Goal: Task Accomplishment & Management: Manage account settings

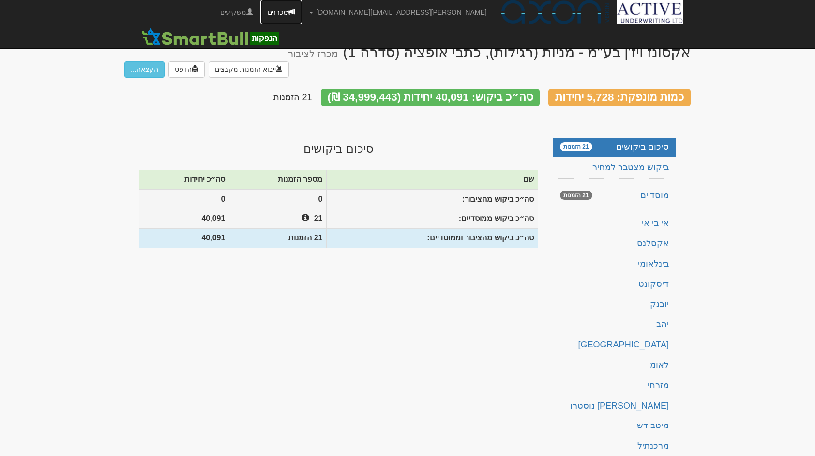
click at [302, 15] on link "מכרזים" at bounding box center [281, 12] width 42 height 24
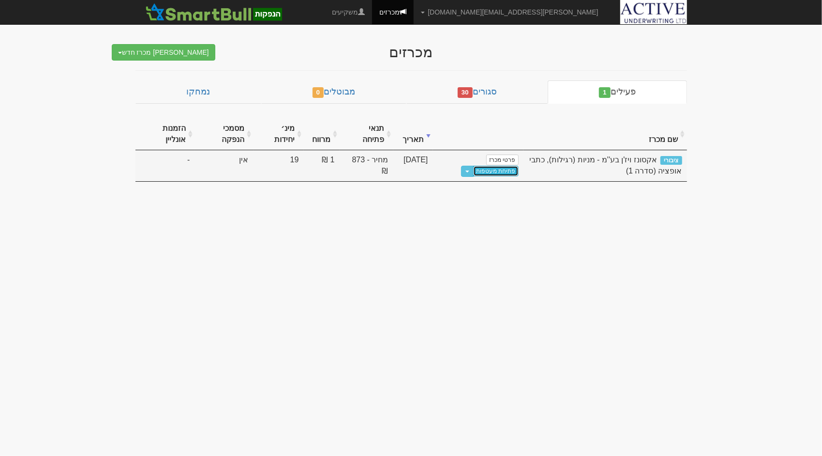
click at [497, 170] on link "פתיחת מעטפות" at bounding box center [495, 171] width 45 height 11
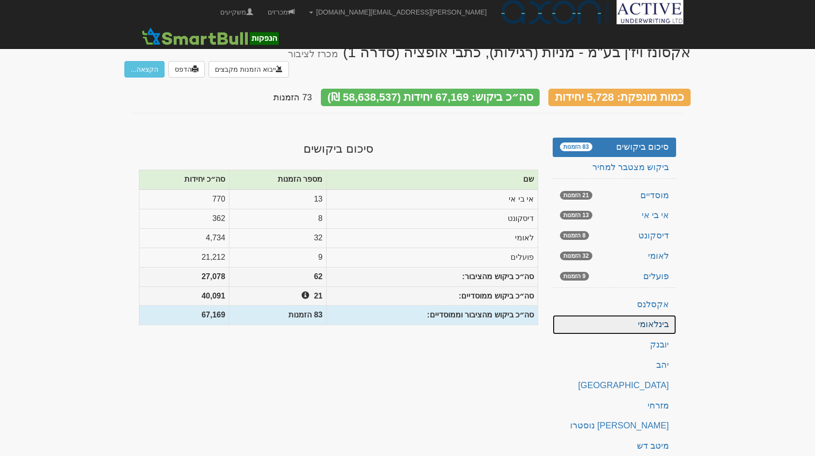
click at [627, 315] on link "בינלאומי" at bounding box center [614, 324] width 123 height 19
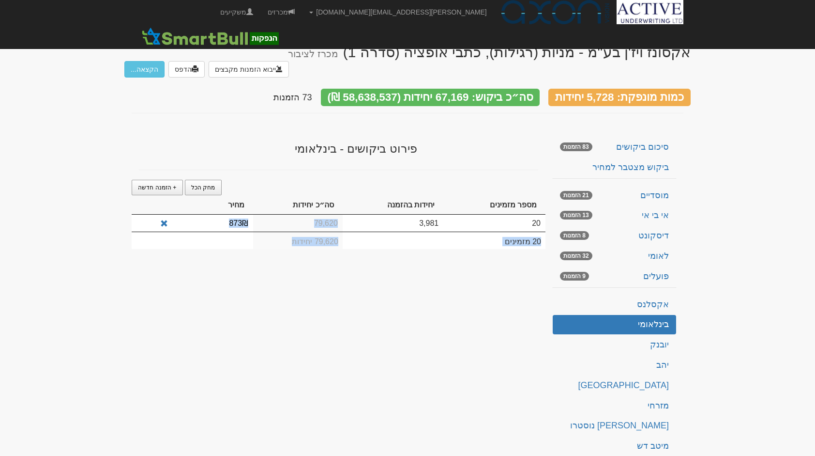
drag, startPoint x: 398, startPoint y: 233, endPoint x: 418, endPoint y: 200, distance: 38.4
click at [418, 200] on div "מחק הכל + הזמנה חדשה מספר מזמינים יחידות בהזמנה סה״כ יחידות מחיר 20 3,981 79,62…" at bounding box center [339, 219] width 414 height 79
click at [348, 269] on div "אקסונז ויז'ן בע''מ - מניות (רגילות), כתבי אופציה (סדרה 1) מכרז לציבור ייבוא הזמ…" at bounding box center [407, 287] width 566 height 507
click at [210, 180] on link "מחק הכל" at bounding box center [203, 187] width 37 height 15
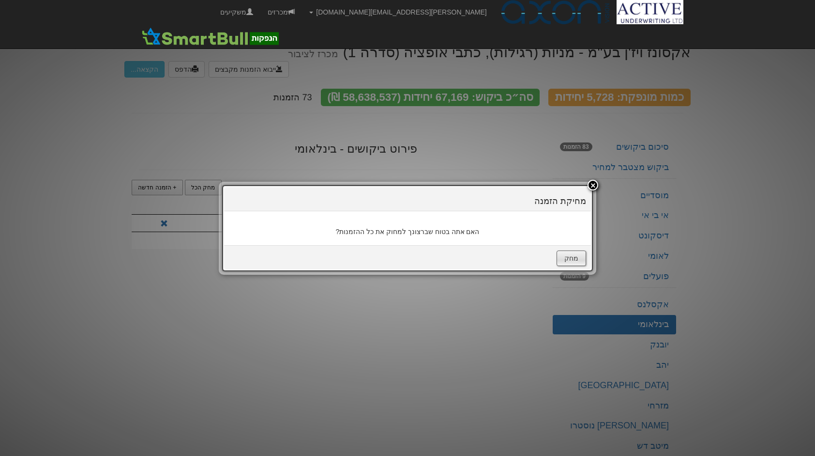
click at [574, 254] on button "מחק" at bounding box center [572, 257] width 30 height 15
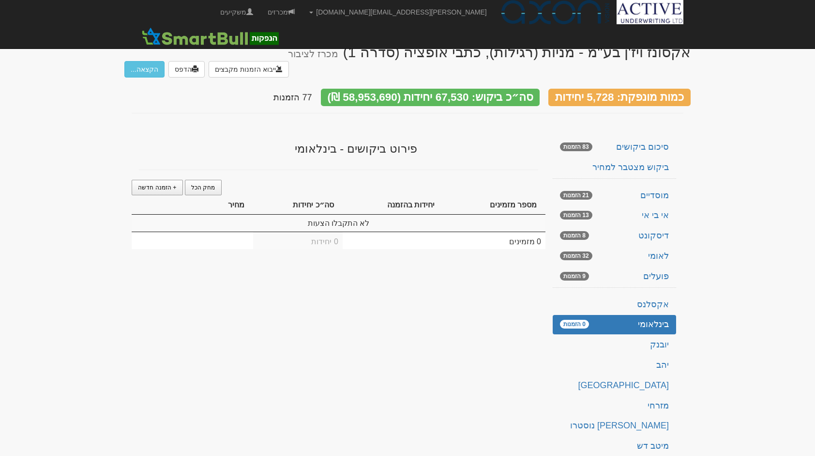
drag, startPoint x: 484, startPoint y: 272, endPoint x: 466, endPoint y: 263, distance: 19.9
click at [466, 263] on div "אקסונז ויז'ן בע''מ - מניות (רגילות), כתבי אופציה (סדרה 1) מכרז לציבור ייבוא הזמ…" at bounding box center [407, 287] width 566 height 507
click at [162, 180] on link "+ הזמנה חדשה" at bounding box center [157, 187] width 51 height 15
click at [321, 214] on td "1" at bounding box center [298, 222] width 90 height 17
click at [508, 214] on td "1" at bounding box center [494, 222] width 102 height 17
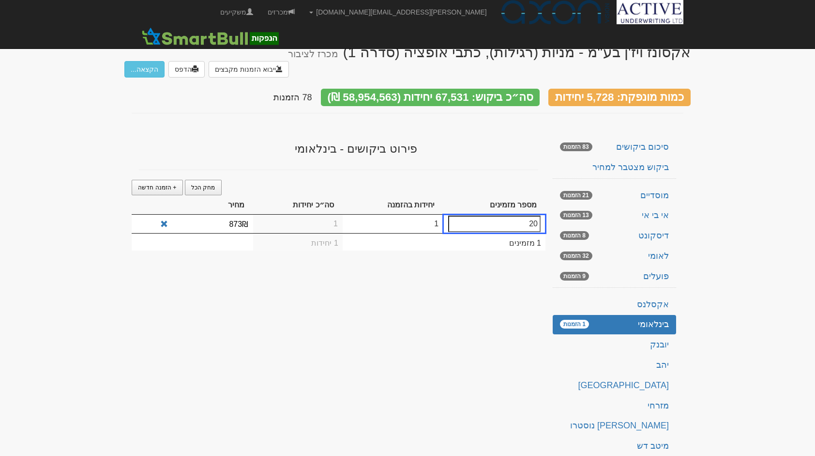
type input "20"
click at [333, 214] on td "1" at bounding box center [298, 223] width 90 height 18
click at [418, 214] on td "1" at bounding box center [393, 223] width 101 height 18
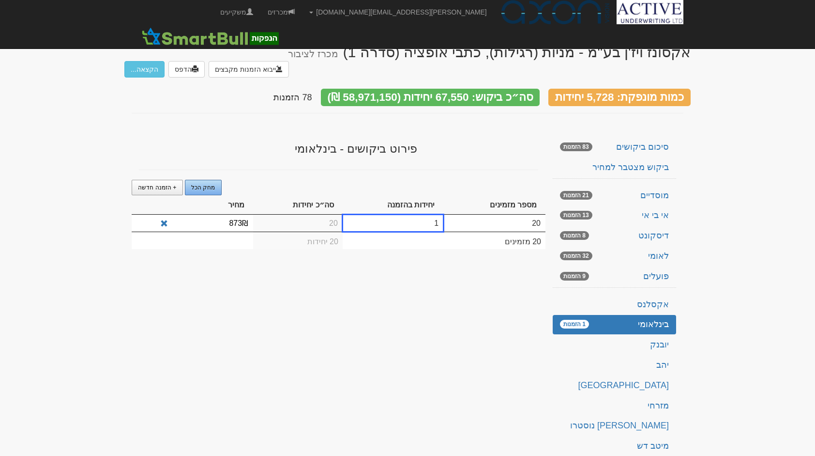
click at [213, 180] on link "מחק הכל" at bounding box center [203, 187] width 37 height 15
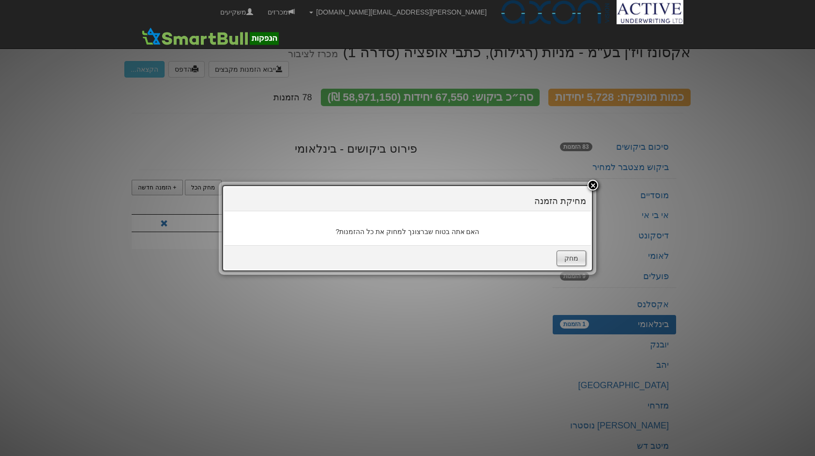
click at [567, 259] on button "מחק" at bounding box center [572, 257] width 30 height 15
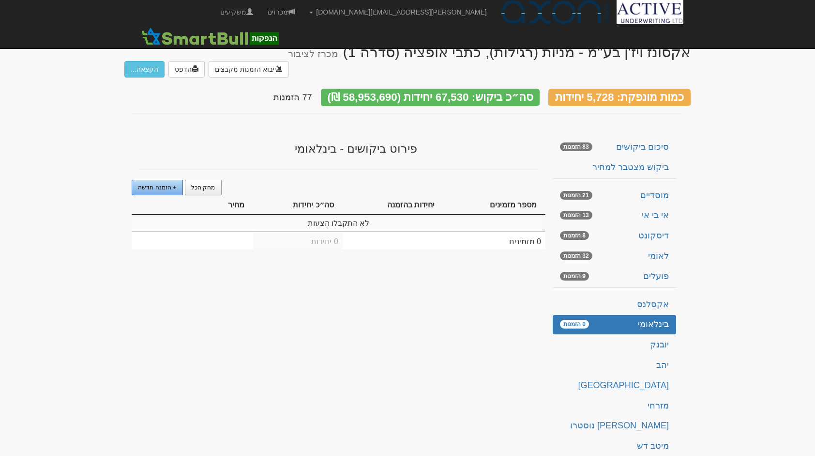
click at [149, 180] on link "+ הזמנה חדשה" at bounding box center [157, 187] width 51 height 15
click at [485, 214] on td "1" at bounding box center [494, 222] width 102 height 17
click at [197, 180] on link "מחק הכל" at bounding box center [203, 187] width 37 height 15
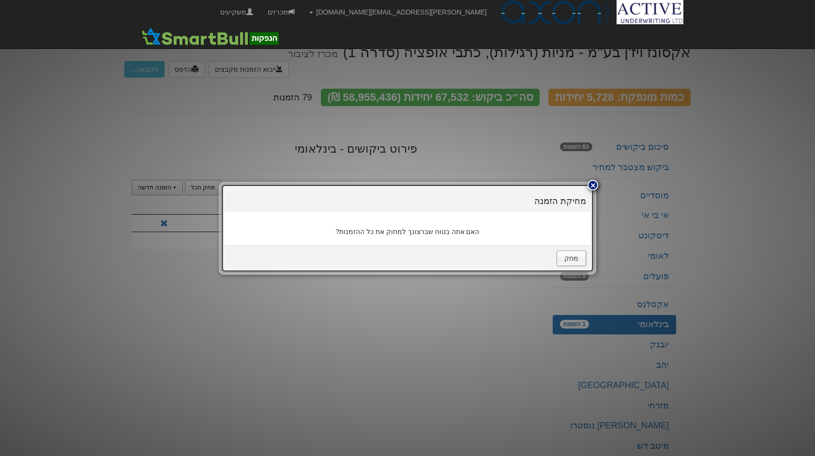
click at [596, 188] on div at bounding box center [593, 185] width 11 height 11
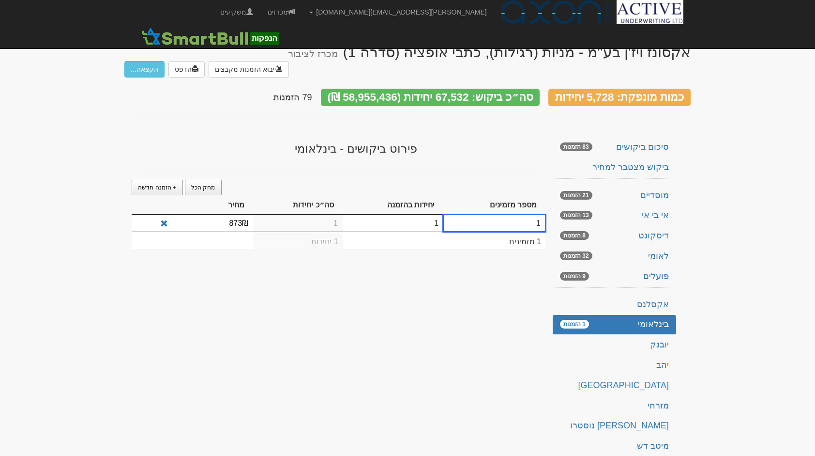
click at [311, 214] on td "1" at bounding box center [298, 222] width 90 height 17
click at [353, 258] on div "אקסונז ויז'ן בע''מ - מניות (רגילות), כתבי אופציה (סדרה 1) מכרז לציבור ייבוא הזמ…" at bounding box center [407, 287] width 566 height 507
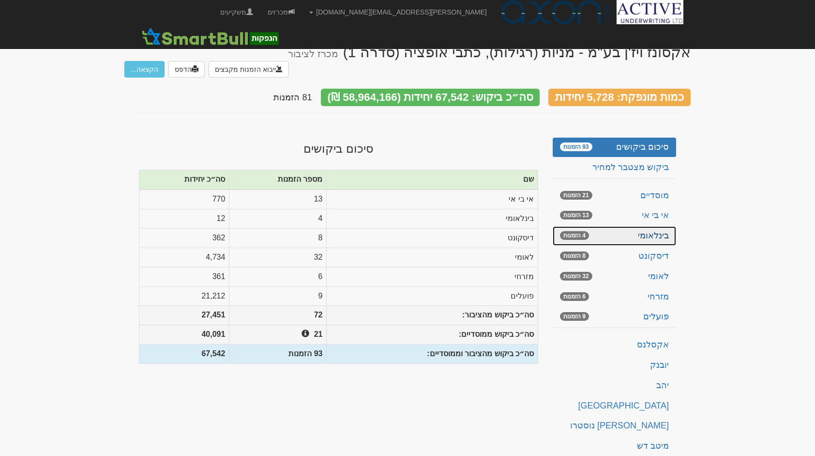
click at [659, 226] on link "בינלאומי 4 הזמנות" at bounding box center [614, 235] width 123 height 19
click at [655, 226] on link "בינלאומי 3 הזמנות" at bounding box center [614, 235] width 123 height 19
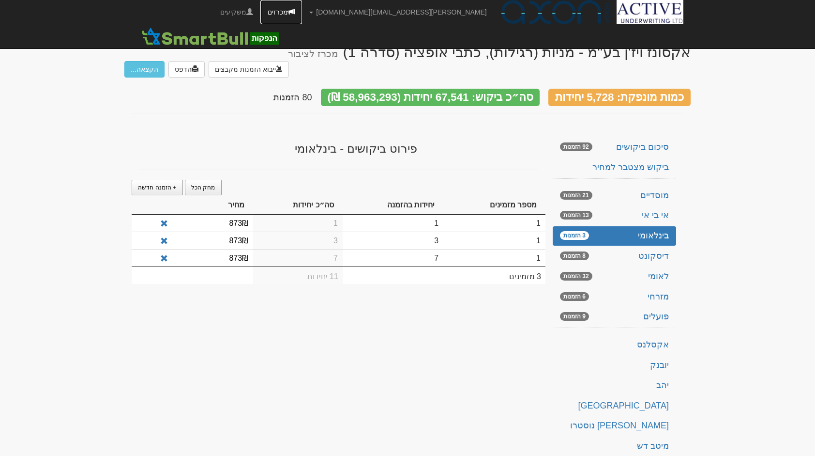
click at [302, 9] on link "מכרזים" at bounding box center [281, 12] width 42 height 24
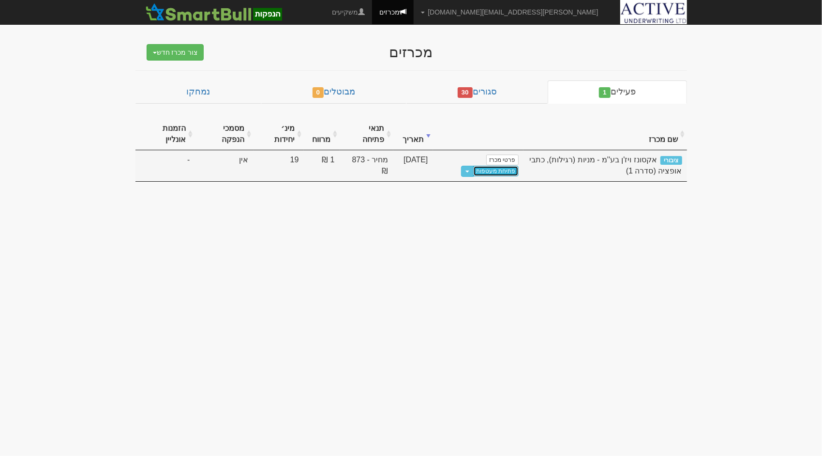
click at [503, 168] on link "פתיחת מעטפות" at bounding box center [495, 171] width 45 height 11
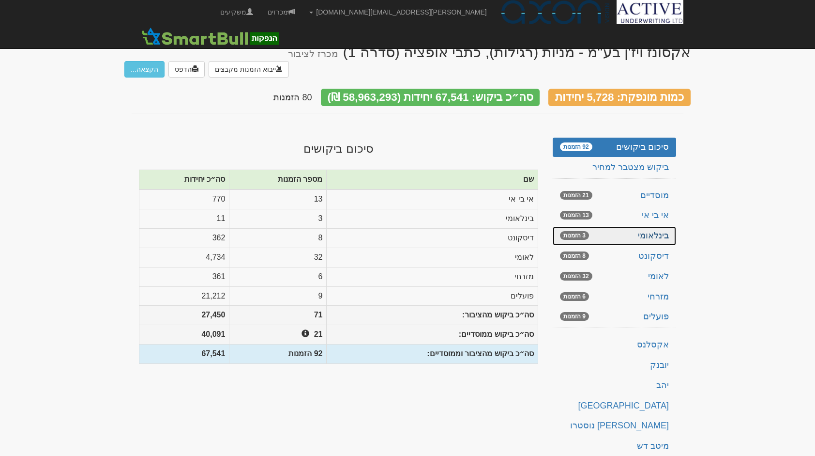
click at [661, 226] on link "בינלאומי 3 הזמנות" at bounding box center [614, 235] width 123 height 19
click at [651, 226] on link "בינלאומי 1 הזמנות" at bounding box center [614, 235] width 123 height 19
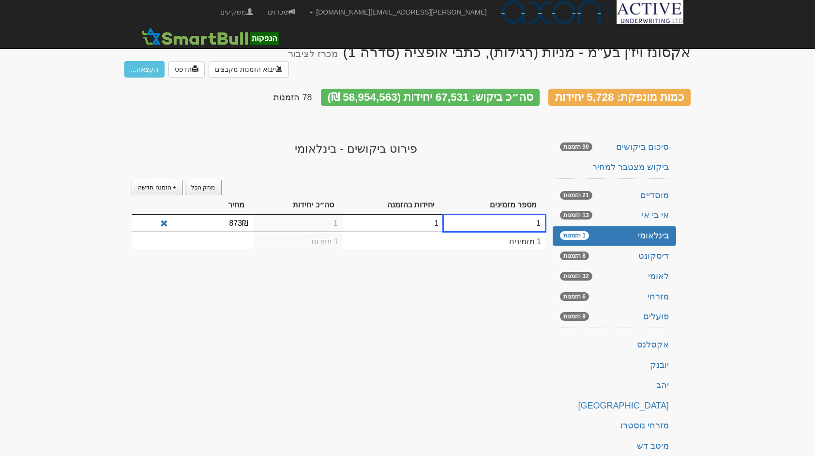
click at [510, 214] on td "1" at bounding box center [494, 222] width 102 height 17
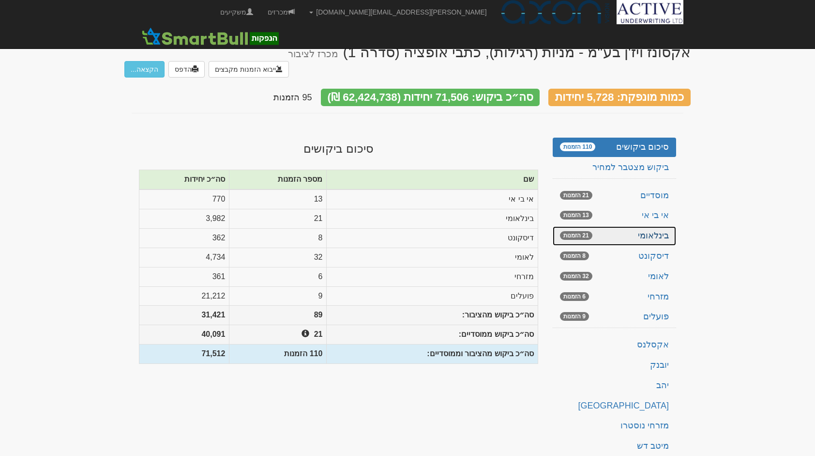
click at [642, 226] on link "בינלאומי 21 הזמנות" at bounding box center [614, 235] width 123 height 19
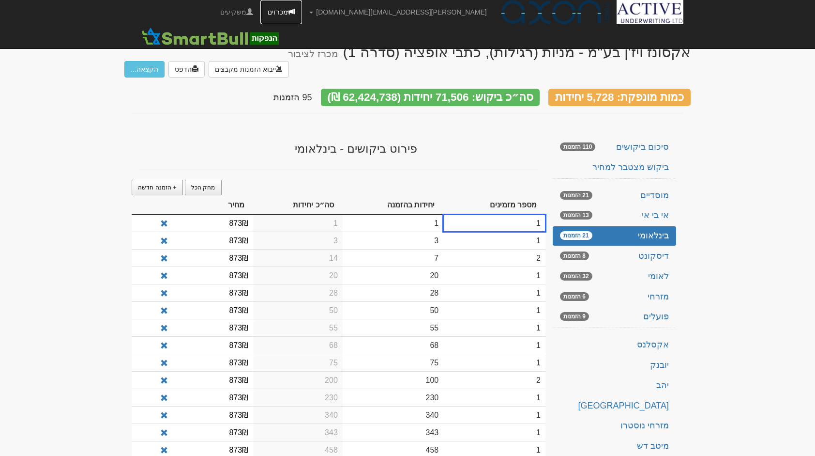
click at [302, 15] on link "מכרזים" at bounding box center [281, 12] width 42 height 24
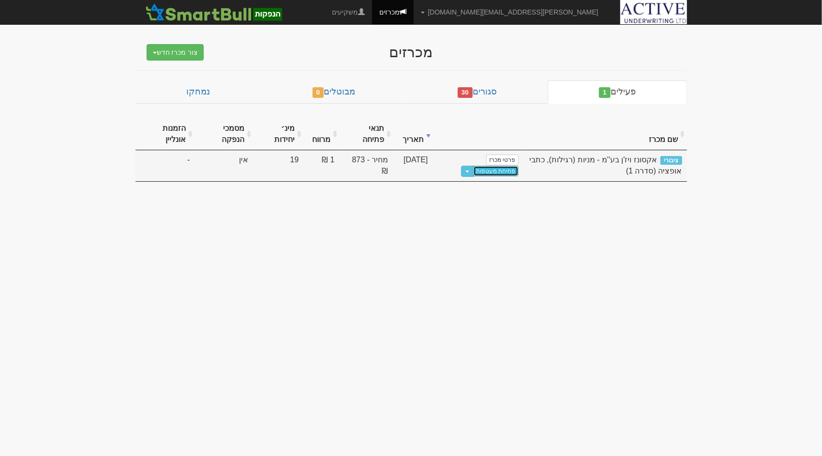
click at [507, 171] on link "פתיחת מעטפות" at bounding box center [495, 171] width 45 height 11
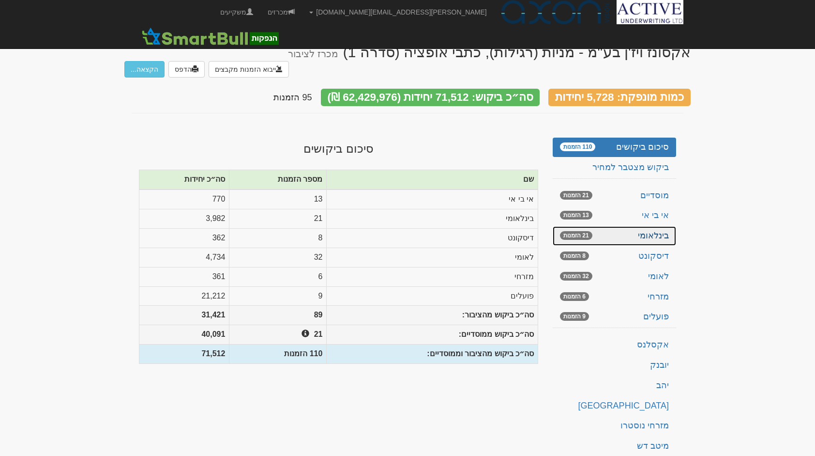
click at [654, 226] on link "בינלאומי 21 הזמנות" at bounding box center [614, 235] width 123 height 19
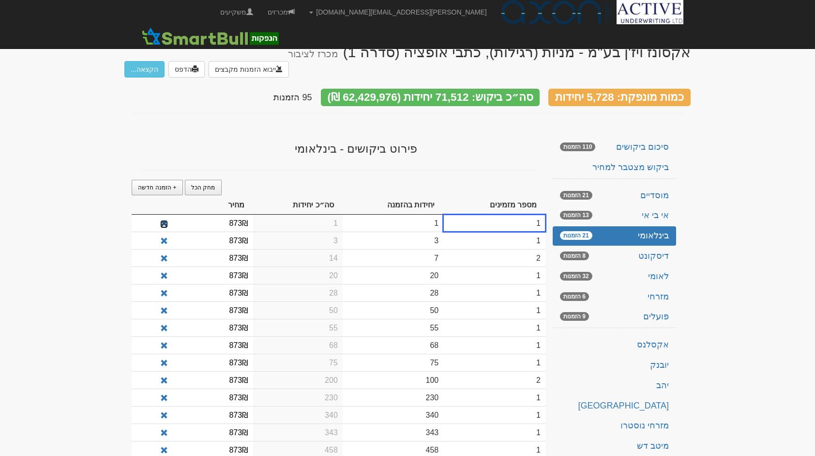
click at [162, 220] on span at bounding box center [164, 224] width 8 height 8
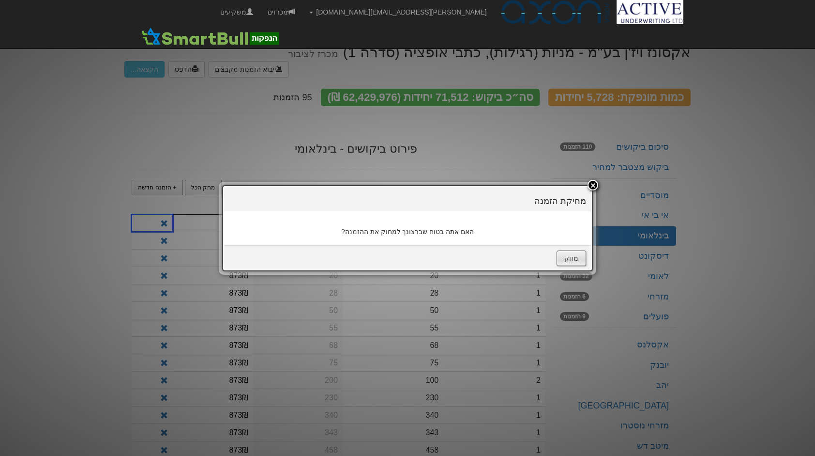
click at [579, 252] on button "מחק" at bounding box center [572, 257] width 30 height 15
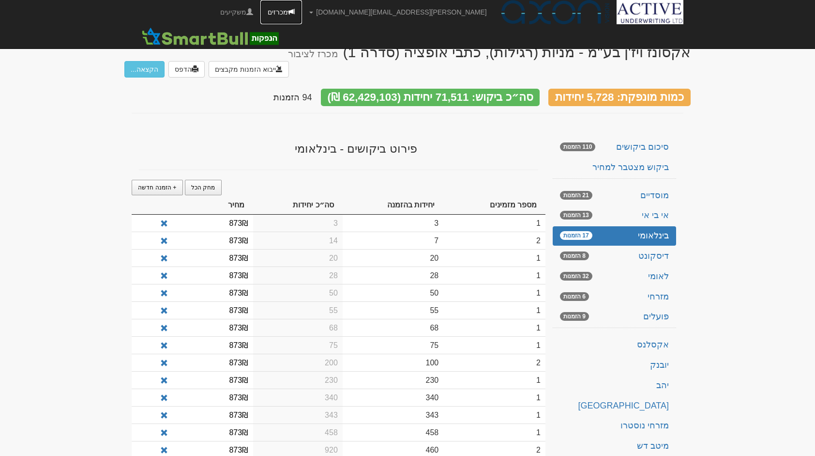
click at [302, 12] on link "מכרזים" at bounding box center [281, 12] width 42 height 24
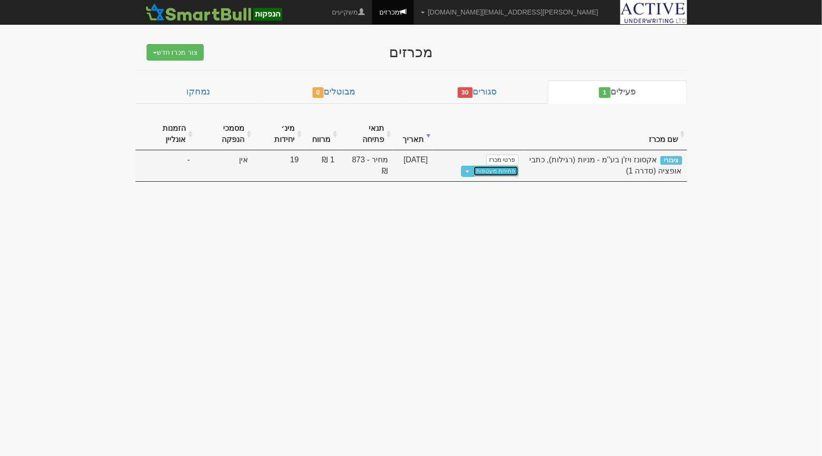
click at [504, 171] on link "פתיחת מעטפות" at bounding box center [495, 171] width 45 height 11
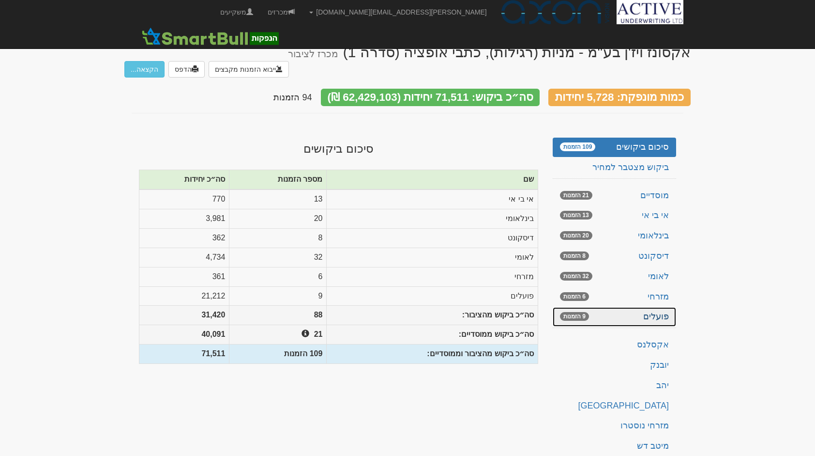
click at [659, 307] on link "פועלים 9 הזמנות" at bounding box center [614, 316] width 123 height 19
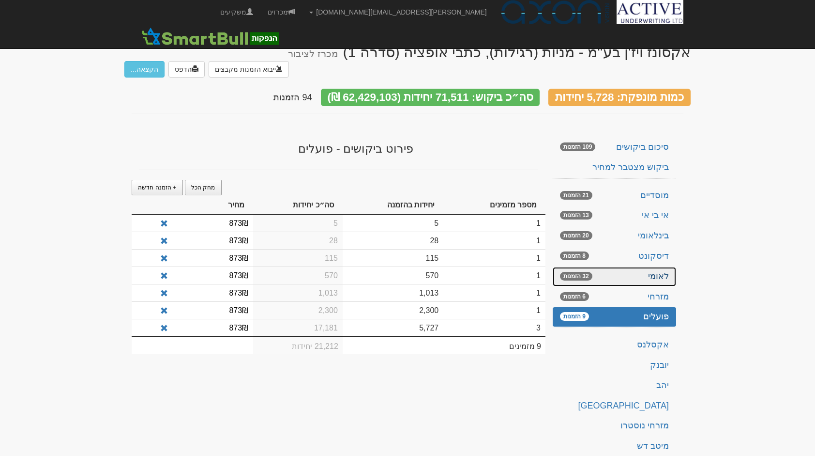
click at [664, 267] on link "לאומי 32 הזמנות" at bounding box center [614, 276] width 123 height 19
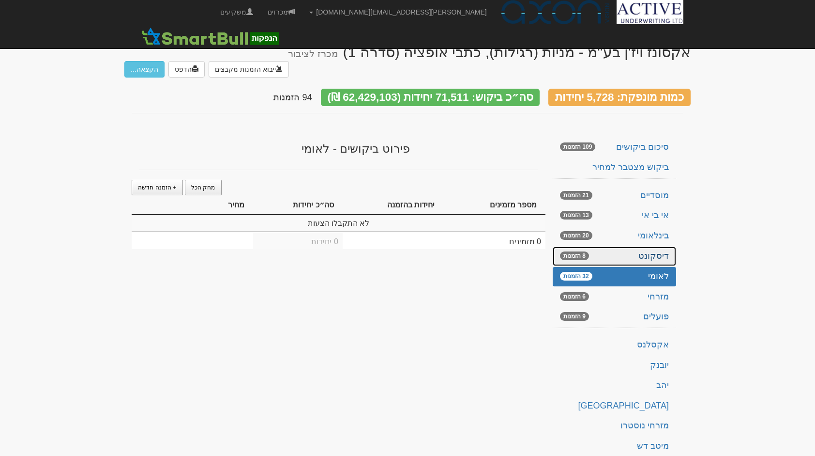
click at [662, 246] on link "דיסקונט 8 הזמנות" at bounding box center [614, 255] width 123 height 19
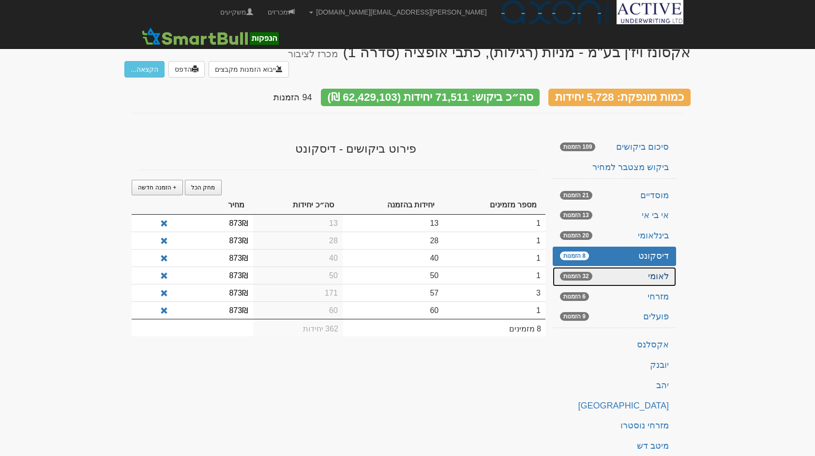
click at [659, 267] on link "לאומי 32 הזמנות" at bounding box center [614, 276] width 123 height 19
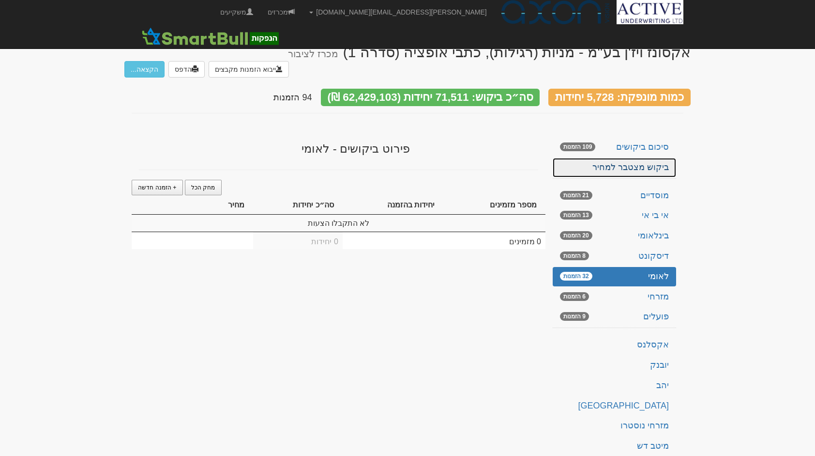
click at [647, 158] on link "ביקוש מצטבר למחיר" at bounding box center [614, 167] width 123 height 19
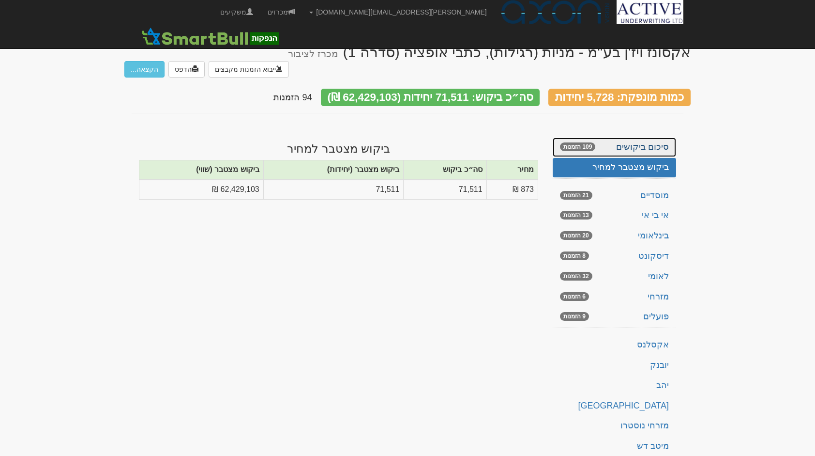
click at [652, 137] on link "סיכום ביקושים 109 הזמנות" at bounding box center [614, 146] width 123 height 19
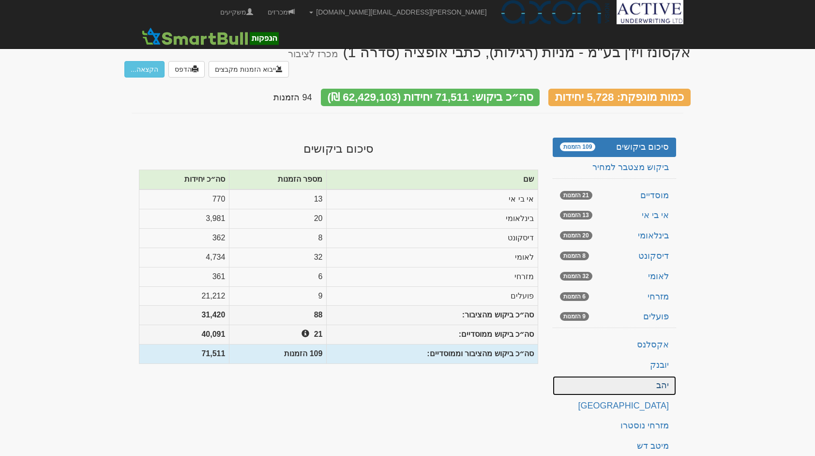
click at [594, 376] on link "יהב" at bounding box center [614, 385] width 123 height 19
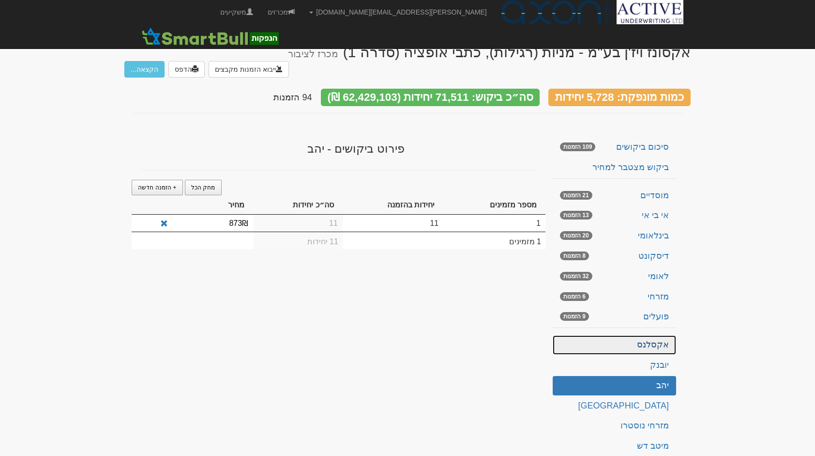
click at [619, 335] on link "אקסלנס" at bounding box center [614, 344] width 123 height 19
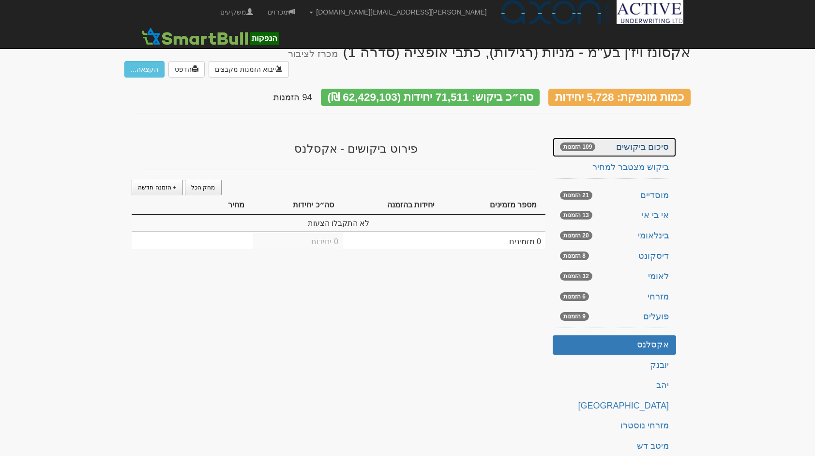
click at [661, 137] on link "סיכום ביקושים 109 הזמנות" at bounding box center [614, 146] width 123 height 19
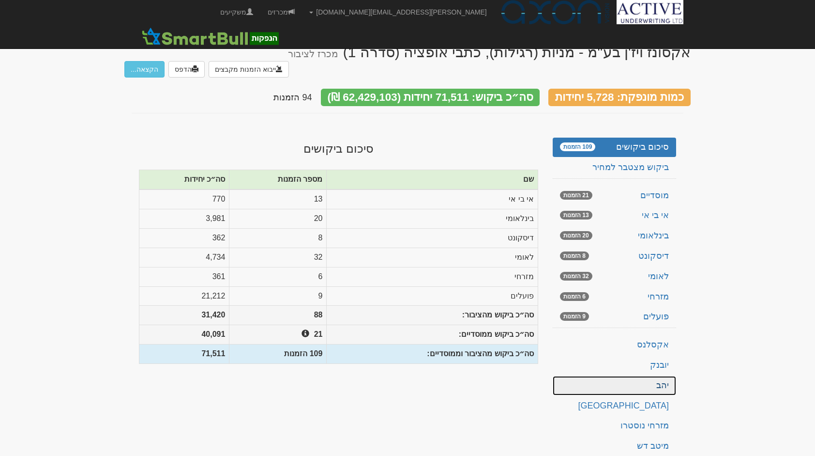
click at [665, 376] on link "יהב" at bounding box center [614, 385] width 123 height 19
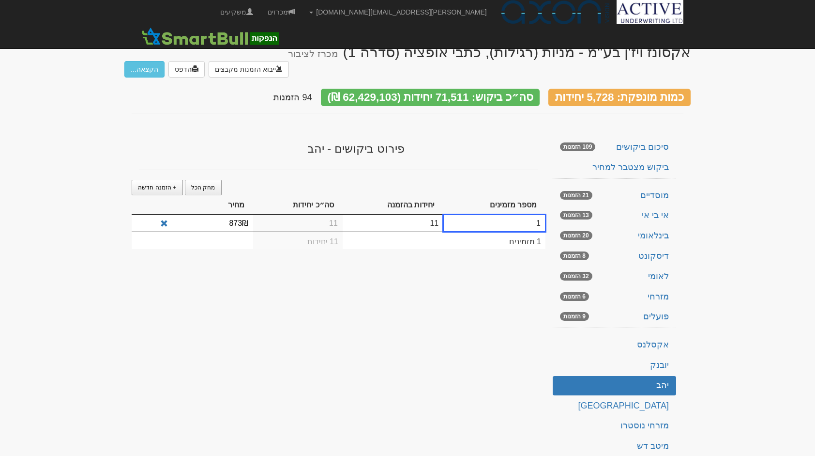
click at [350, 231] on td at bounding box center [393, 239] width 101 height 17
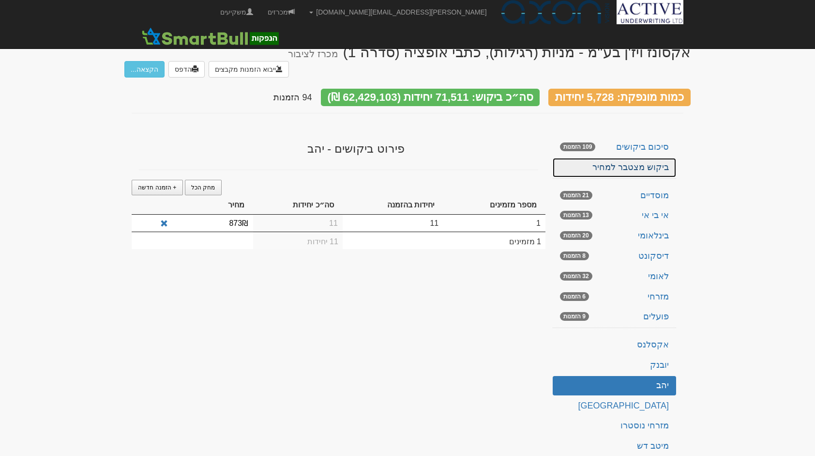
click at [638, 158] on link "ביקוש מצטבר למחיר" at bounding box center [614, 167] width 123 height 19
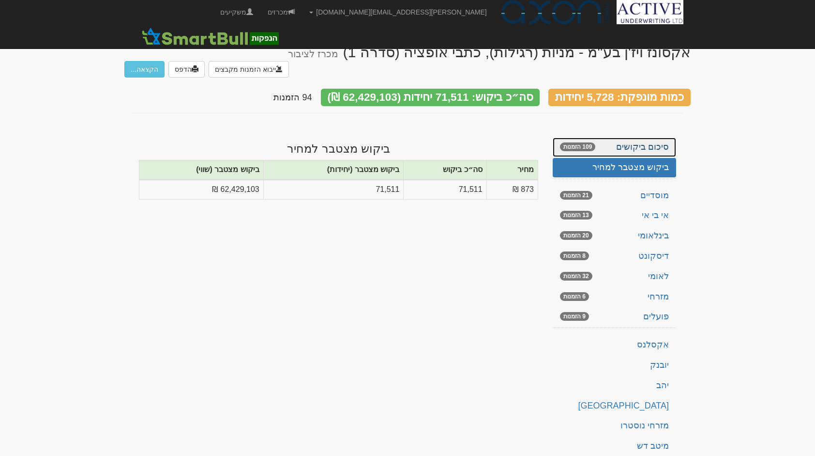
click at [645, 137] on link "סיכום ביקושים 109 הזמנות" at bounding box center [614, 146] width 123 height 19
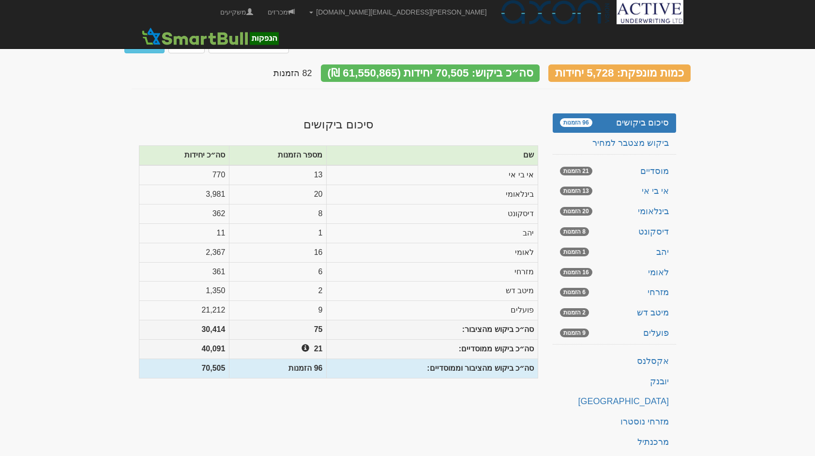
scroll to position [64, 0]
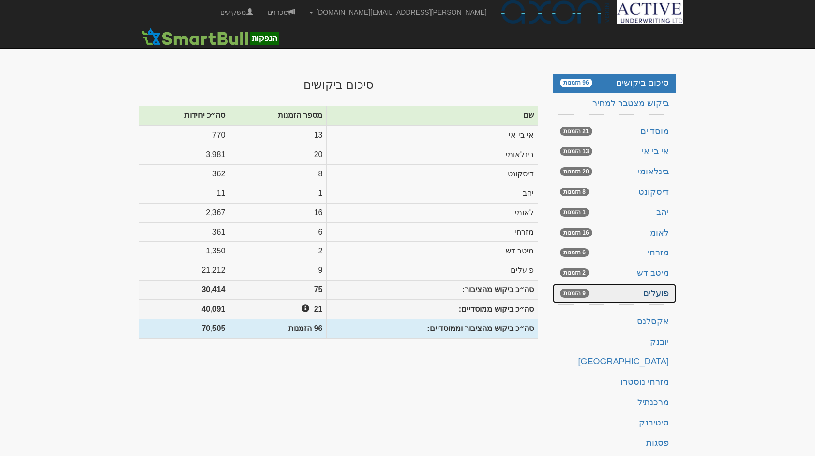
click at [647, 284] on link "פועלים 9 הזמנות" at bounding box center [614, 293] width 123 height 19
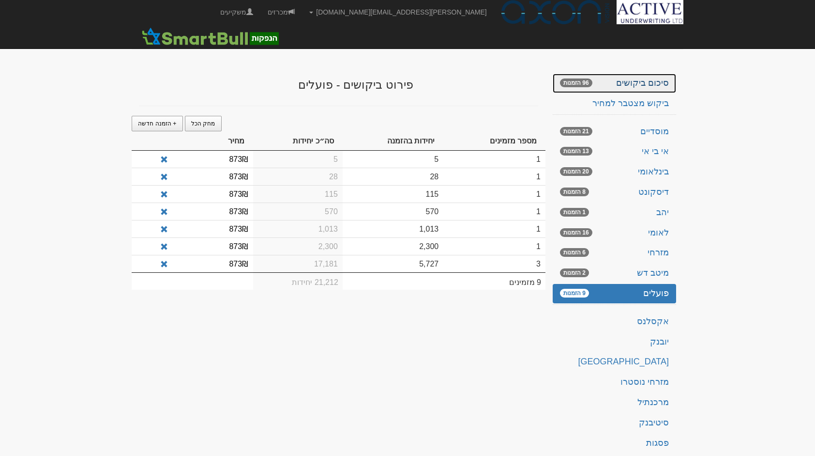
click at [660, 74] on link "סיכום ביקושים 96 הזמנות" at bounding box center [614, 83] width 123 height 19
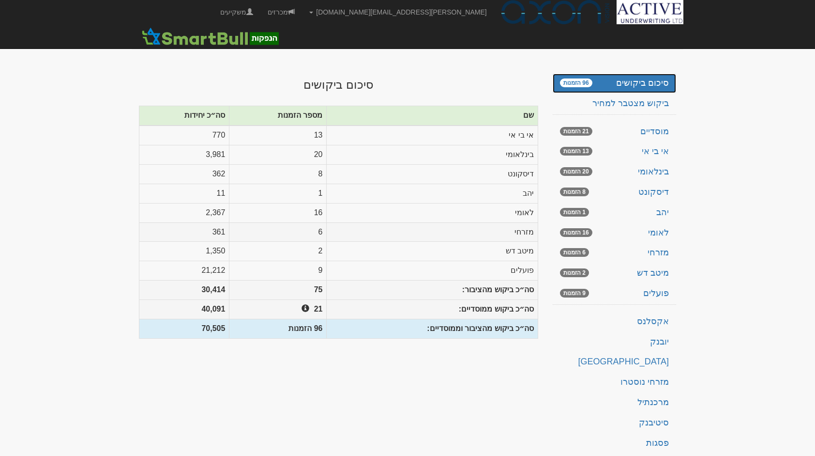
scroll to position [0, 0]
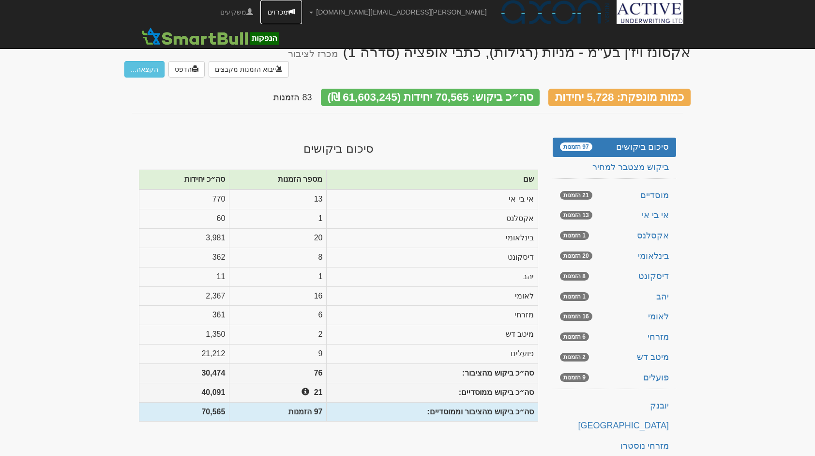
click at [302, 14] on link "מכרזים" at bounding box center [281, 12] width 42 height 24
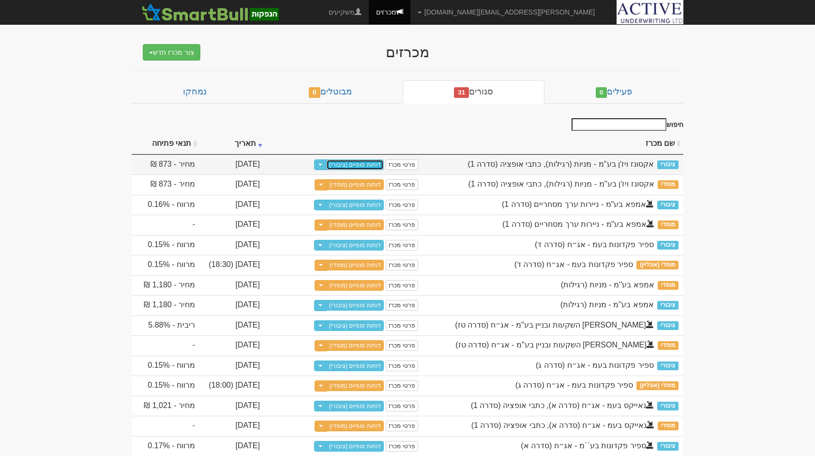
click at [374, 165] on link "דוחות סופיים (ציבורי)" at bounding box center [355, 164] width 58 height 11
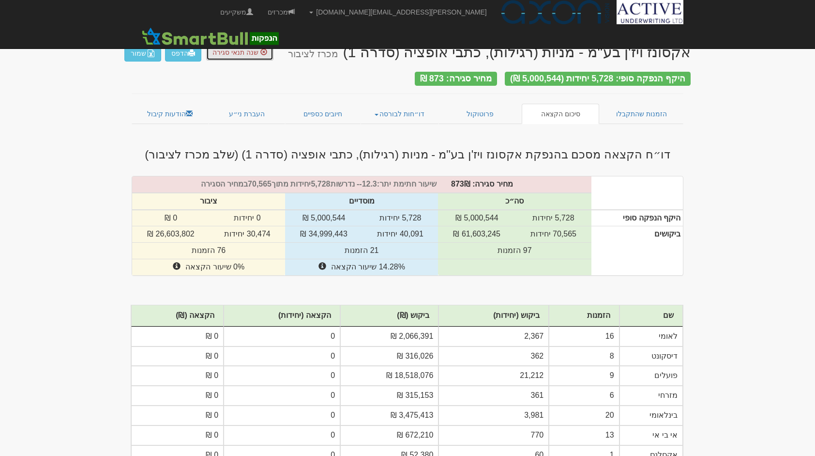
click at [237, 57] on button "שנה תנאי סגירה" at bounding box center [239, 52] width 67 height 16
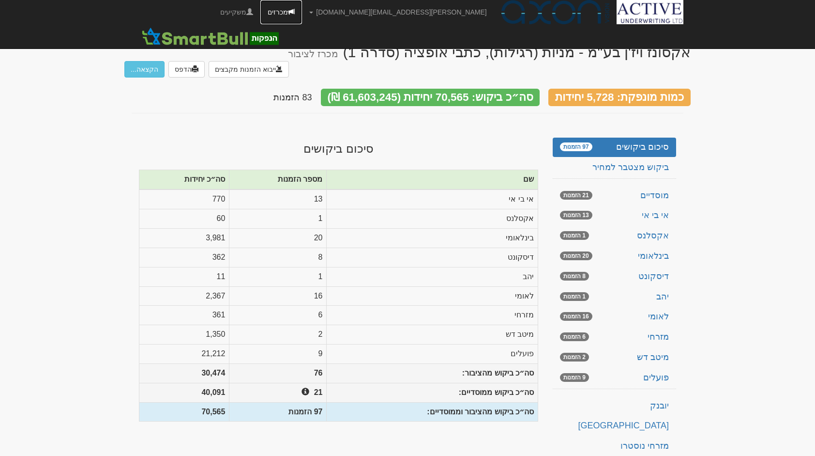
click at [302, 10] on link "מכרזים" at bounding box center [281, 12] width 42 height 24
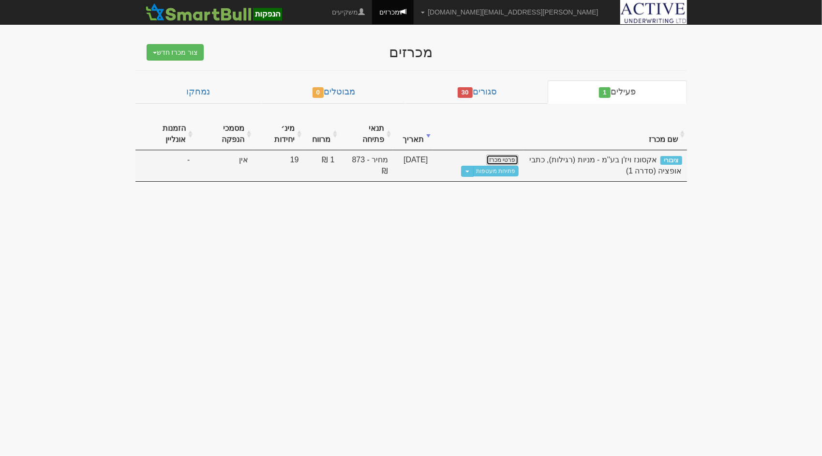
click at [499, 160] on link "פרטי מכרז" at bounding box center [503, 159] width 32 height 11
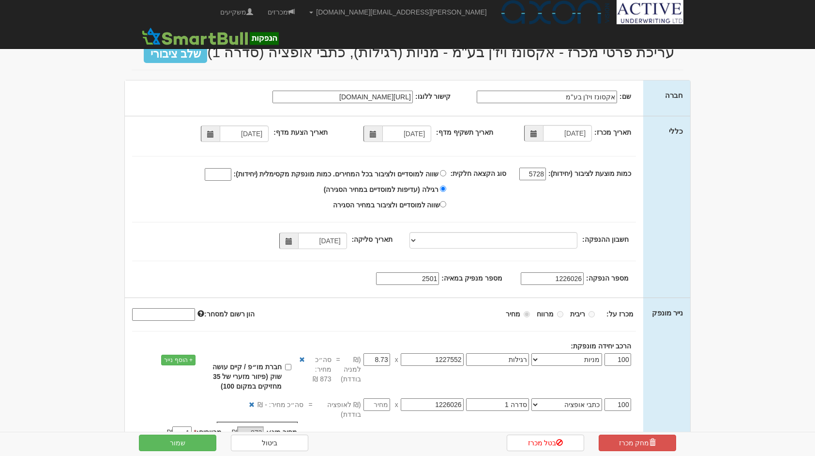
select select "מניות"
select select "כתבי אופציה"
click at [231, 173] on input "שווה למוסדיים ולציבור בכל המחירים. כמות מונפקת מקסימלית (יחידות):" at bounding box center [218, 174] width 27 height 13
type input "45819"
select select
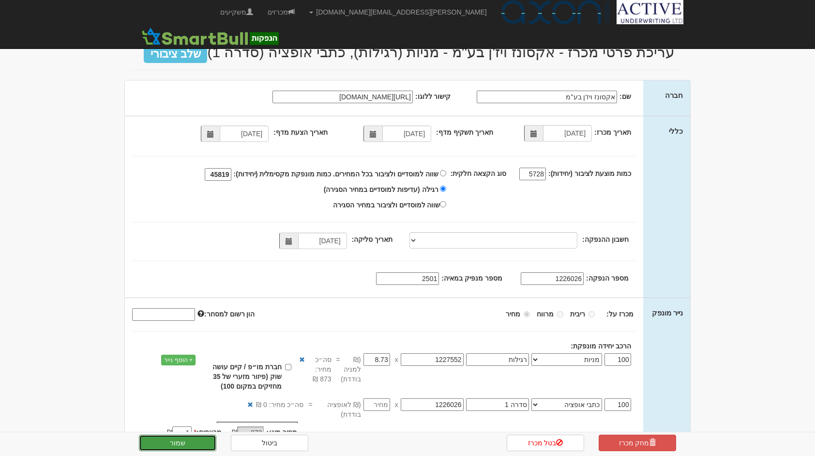
click at [192, 438] on button "שמור" at bounding box center [177, 442] width 77 height 16
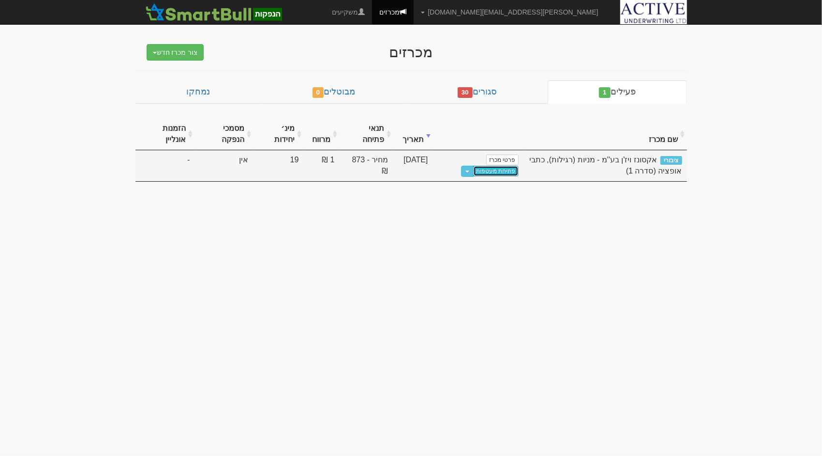
click at [500, 170] on link "פתיחת מעטפות" at bounding box center [495, 171] width 45 height 11
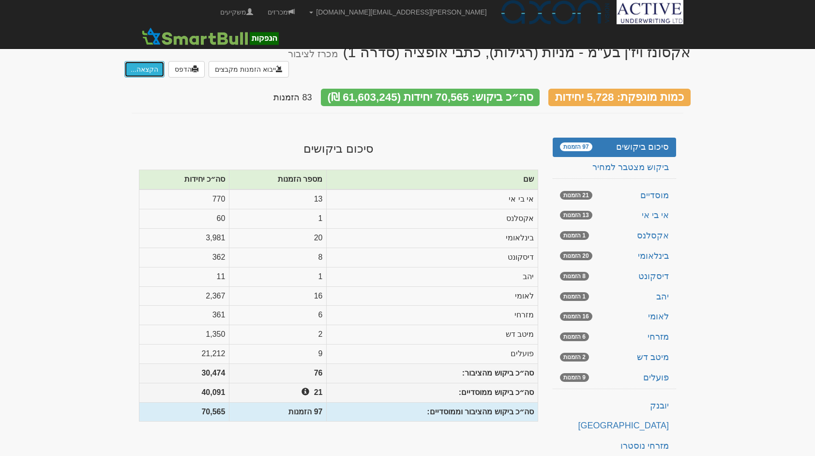
click at [144, 61] on button "הקצאה..." at bounding box center [144, 69] width 40 height 16
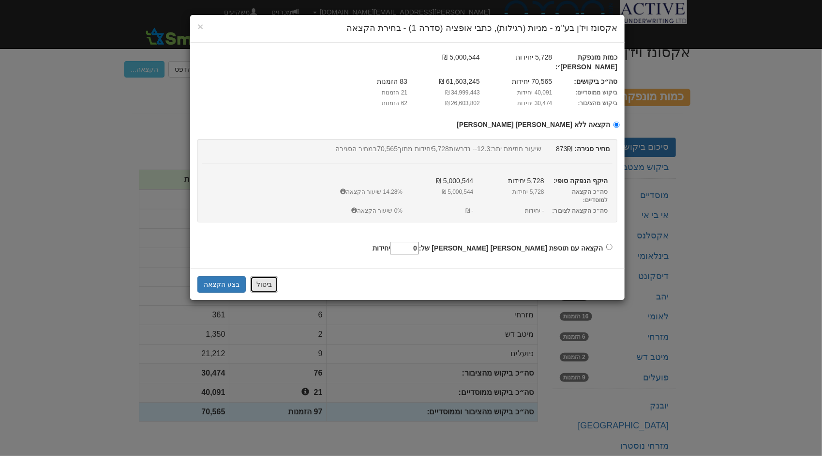
click at [264, 276] on button "ביטול" at bounding box center [264, 284] width 28 height 16
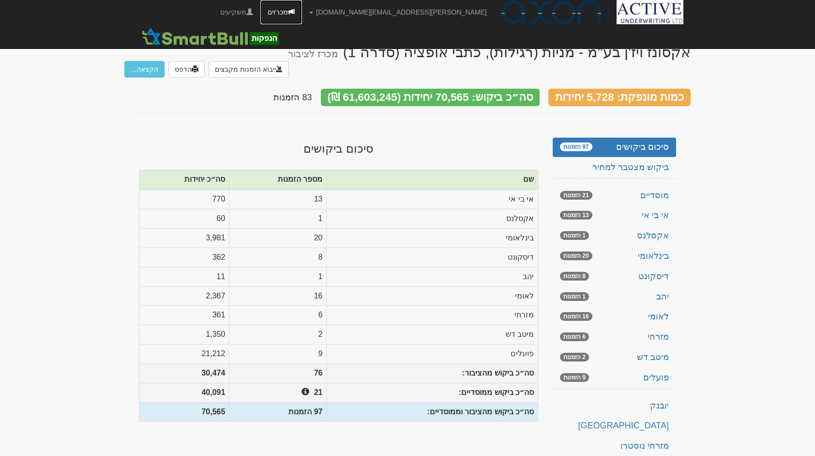
click at [302, 19] on link "מכרזים" at bounding box center [281, 12] width 42 height 24
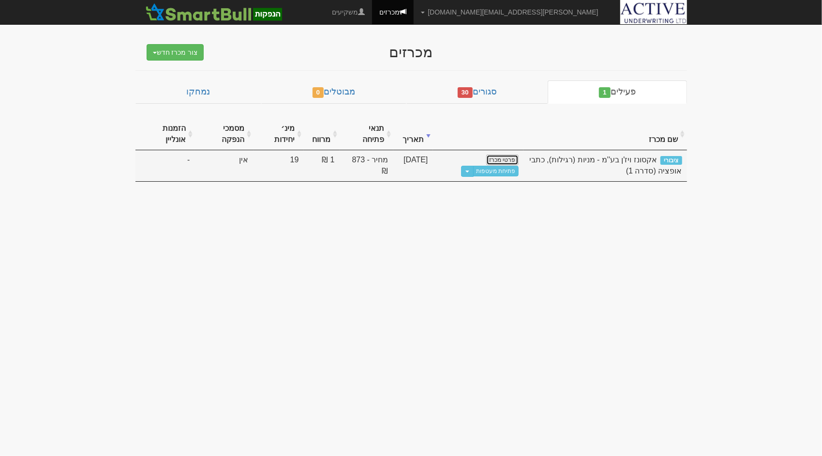
click at [503, 156] on link "פרטי מכרז" at bounding box center [503, 159] width 32 height 11
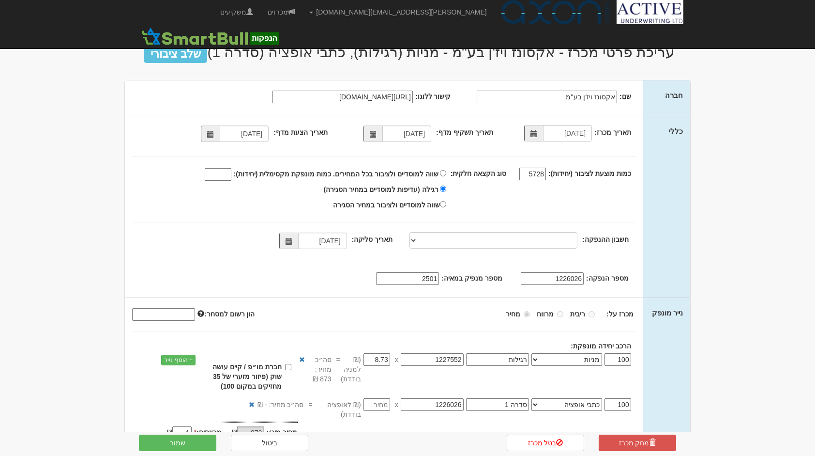
select select "מניות"
select select "כתבי אופציה"
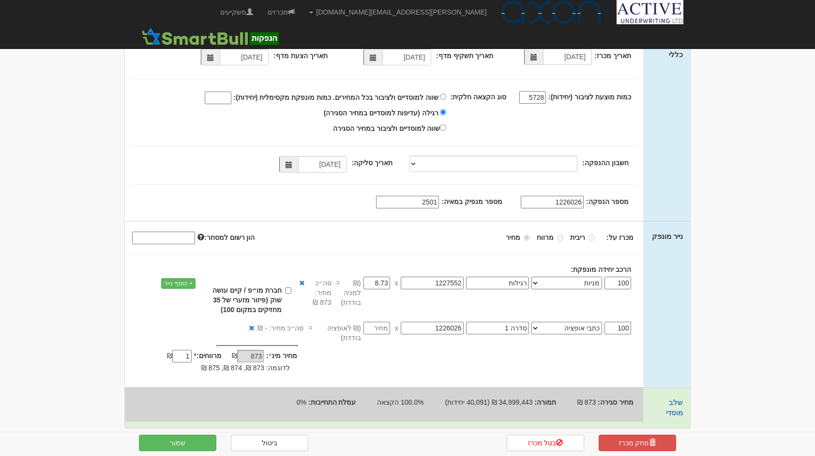
click at [381, 328] on input "number" at bounding box center [377, 327] width 27 height 13
type input "0"
click at [373, 366] on div "מחיר מינ׳: 873 ₪ * 1 873 % 873 * % 1" at bounding box center [384, 360] width 518 height 30
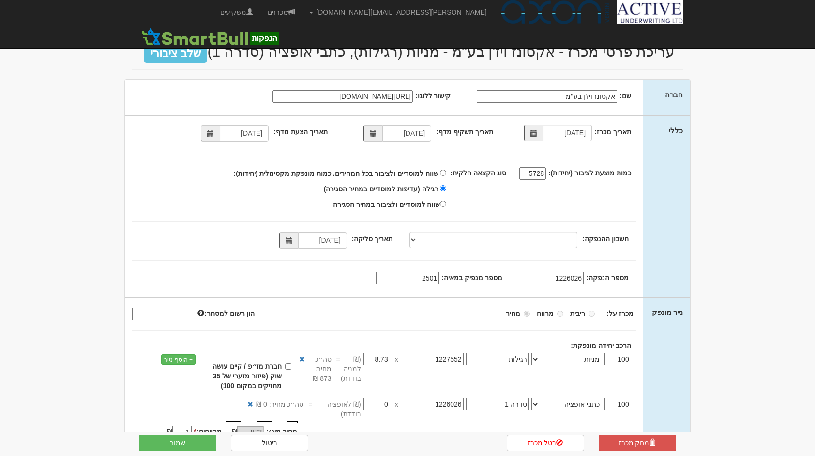
scroll to position [0, 0]
click at [192, 440] on button "שמור" at bounding box center [177, 442] width 77 height 16
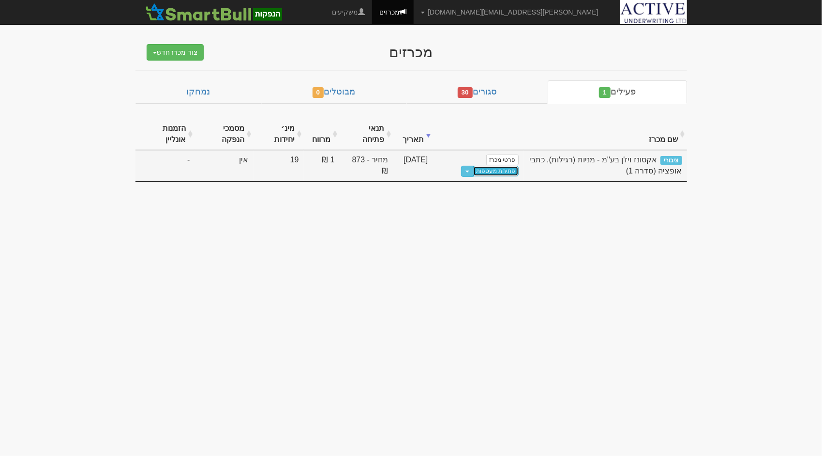
click at [490, 171] on link "פתיחת מעטפות" at bounding box center [495, 171] width 45 height 11
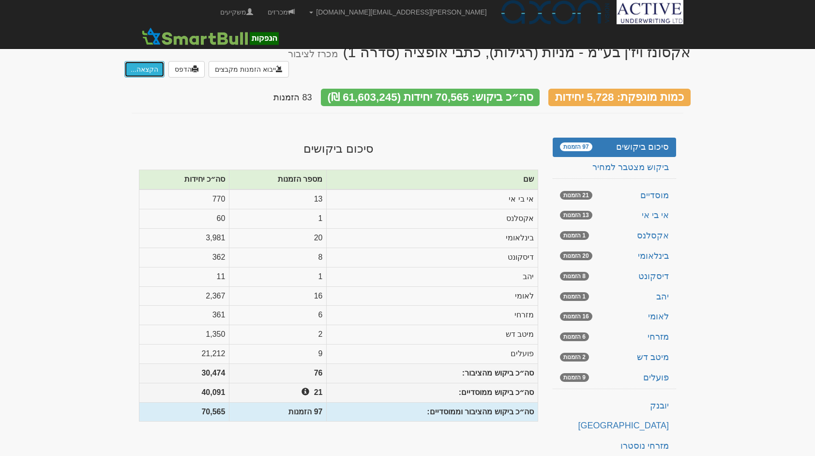
click at [149, 61] on button "הקצאה..." at bounding box center [144, 69] width 40 height 16
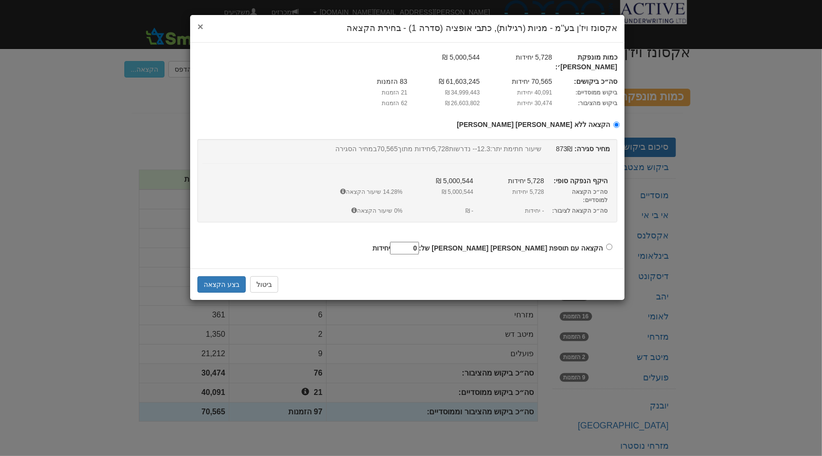
click at [199, 26] on span "×" at bounding box center [201, 26] width 6 height 11
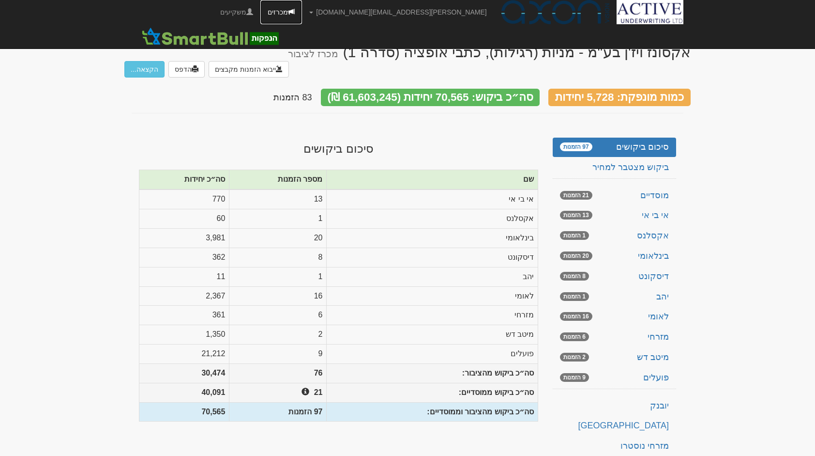
click at [302, 9] on link "מכרזים" at bounding box center [281, 12] width 42 height 24
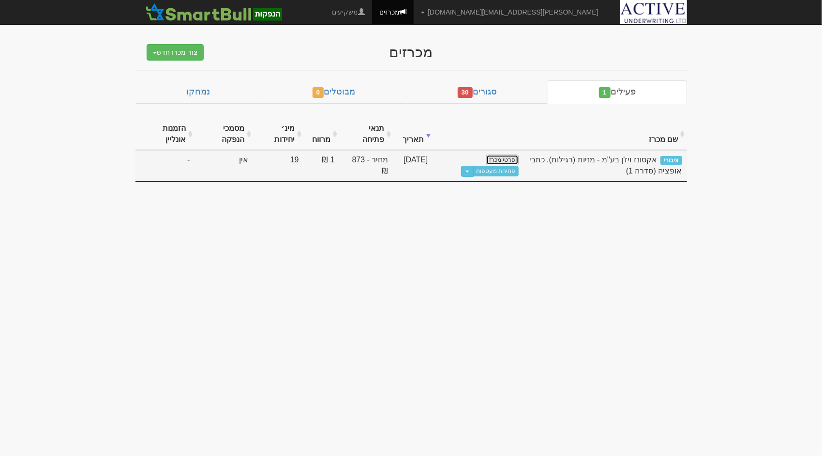
click at [514, 157] on link "פרטי מכרז" at bounding box center [503, 159] width 32 height 11
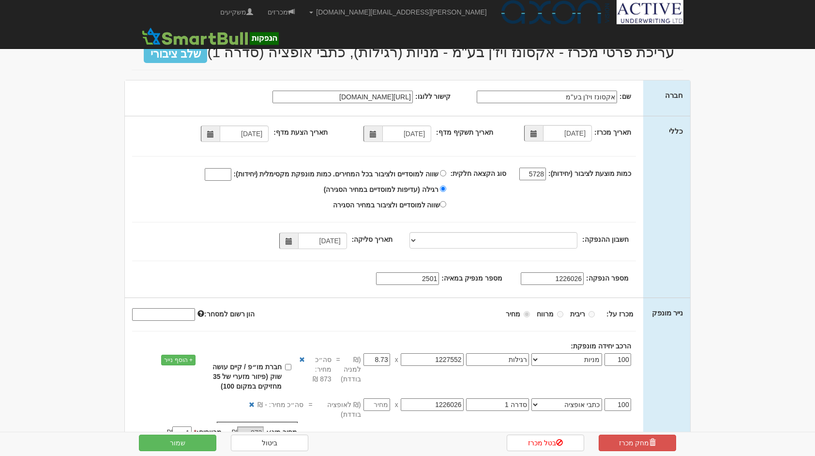
select select "מניות"
select select "כתבי אופציה"
click at [446, 202] on input "שווה למוסדיים ולציבור במחיר הסגירה" at bounding box center [443, 204] width 6 height 6
radio input "true"
click at [446, 188] on input "רגילה (עדיפות למוסדיים במחיר הסגירה)" at bounding box center [443, 188] width 6 height 6
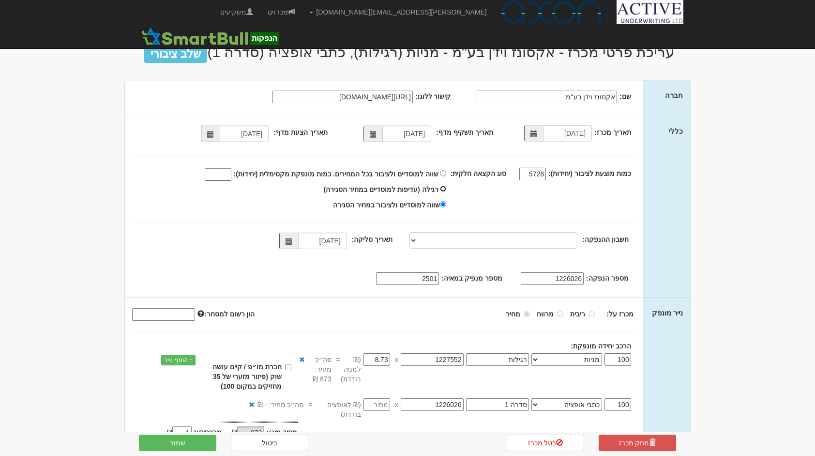
radio input "true"
click at [184, 441] on button "שמור" at bounding box center [177, 442] width 77 height 16
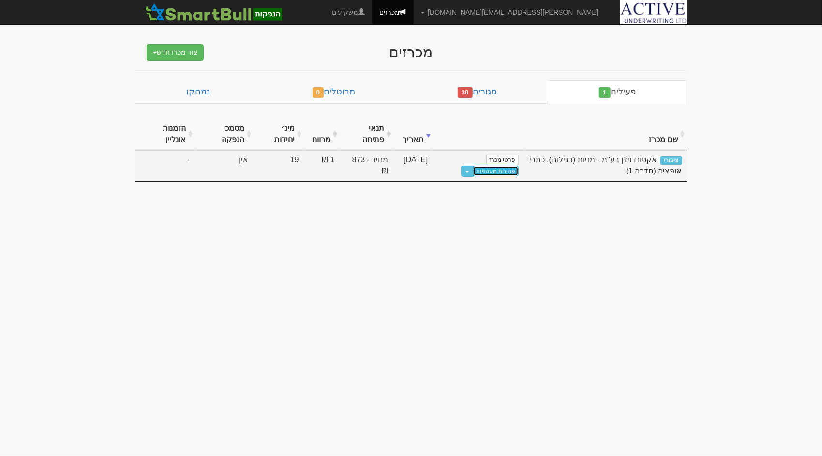
click at [495, 168] on link "פתיחת מעטפות" at bounding box center [495, 171] width 45 height 11
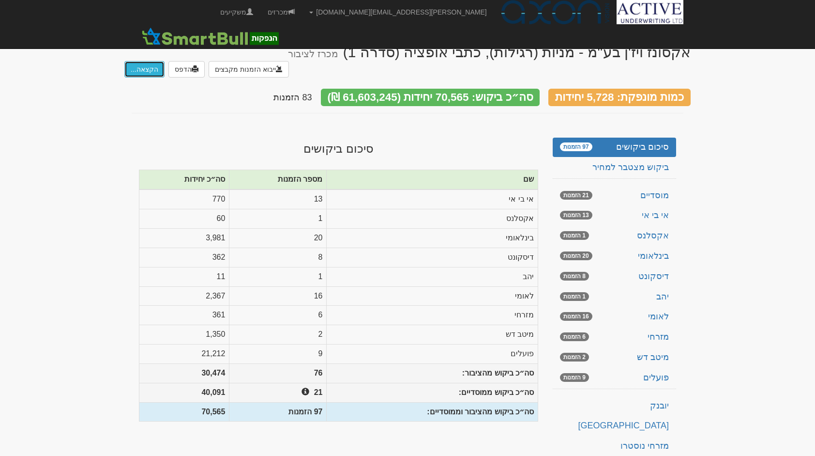
click at [145, 61] on button "הקצאה..." at bounding box center [144, 69] width 40 height 16
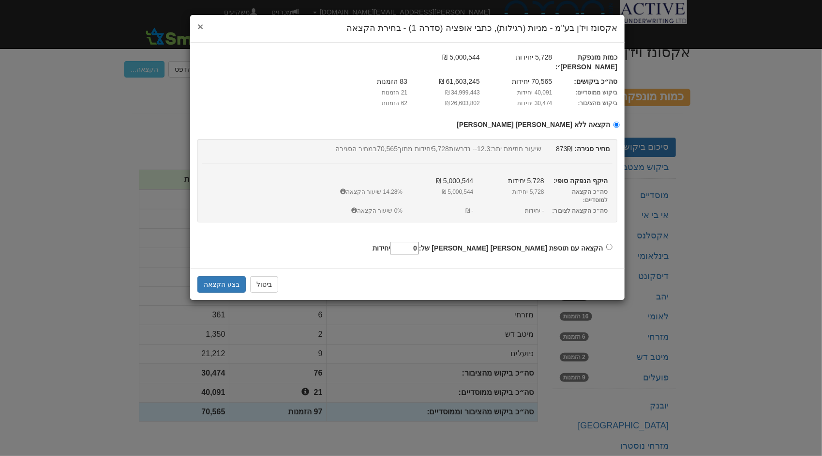
click at [198, 25] on span "×" at bounding box center [201, 26] width 6 height 11
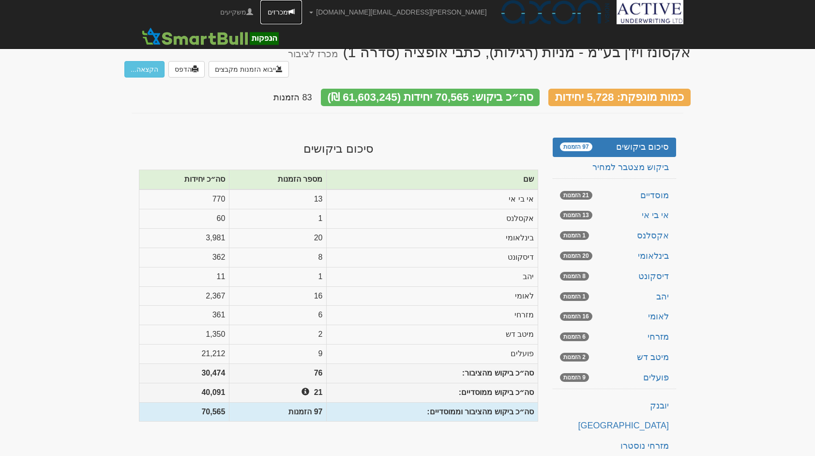
click at [302, 16] on link "מכרזים" at bounding box center [281, 12] width 42 height 24
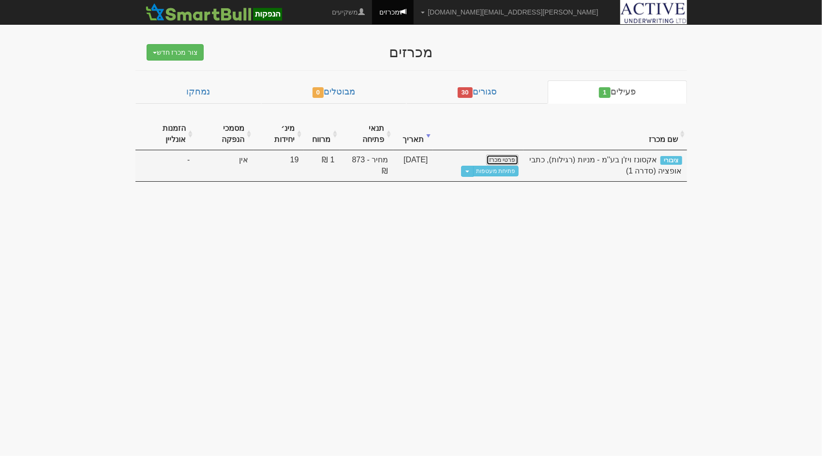
click at [504, 161] on link "פרטי מכרז" at bounding box center [503, 159] width 32 height 11
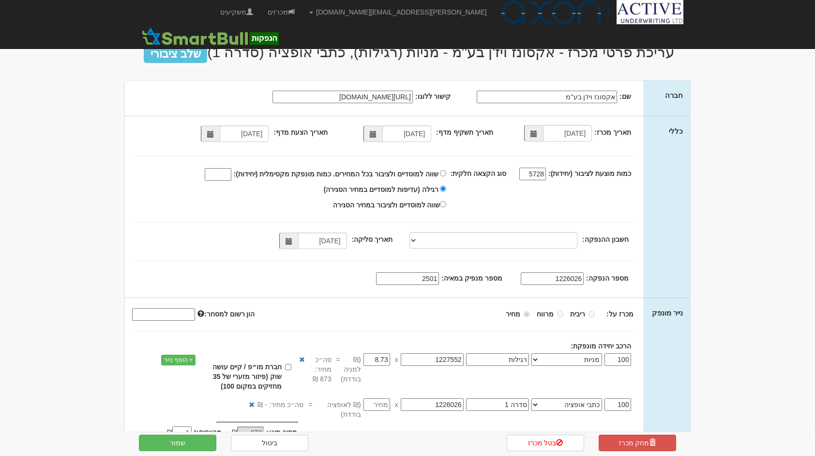
select select "מניות"
select select "כתבי אופציה"
click at [192, 446] on button "שמור" at bounding box center [177, 442] width 77 height 16
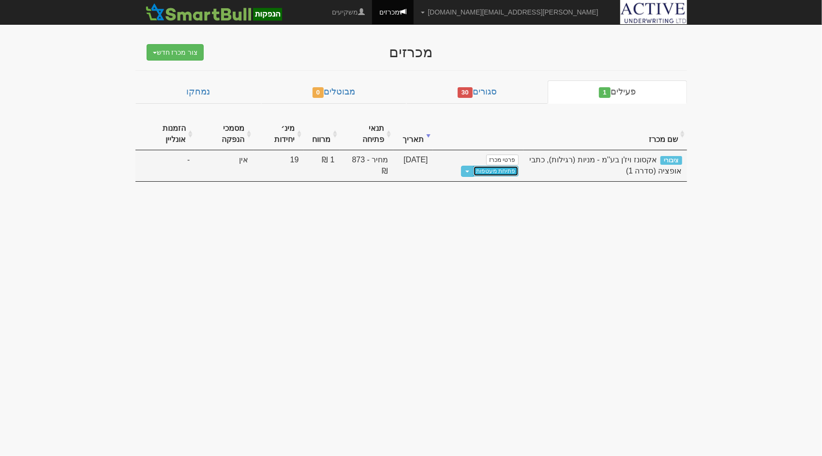
click at [496, 168] on link "פתיחת מעטפות" at bounding box center [495, 171] width 45 height 11
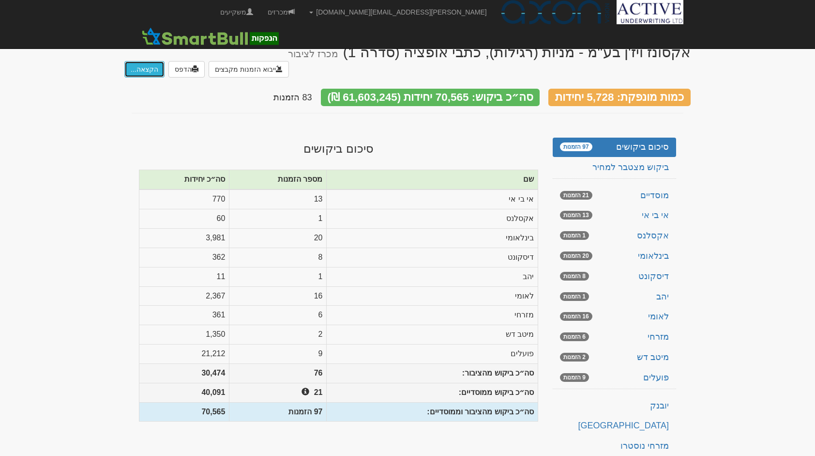
click at [148, 61] on button "הקצאה..." at bounding box center [144, 69] width 40 height 16
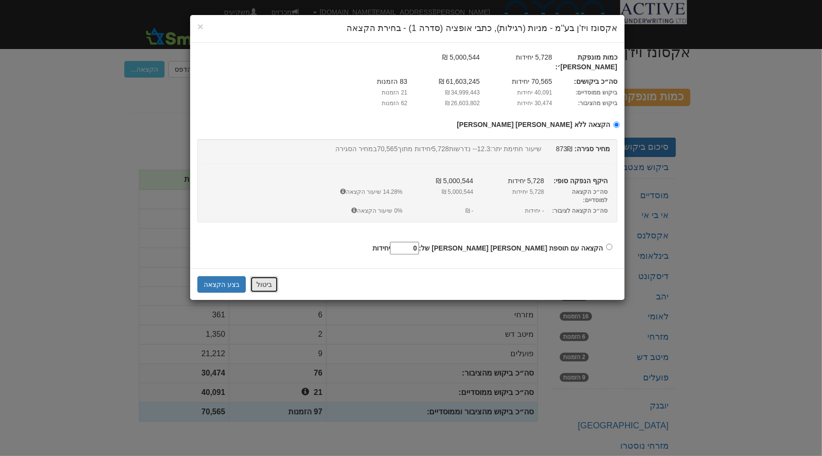
click at [261, 276] on button "ביטול" at bounding box center [264, 284] width 28 height 16
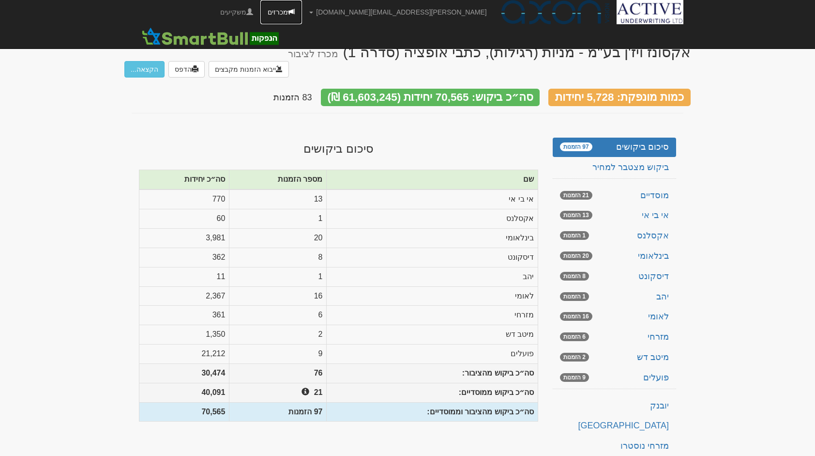
click at [295, 8] on span at bounding box center [291, 11] width 7 height 7
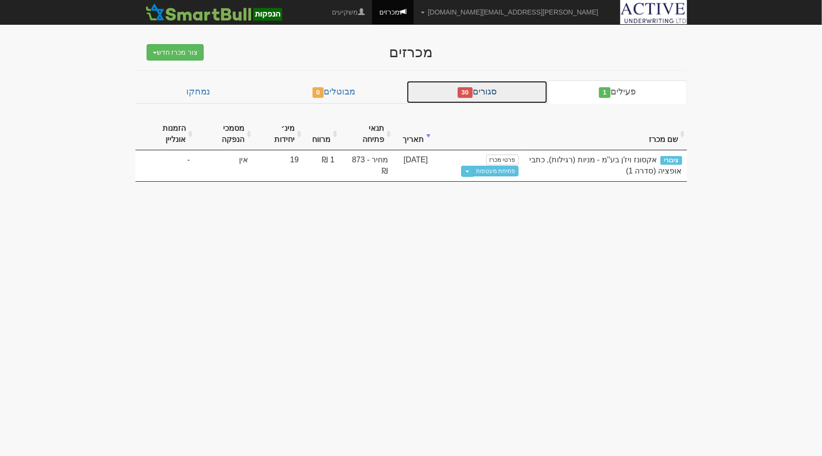
click at [488, 85] on link "סגורים 30" at bounding box center [478, 91] width 142 height 23
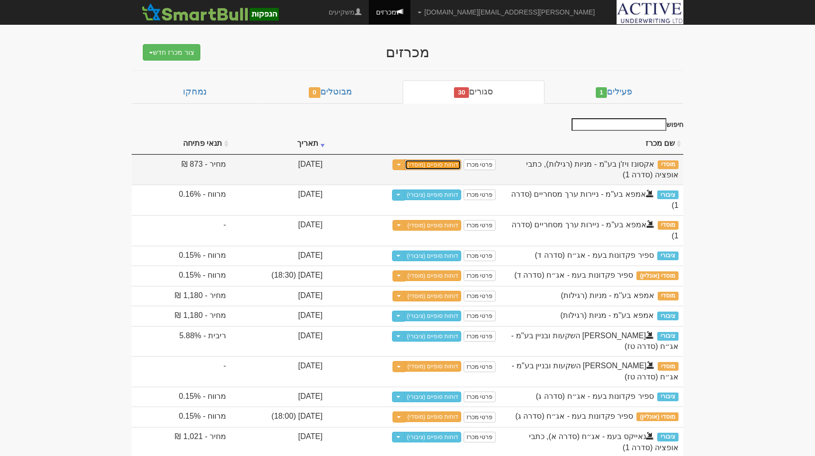
click at [462, 163] on link "דוחות סופיים (מוסדי)" at bounding box center [433, 164] width 57 height 11
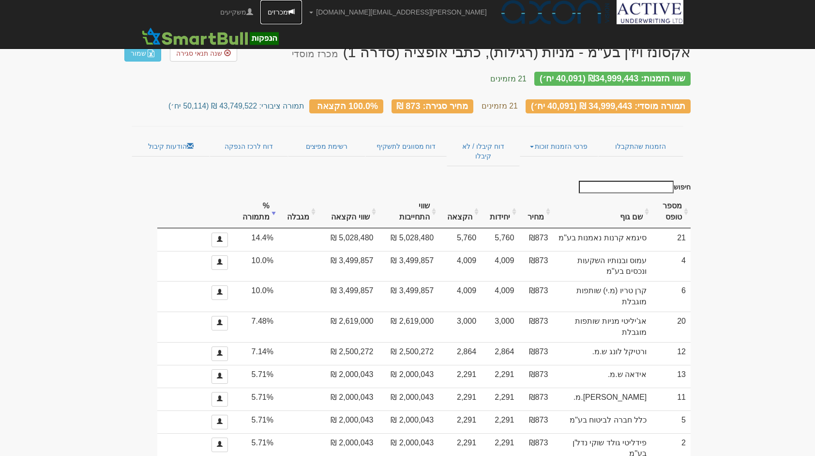
click at [302, 10] on link "מכרזים" at bounding box center [281, 12] width 42 height 24
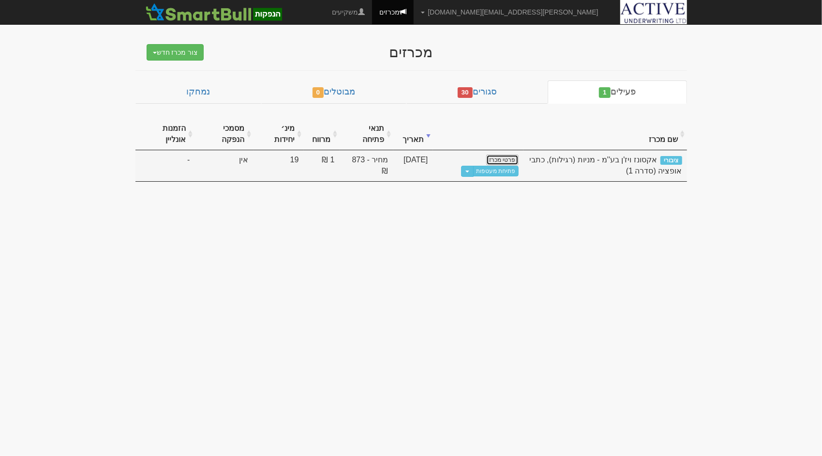
click at [508, 155] on link "פרטי מכרז" at bounding box center [503, 159] width 32 height 11
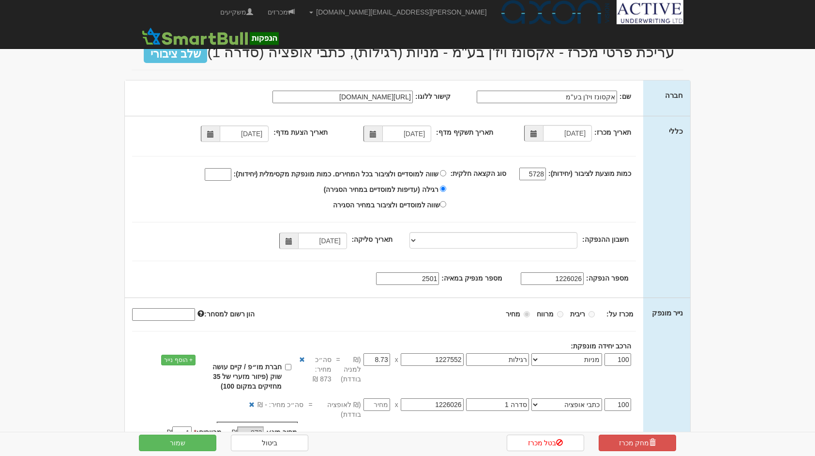
select select "מניות"
select select "כתבי אופציה"
drag, startPoint x: 531, startPoint y: 174, endPoint x: 548, endPoint y: 176, distance: 18.0
click at [548, 176] on div "5728" at bounding box center [527, 174] width 42 height 12
type input "45819"
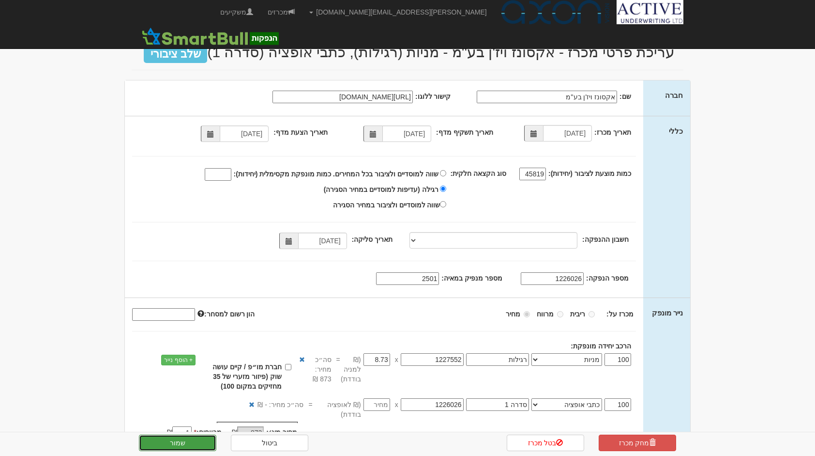
click at [183, 443] on button "שמור" at bounding box center [177, 442] width 77 height 16
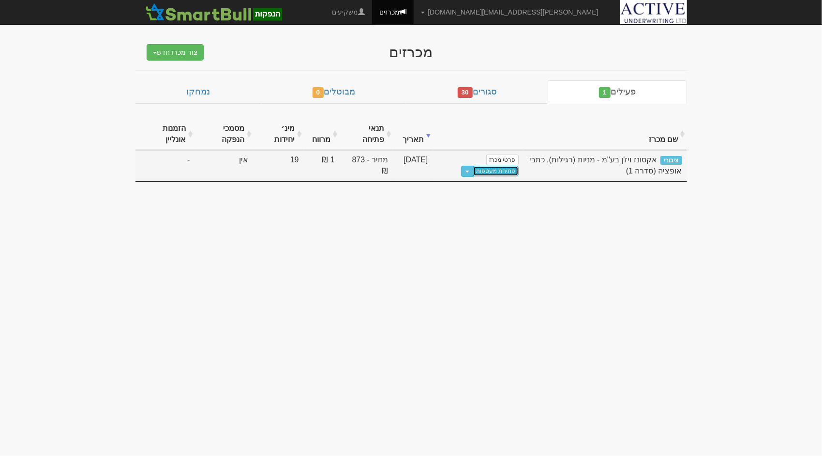
click at [497, 170] on link "פתיחת מעטפות" at bounding box center [495, 171] width 45 height 11
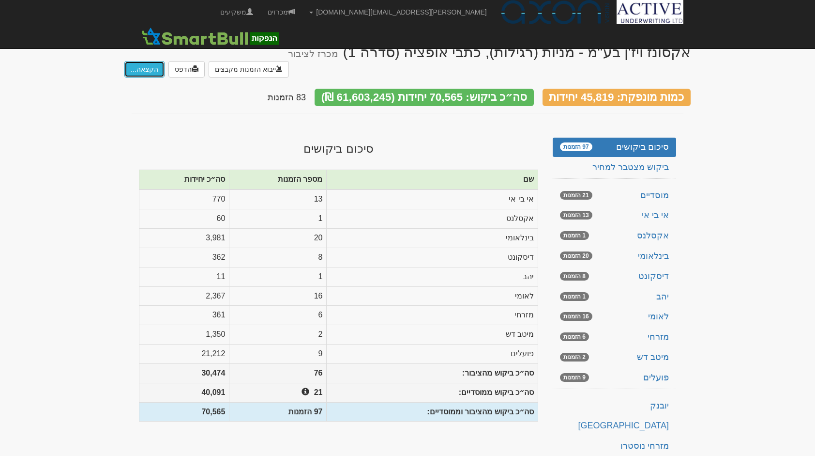
click at [146, 61] on button "הקצאה..." at bounding box center [144, 69] width 40 height 16
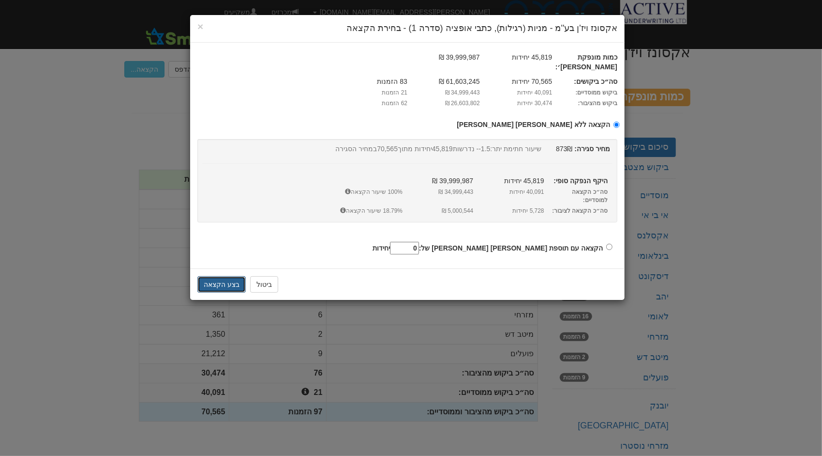
click at [231, 276] on button "בצע הקצאה" at bounding box center [222, 284] width 48 height 16
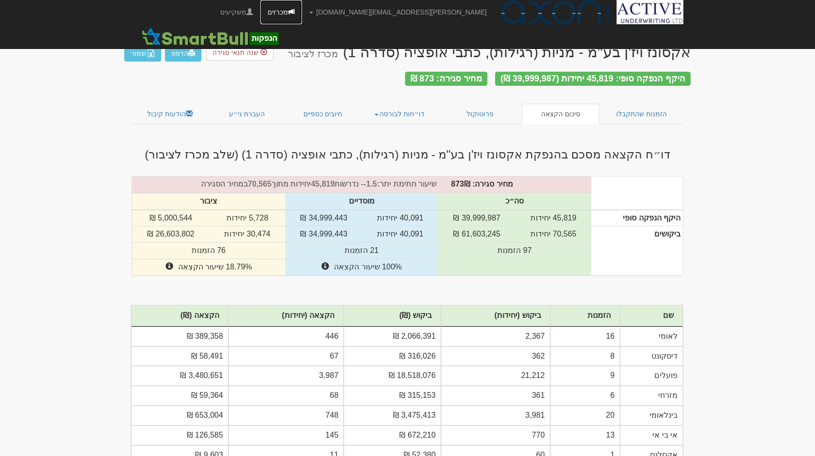
click at [302, 16] on link "מכרזים" at bounding box center [281, 12] width 42 height 24
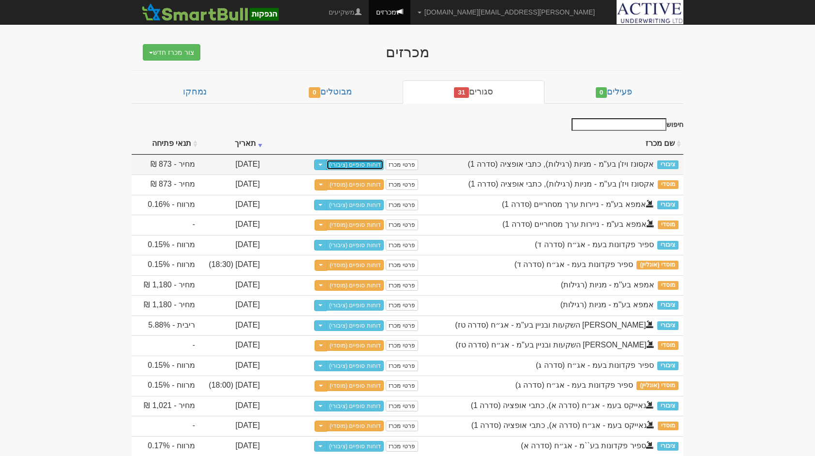
click at [365, 164] on link "דוחות סופיים (ציבורי)" at bounding box center [355, 164] width 58 height 11
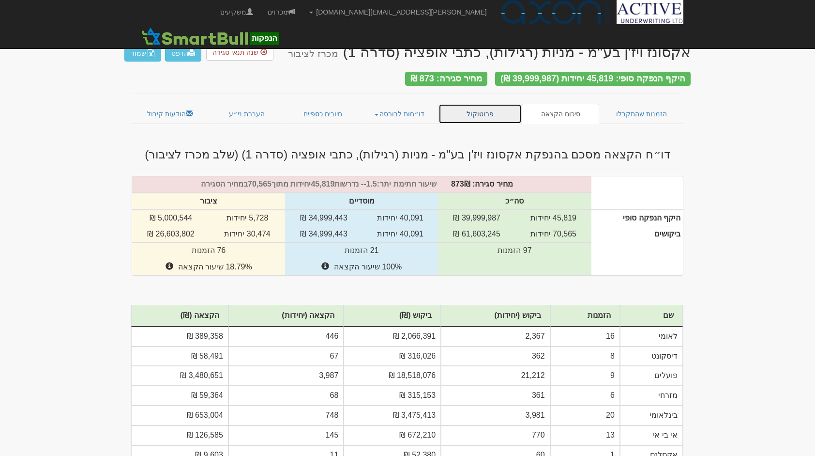
click at [490, 115] on link "פרוטוקול" at bounding box center [480, 114] width 83 height 20
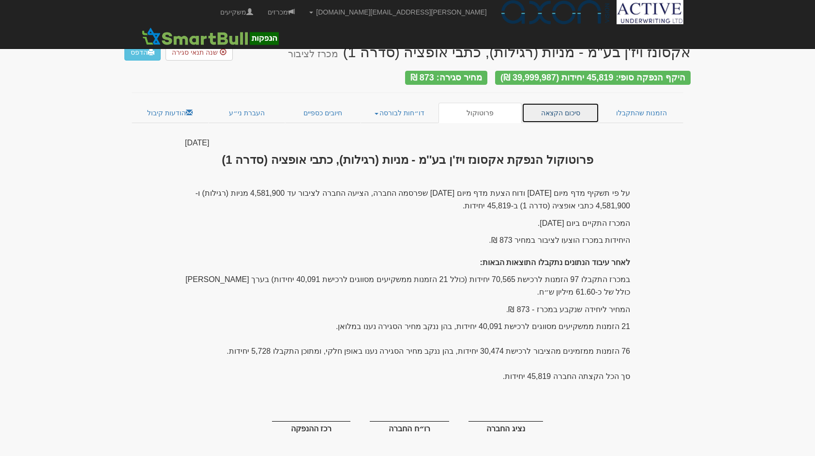
click at [571, 112] on link "סיכום הקצאה" at bounding box center [561, 113] width 78 height 20
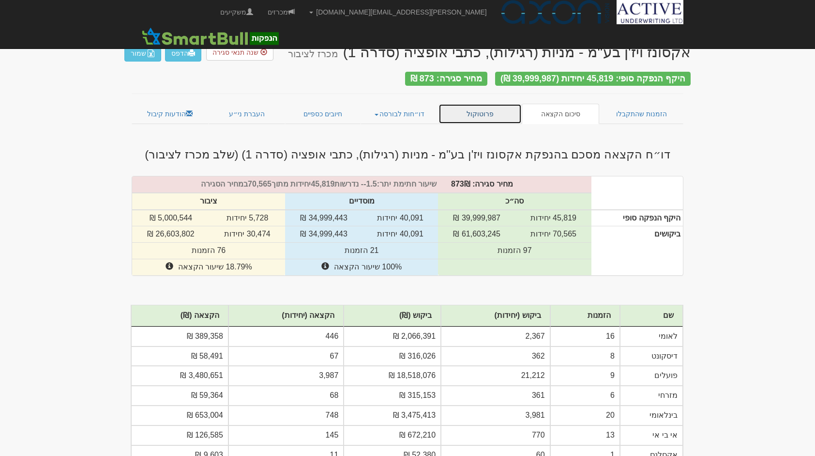
click at [489, 115] on link "פרוטוקול" at bounding box center [480, 114] width 83 height 20
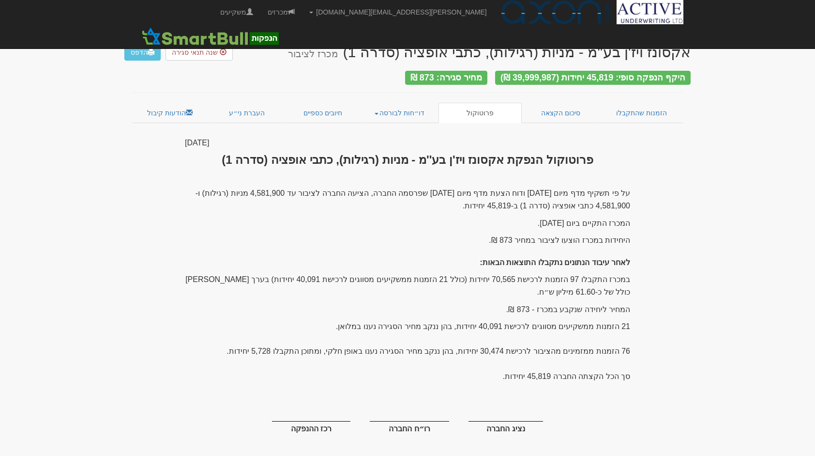
click at [445, 182] on div "26 אוגוסט 2025 פרוטוקול הנפקת אקסונז ויז'ן בע''מ - מניות (רגילות), כתבי אופציה …" at bounding box center [408, 300] width 460 height 327
click at [560, 107] on link "סיכום הקצאה" at bounding box center [561, 113] width 78 height 20
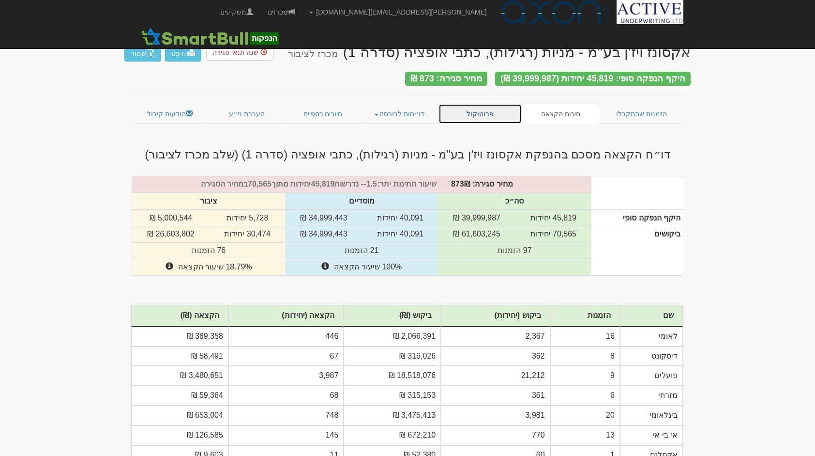
click at [485, 113] on link "פרוטוקול" at bounding box center [480, 114] width 83 height 20
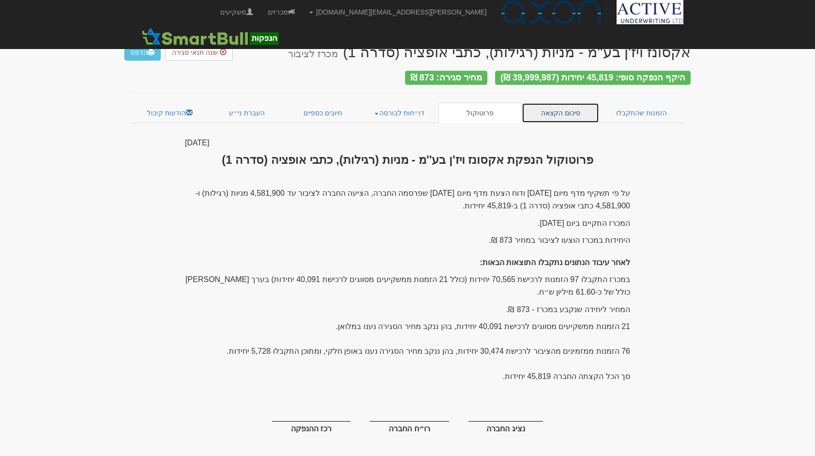
click at [550, 106] on link "סיכום הקצאה" at bounding box center [561, 113] width 78 height 20
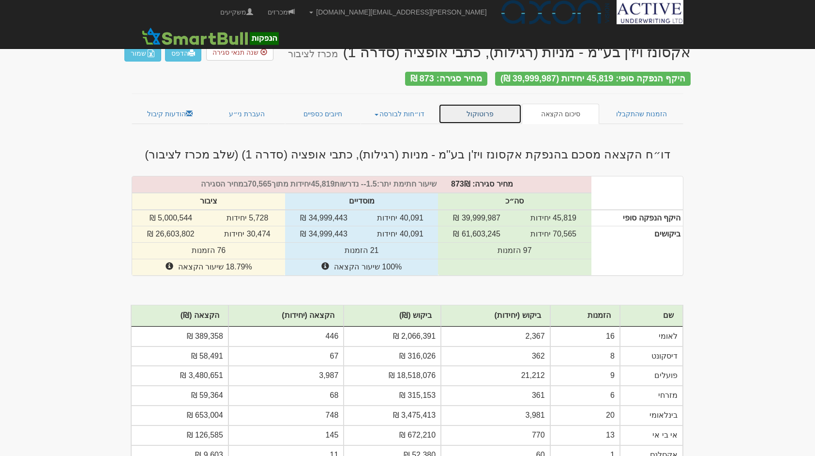
click at [486, 110] on link "פרוטוקול" at bounding box center [480, 114] width 83 height 20
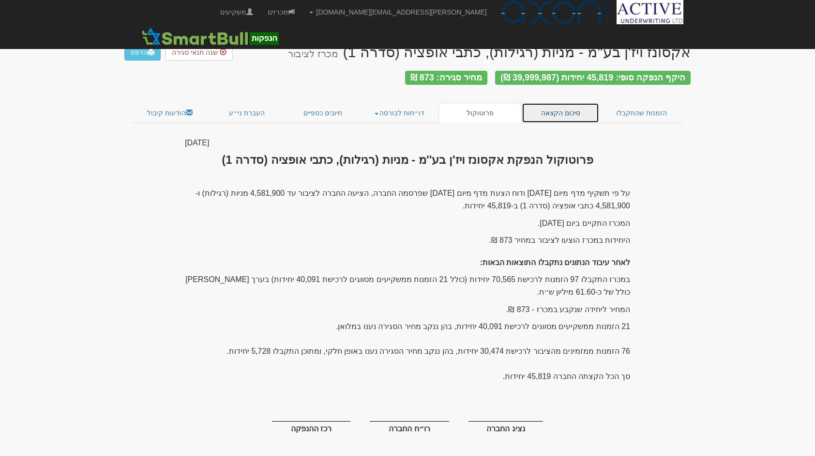
click at [555, 108] on link "סיכום הקצאה" at bounding box center [561, 113] width 78 height 20
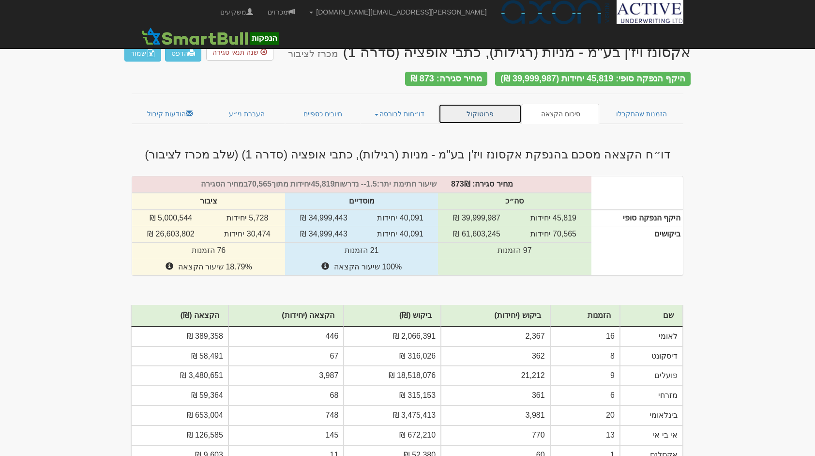
click at [486, 112] on link "פרוטוקול" at bounding box center [480, 114] width 83 height 20
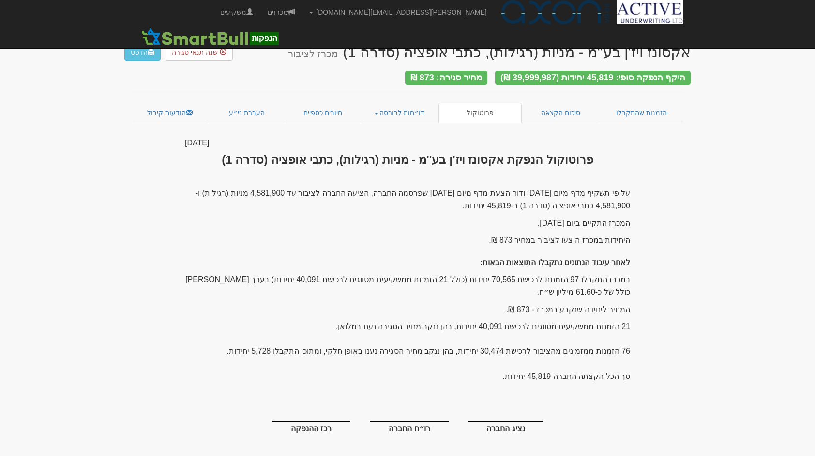
scroll to position [4, 0]
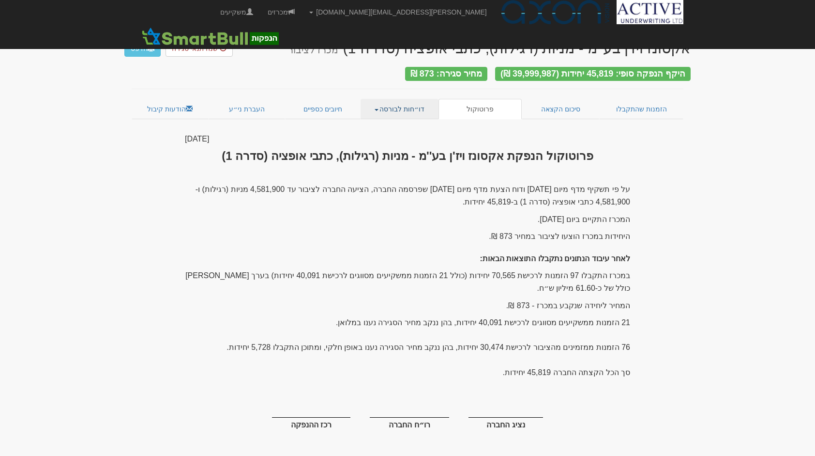
click at [379, 109] on span at bounding box center [377, 110] width 4 height 2
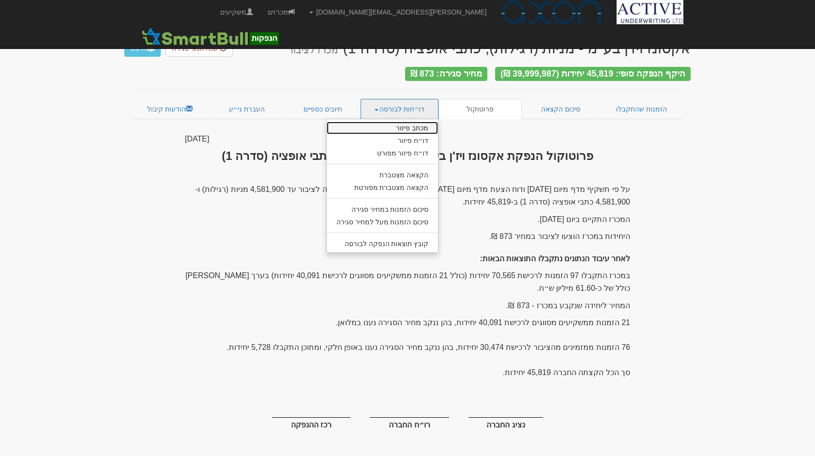
click at [393, 122] on link "מכתב פיזור" at bounding box center [383, 128] width 112 height 13
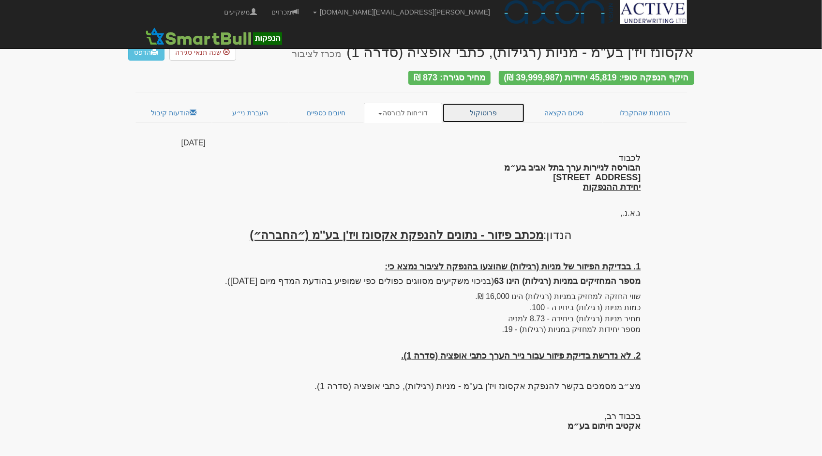
click at [477, 105] on link "פרוטוקול" at bounding box center [483, 113] width 83 height 20
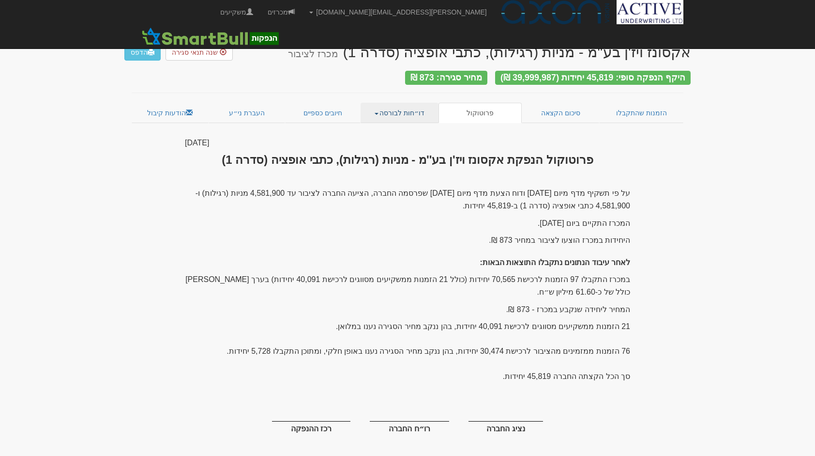
click at [379, 110] on link "דו״חות לבורסה" at bounding box center [400, 113] width 78 height 20
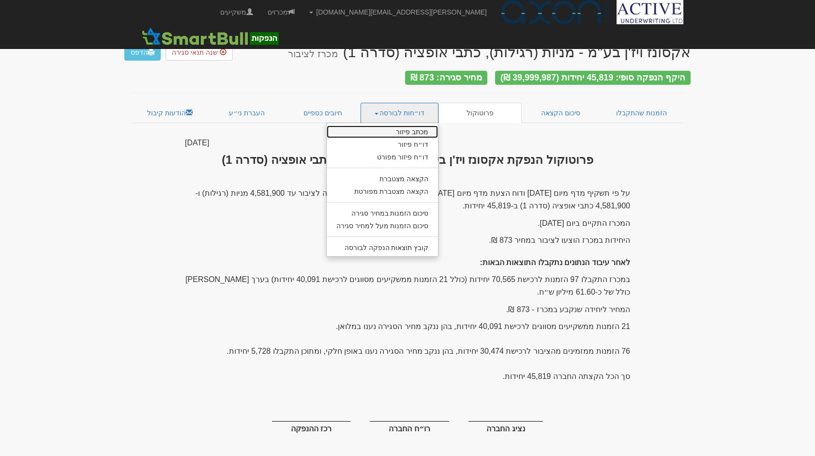
click at [402, 125] on link "מכתב פיזור" at bounding box center [383, 131] width 112 height 13
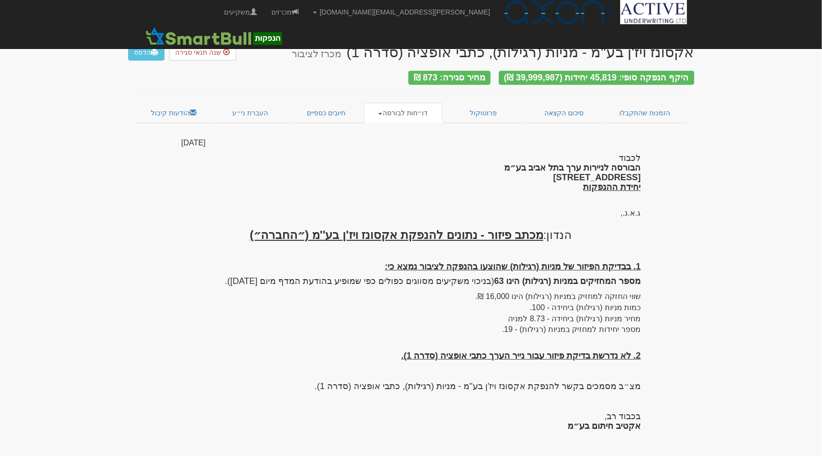
click at [382, 113] on span at bounding box center [381, 114] width 4 height 2
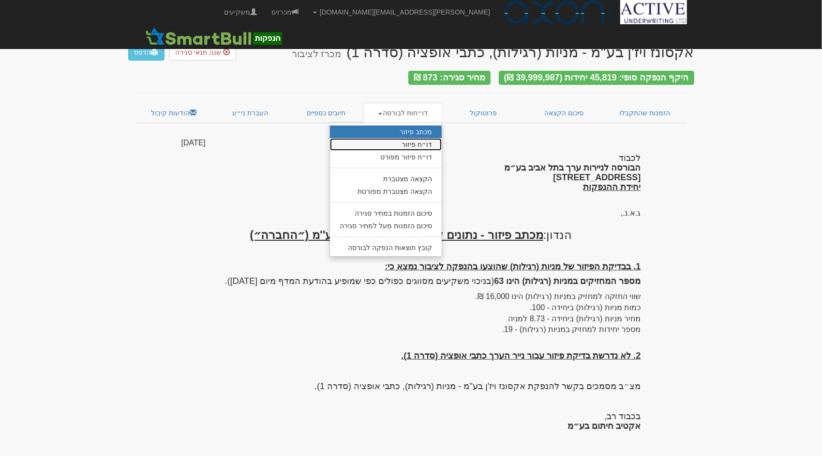
click at [413, 139] on link "דו״ח פיזור" at bounding box center [386, 144] width 112 height 13
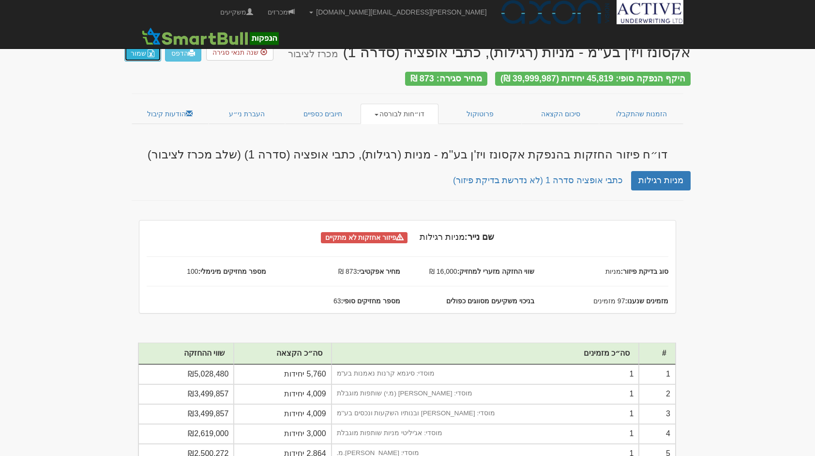
click at [137, 52] on button "שמור" at bounding box center [142, 53] width 37 height 16
click at [379, 114] on span at bounding box center [377, 115] width 4 height 2
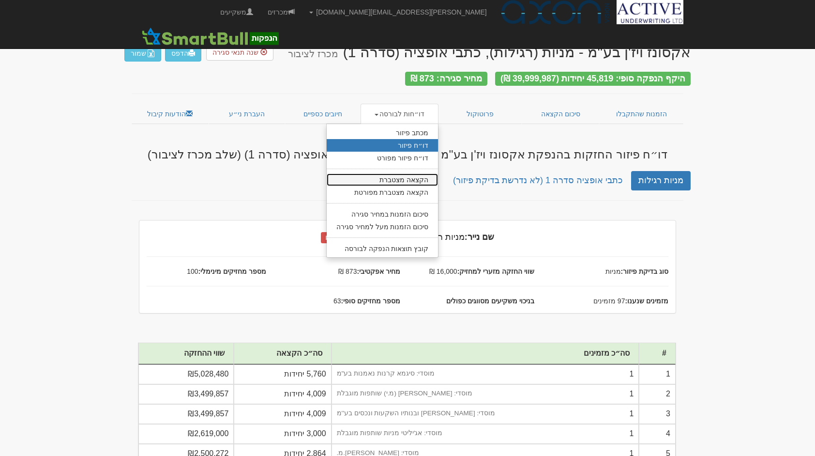
click at [411, 177] on link "הקצאה מצטברת" at bounding box center [383, 179] width 112 height 13
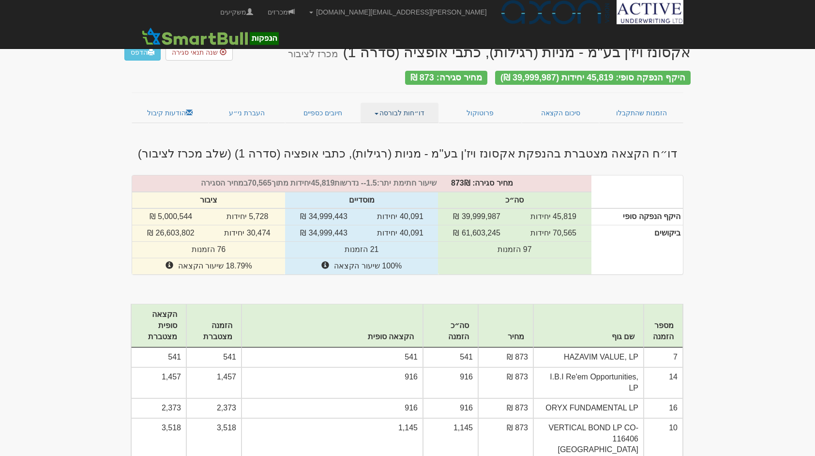
click at [383, 107] on link "דו״חות לבורסה" at bounding box center [400, 113] width 78 height 20
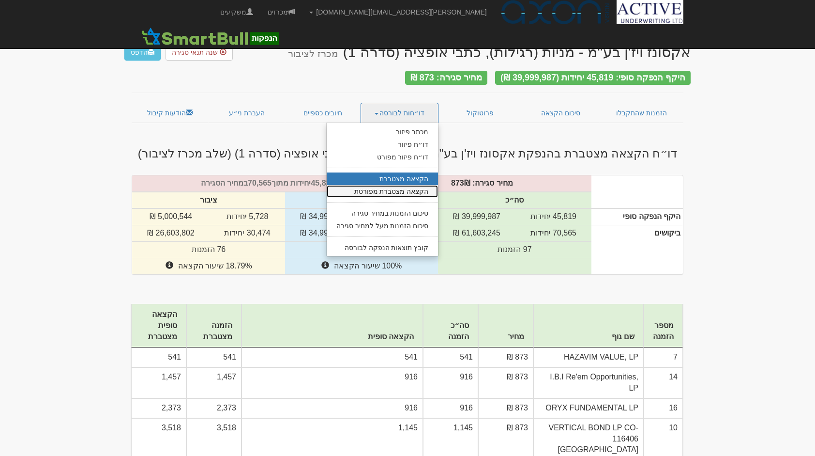
click at [395, 191] on link "הקצאה מצטברת מפורטת" at bounding box center [383, 191] width 112 height 13
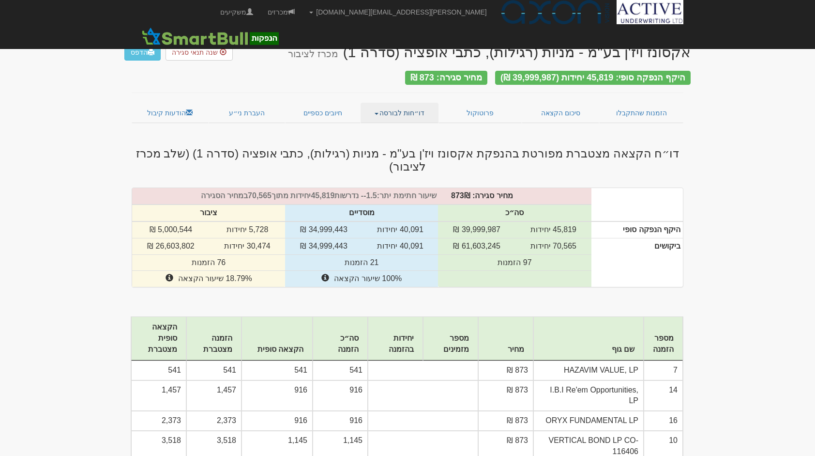
click at [383, 111] on link "דו״חות לבורסה" at bounding box center [400, 113] width 78 height 20
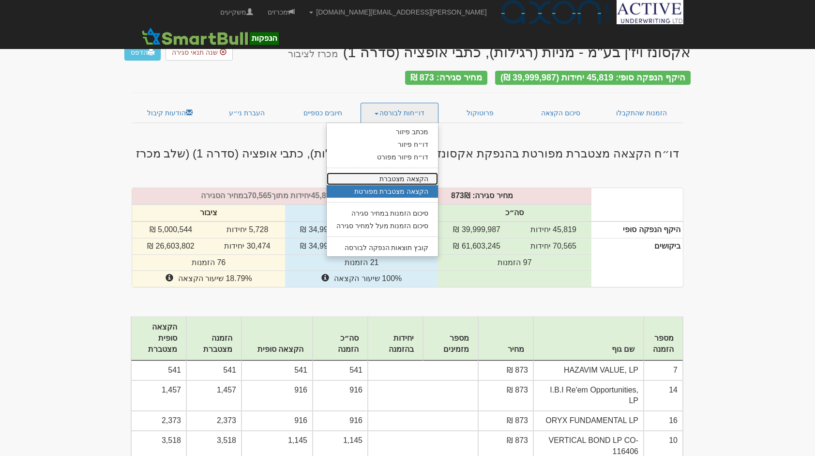
click at [419, 175] on link "הקצאה מצטברת" at bounding box center [383, 178] width 112 height 13
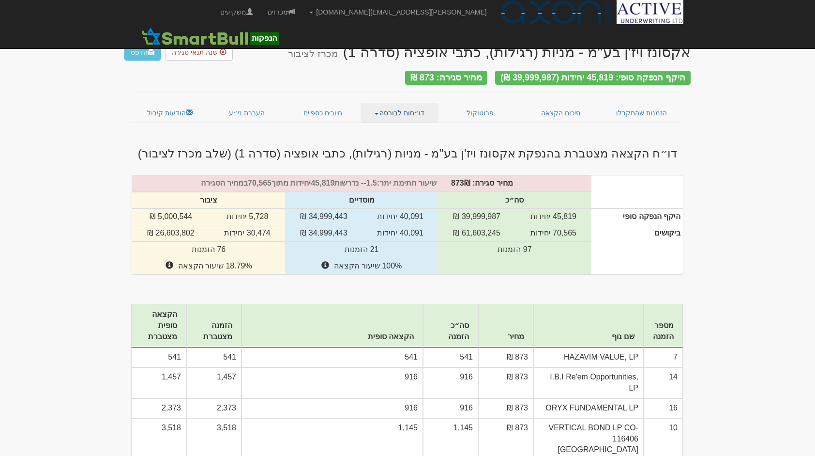
click at [378, 106] on link "דו״חות לבורסה" at bounding box center [400, 113] width 78 height 20
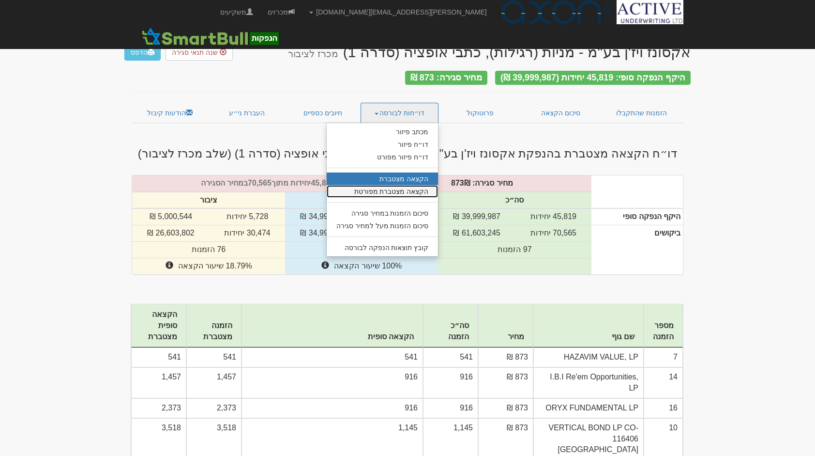
click at [398, 186] on link "הקצאה מצטברת מפורטת" at bounding box center [383, 191] width 112 height 13
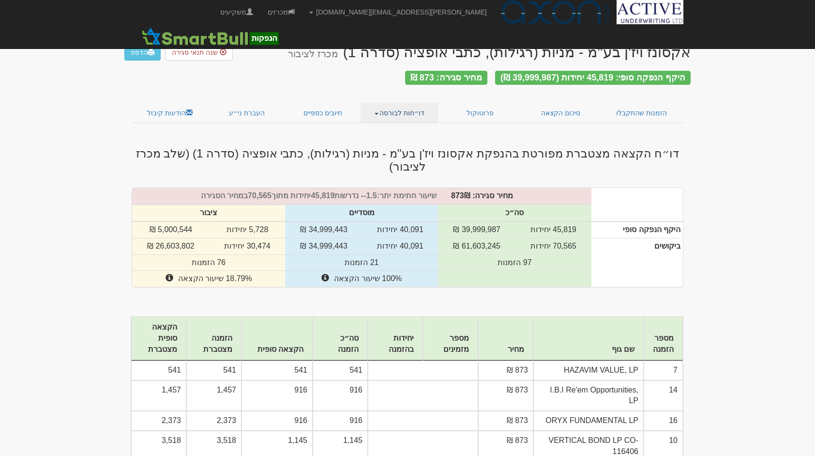
click at [379, 113] on span at bounding box center [377, 114] width 4 height 2
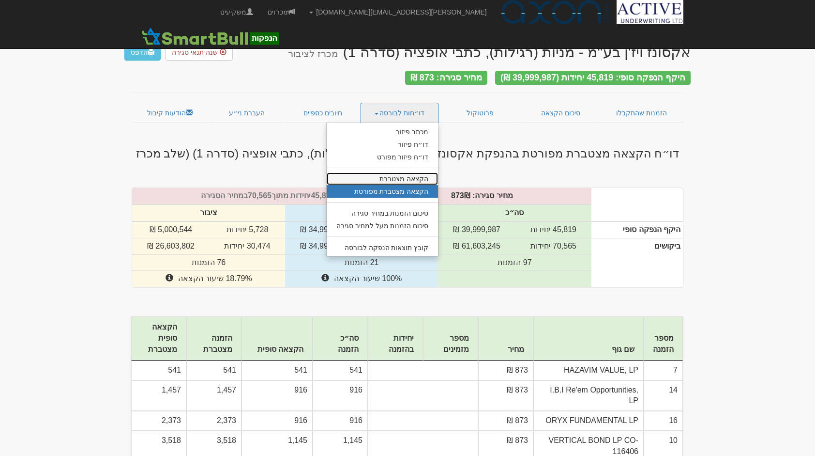
click at [406, 174] on link "הקצאה מצטברת" at bounding box center [383, 178] width 112 height 13
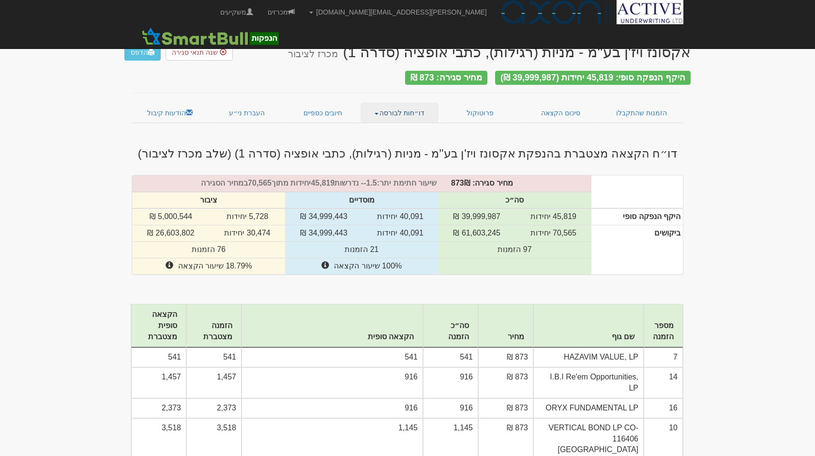
click at [383, 108] on link "דו״חות לבורסה" at bounding box center [400, 113] width 78 height 20
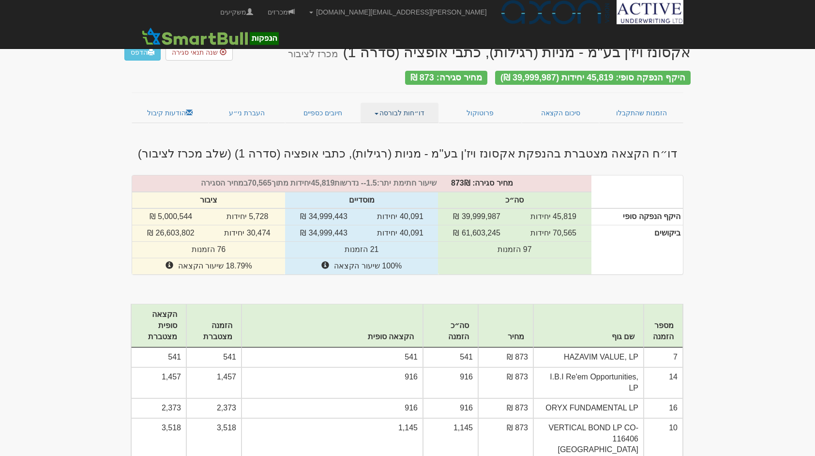
click at [381, 106] on link "דו״חות לבורסה" at bounding box center [400, 113] width 78 height 20
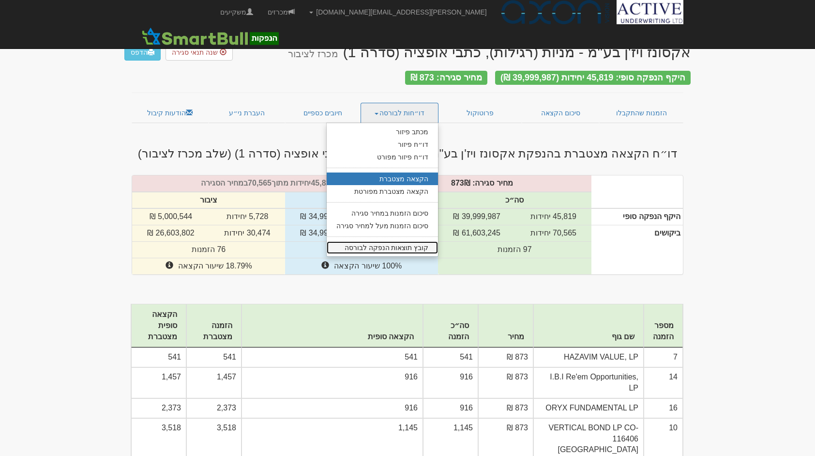
click at [385, 244] on link "קובץ תוצאות הנפקה לבורסה" at bounding box center [383, 247] width 112 height 13
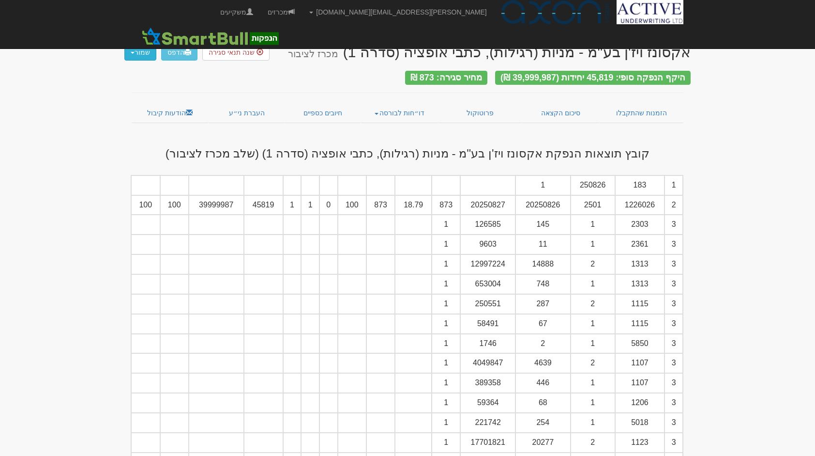
click at [132, 56] on button "שמור" at bounding box center [140, 52] width 32 height 16
click at [106, 149] on body "neil@activeu.co.il הגדרות חשבונות הנפקה תבניות הודעות קיבול" at bounding box center [407, 236] width 815 height 472
click at [563, 112] on link "סיכום הקצאה" at bounding box center [561, 113] width 78 height 20
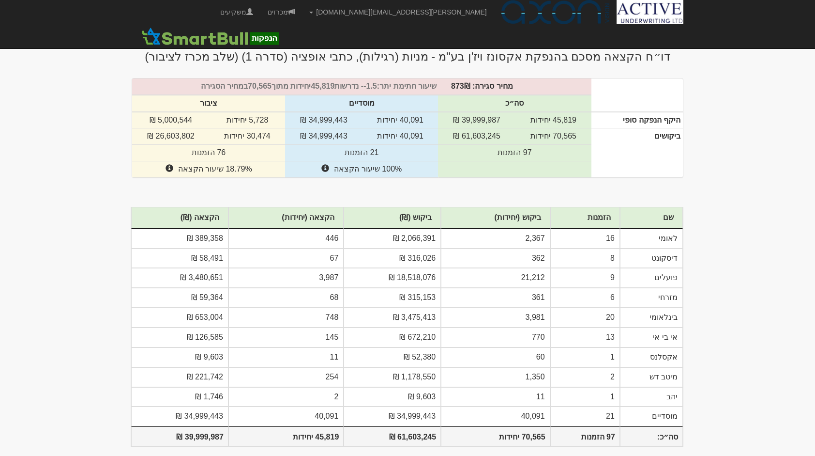
scroll to position [73, 0]
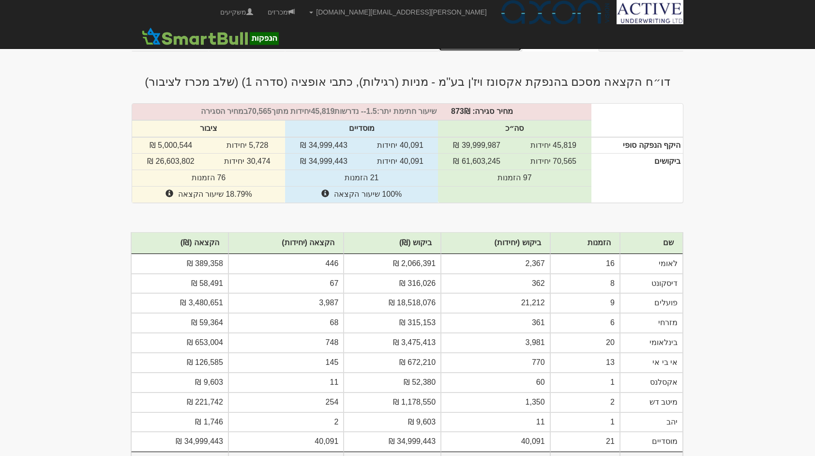
click at [488, 41] on link "פרוטוקול" at bounding box center [480, 41] width 83 height 20
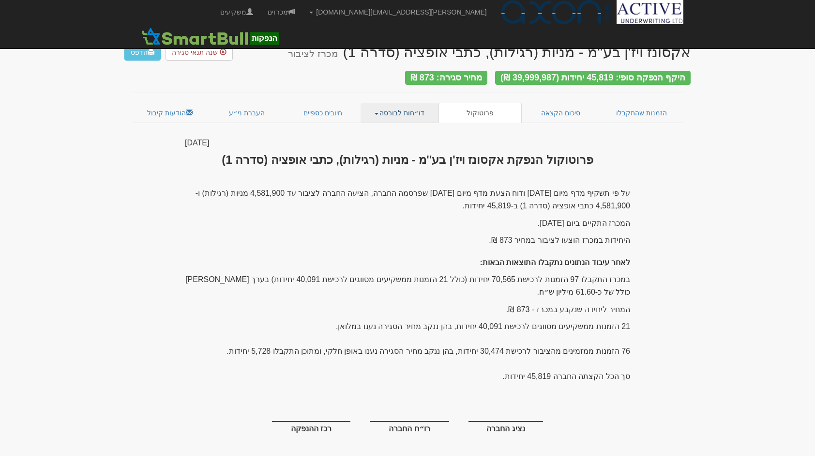
click at [381, 107] on link "דו״חות לבורסה" at bounding box center [400, 113] width 78 height 20
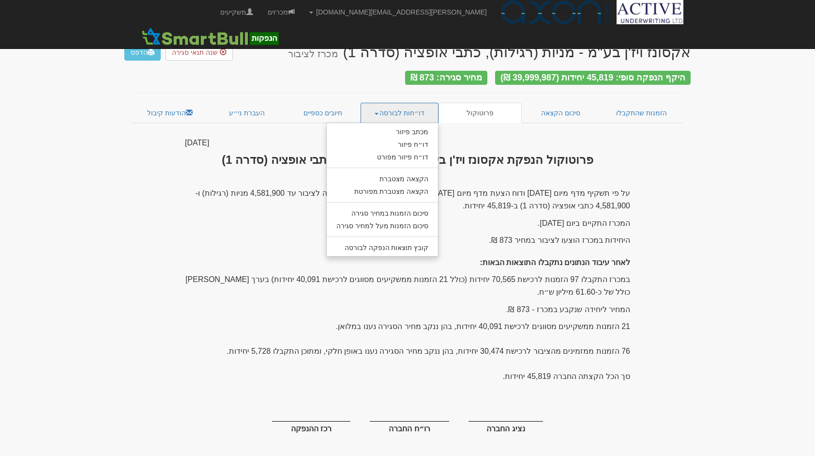
click at [688, 242] on div "אקסונז ויז'ן בע''מ - מניות (רגילות), כתבי אופציה (סדרה 1) מכרז לציבור הדפס שנה …" at bounding box center [407, 249] width 566 height 430
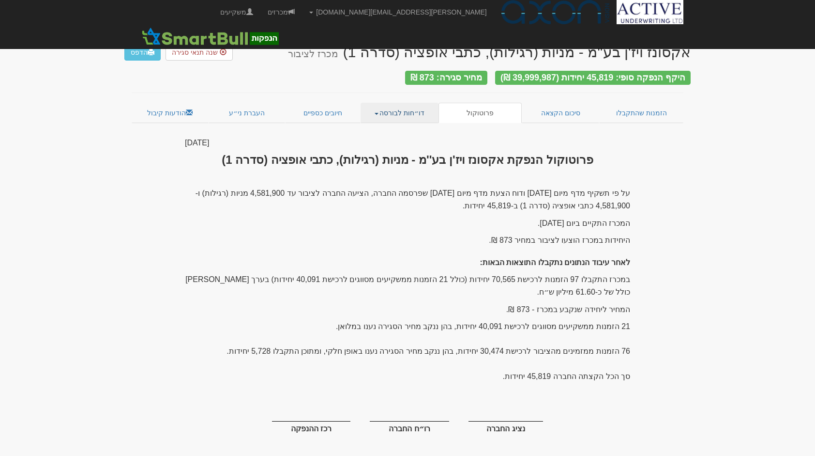
click at [383, 112] on link "דו״חות לבורסה" at bounding box center [400, 113] width 78 height 20
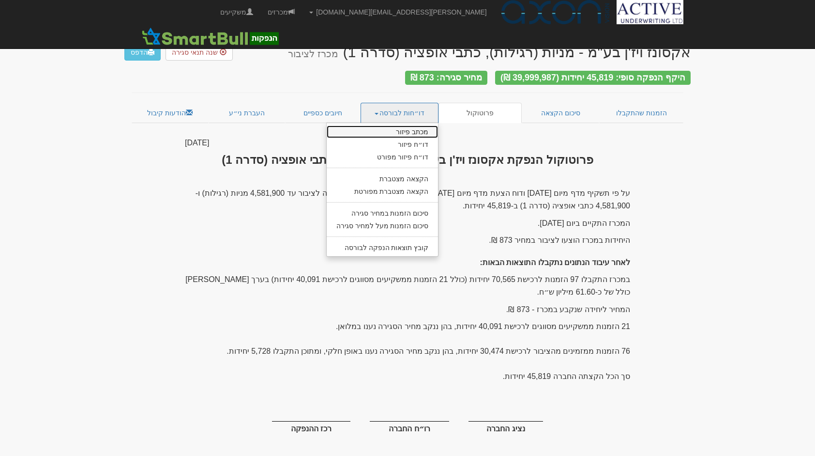
click at [403, 127] on link "מכתב פיזור" at bounding box center [383, 131] width 112 height 13
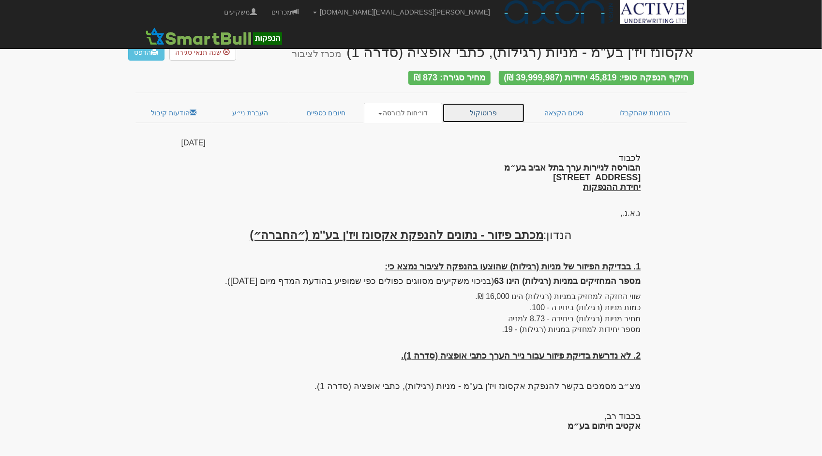
click at [484, 107] on link "פרוטוקול" at bounding box center [483, 113] width 83 height 20
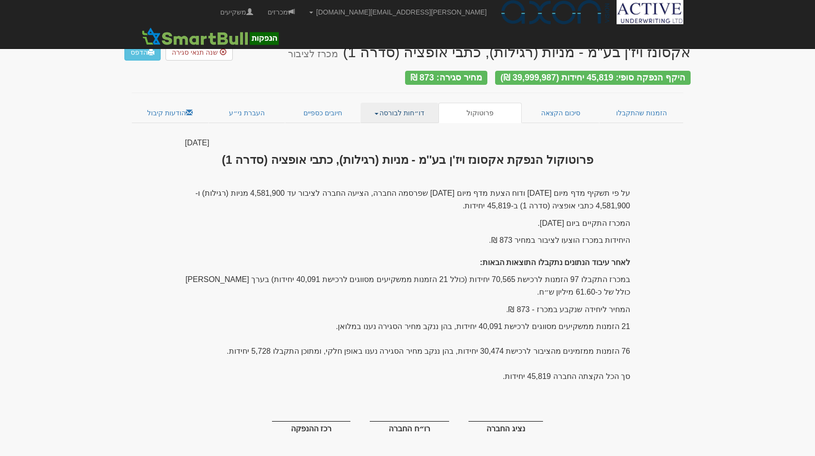
click at [382, 113] on link "דו״חות לבורסה" at bounding box center [400, 113] width 78 height 20
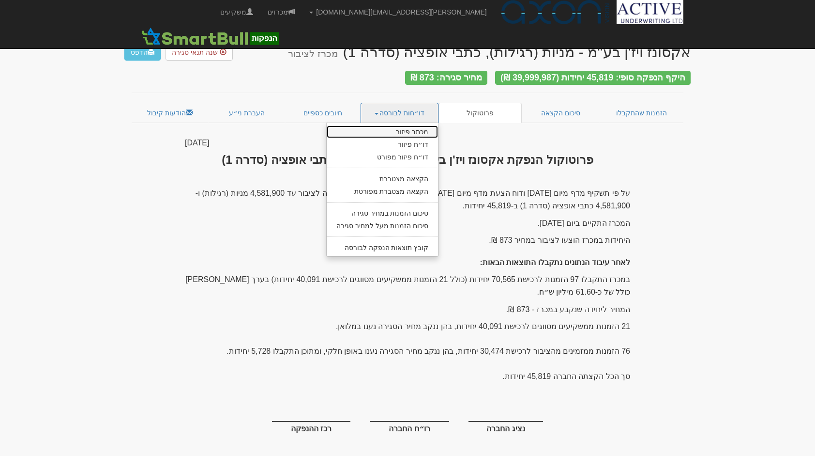
click at [394, 125] on link "מכתב פיזור" at bounding box center [383, 131] width 112 height 13
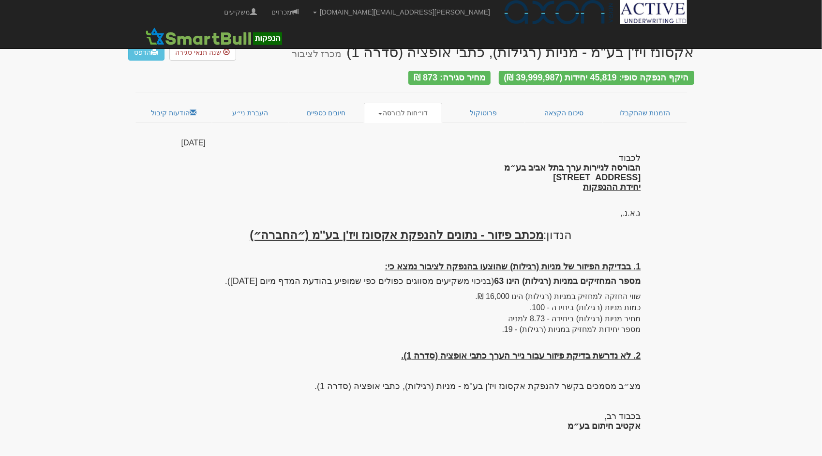
click at [382, 113] on span at bounding box center [381, 114] width 4 height 2
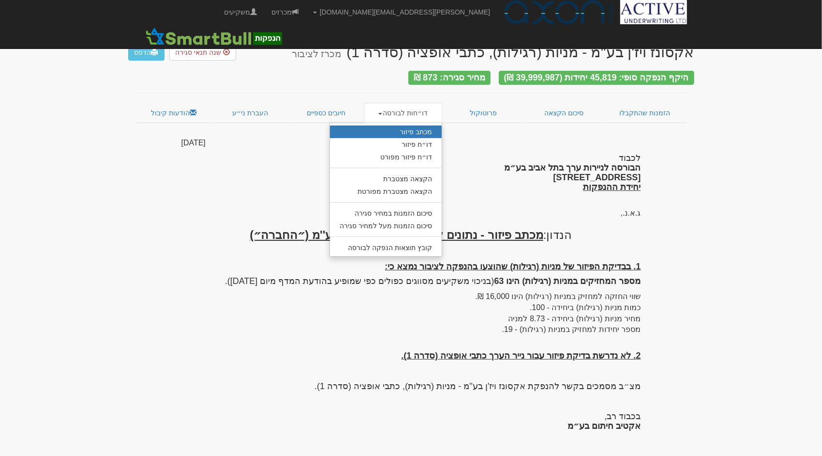
click at [480, 174] on h4 "לכבוד הבורסה לניירות ערך בתל אביב בע״מ רחוב אחוזת בית 2, תל אביב יחידת ההנפקות" at bounding box center [412, 172] width 460 height 38
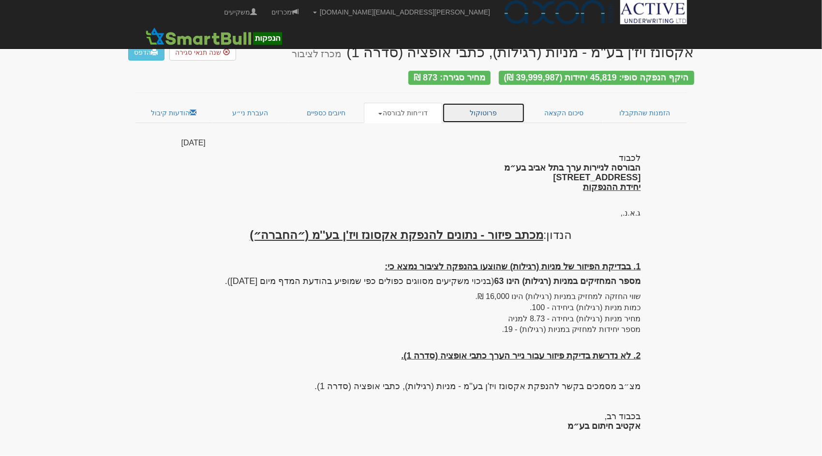
click at [492, 113] on link "פרוטוקול" at bounding box center [483, 113] width 83 height 20
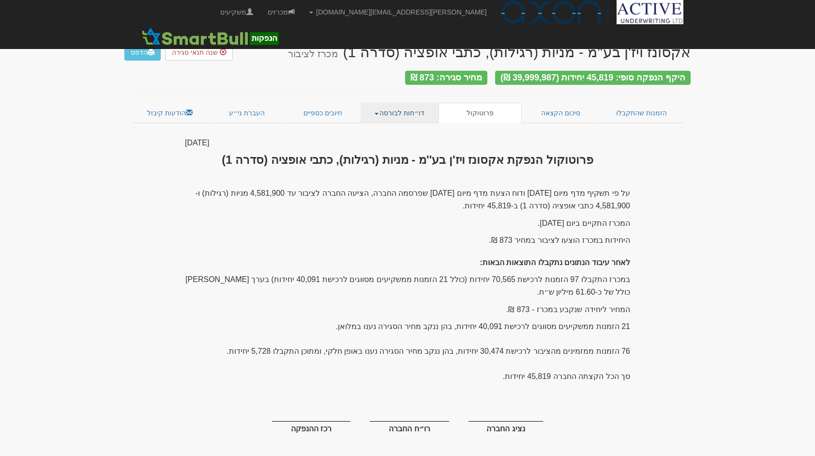
click at [379, 111] on link "דו״חות לבורסה" at bounding box center [400, 113] width 78 height 20
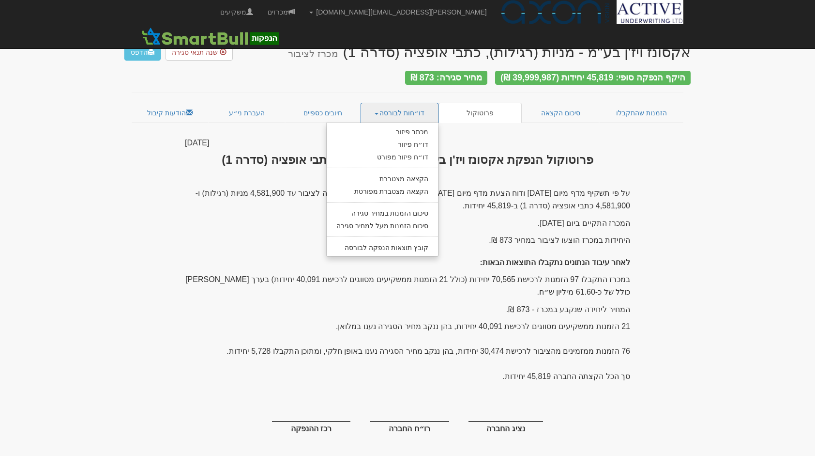
click at [493, 143] on div "[DATE]" at bounding box center [407, 142] width 445 height 11
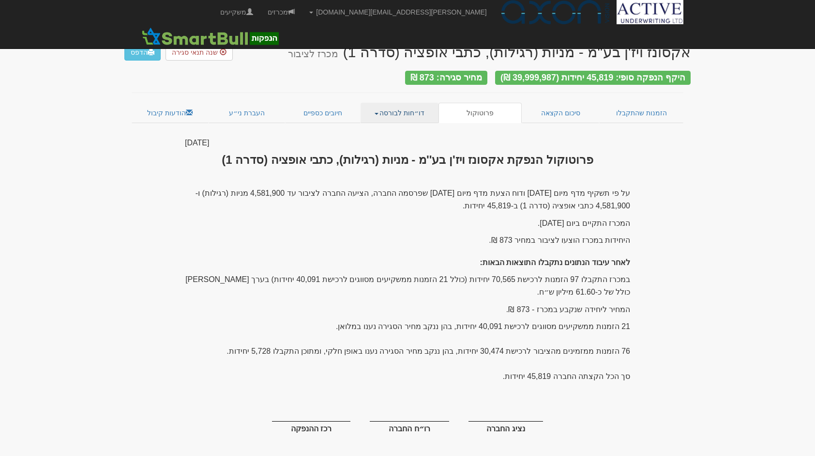
click at [388, 113] on link "דו״חות לבורסה" at bounding box center [400, 113] width 78 height 20
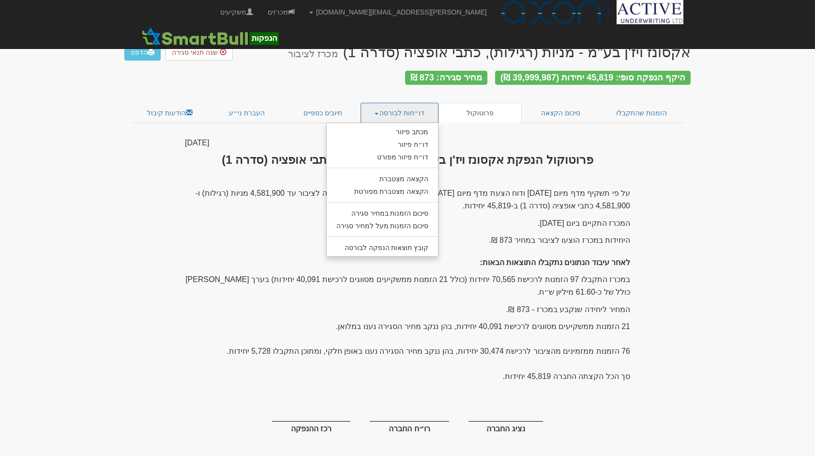
click at [524, 139] on div "26 אוגוסט 2025" at bounding box center [407, 142] width 445 height 11
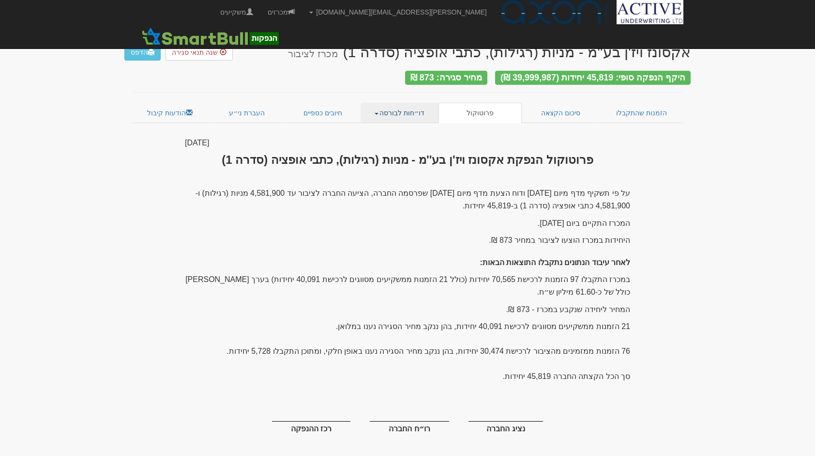
click at [379, 112] on link "דו״חות לבורסה" at bounding box center [400, 113] width 78 height 20
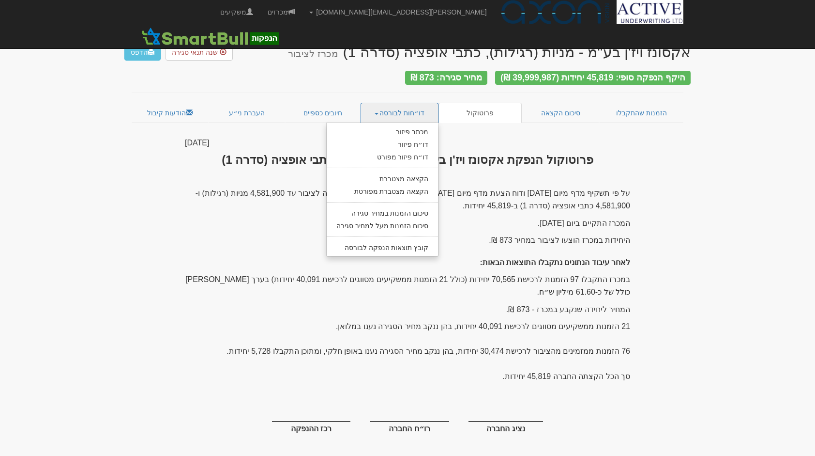
click at [189, 217] on p "המכרז התקיים ביום 26/8/2025." at bounding box center [407, 223] width 445 height 13
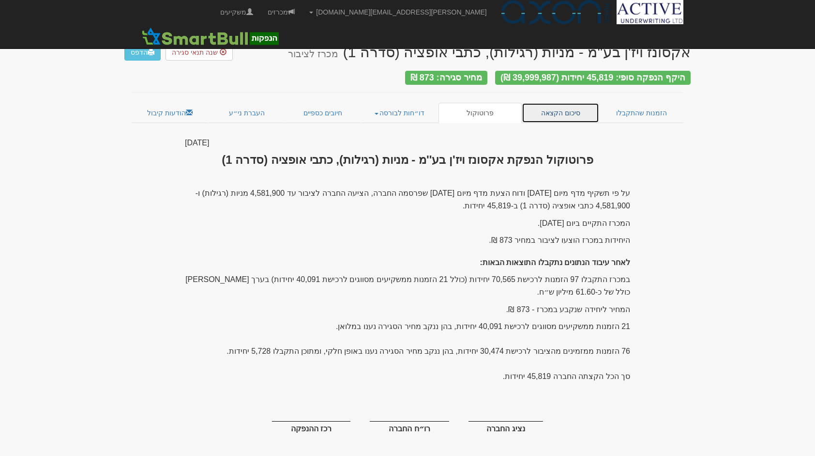
click at [548, 112] on link "סיכום הקצאה" at bounding box center [561, 113] width 78 height 20
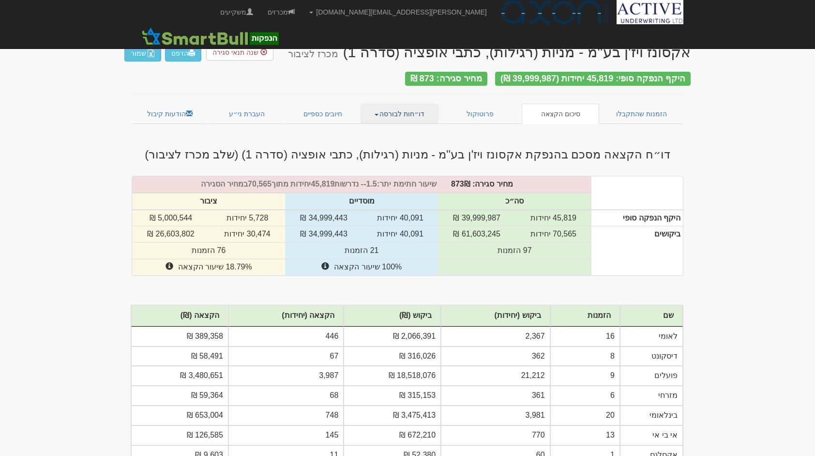
click at [379, 114] on span at bounding box center [377, 115] width 4 height 2
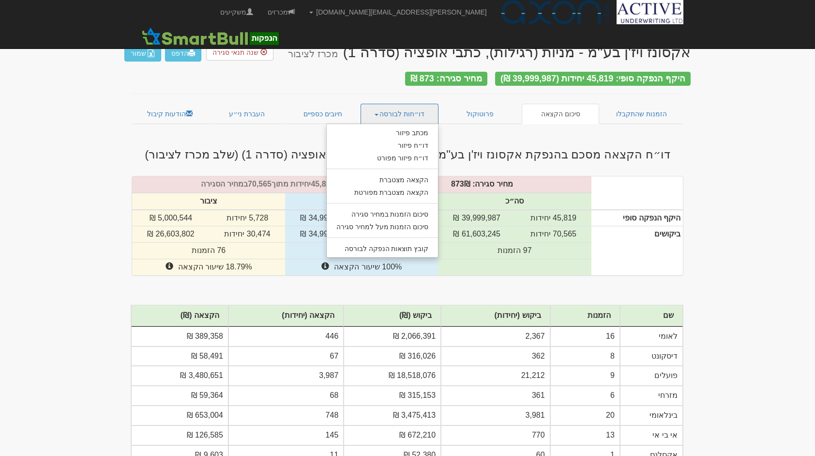
click at [518, 148] on h3 "דו״ח הקצאה מסכם בהנפקת אקסונז ויז'ן בע''מ - מניות (רגילות), כתבי אופציה (סדרה 1…" at bounding box center [407, 154] width 566 height 13
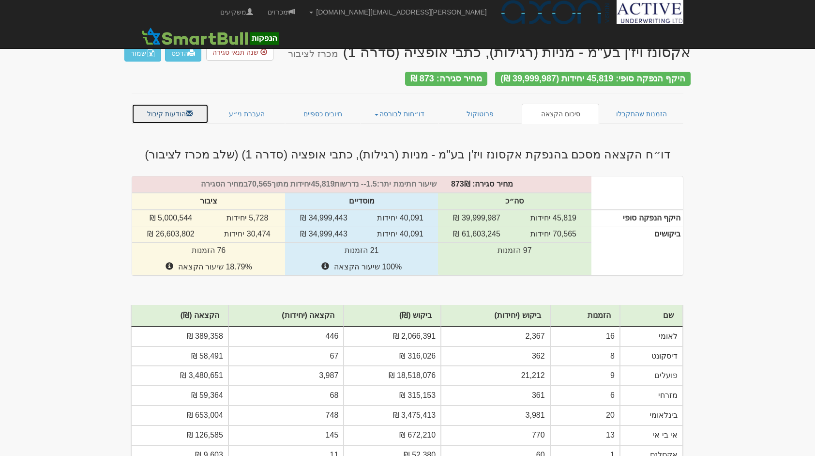
click at [177, 110] on link "הודעות קיבול" at bounding box center [170, 114] width 77 height 20
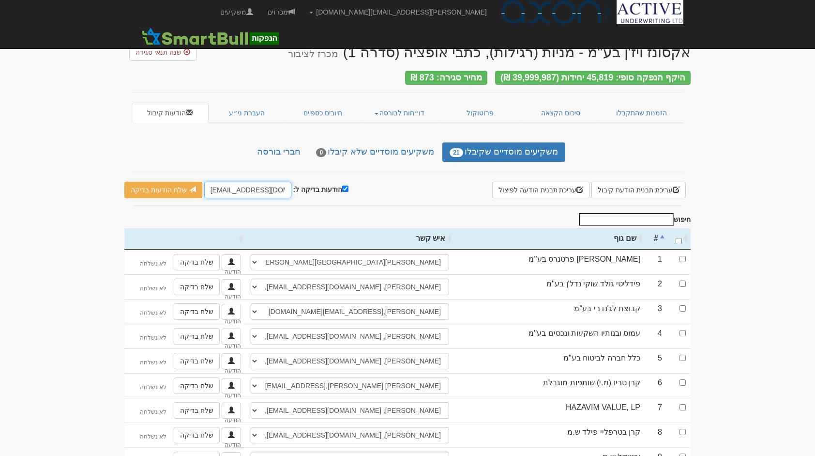
drag, startPoint x: 223, startPoint y: 187, endPoint x: 206, endPoint y: 187, distance: 17.4
click at [206, 187] on input "hitum@activeu.co.il" at bounding box center [247, 190] width 87 height 16
type input "[PERSON_NAME][EMAIL_ADDRESS][DOMAIN_NAME]"
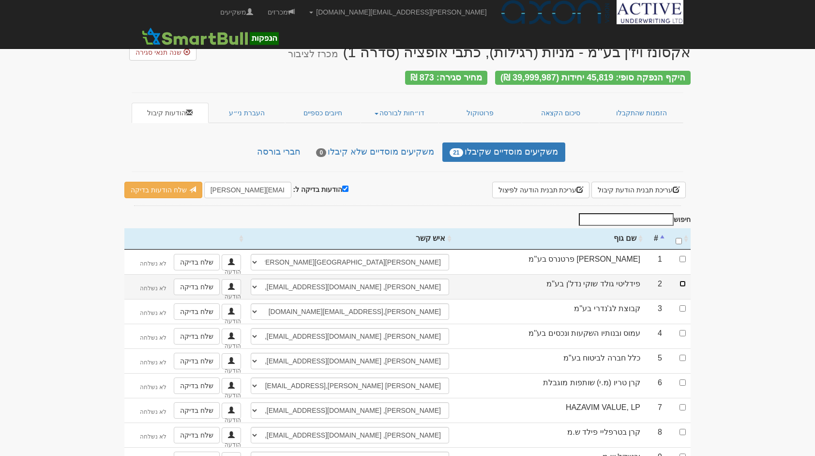
click at [682, 280] on input "checkbox" at bounding box center [683, 283] width 6 height 6
checkbox input "true"
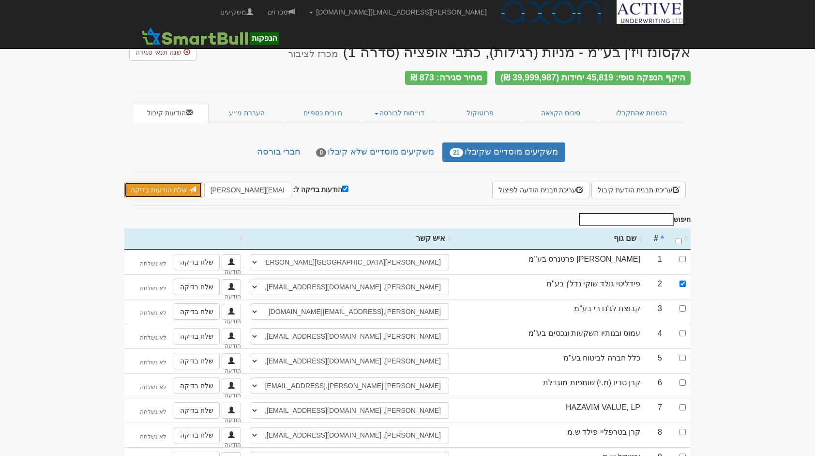
click at [183, 189] on link "שלח הודעות בדיקה" at bounding box center [163, 190] width 78 height 16
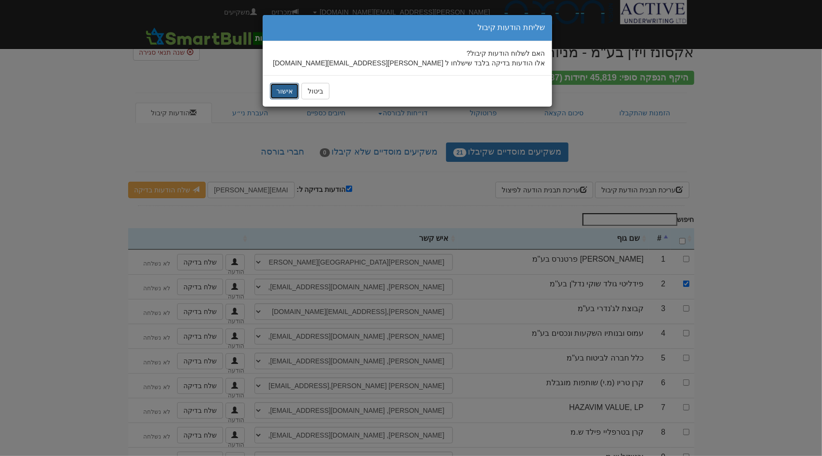
click at [285, 89] on button "אישור" at bounding box center [284, 91] width 29 height 16
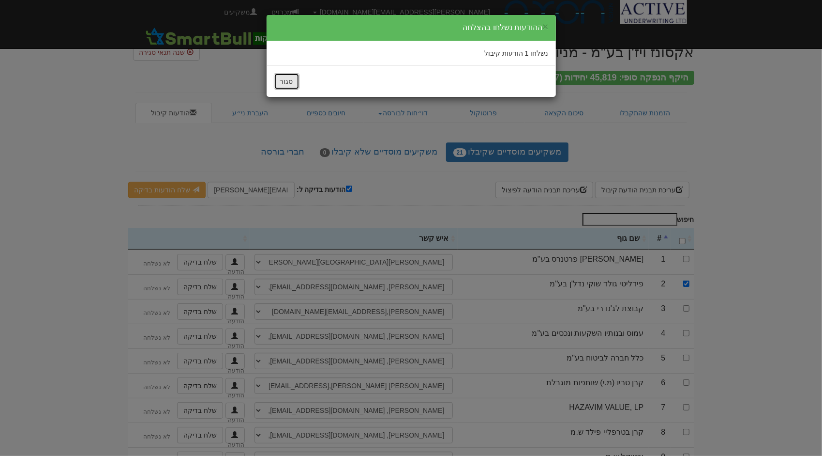
click at [287, 86] on button "סגור" at bounding box center [287, 81] width 26 height 16
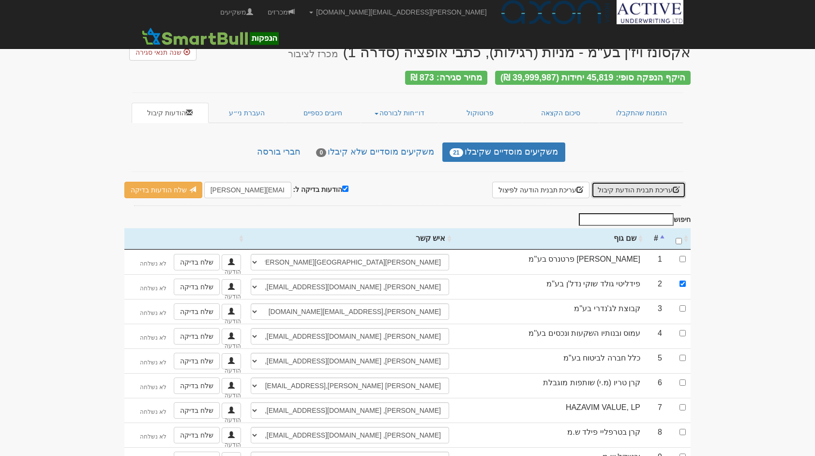
click at [638, 182] on button "עריכת תבנית הודעת קיבול" at bounding box center [639, 190] width 94 height 16
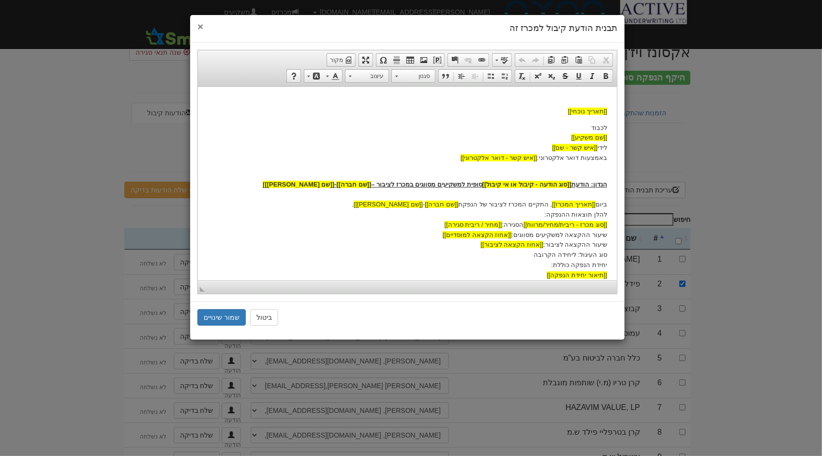
click at [202, 27] on span "×" at bounding box center [201, 26] width 6 height 11
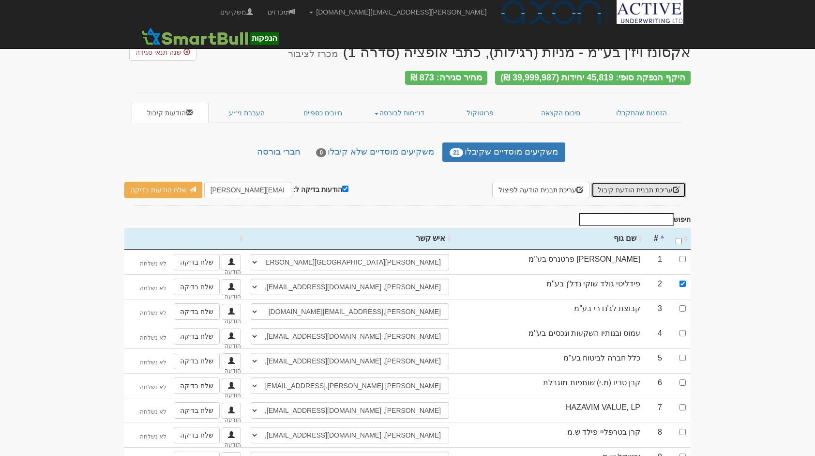
click at [655, 185] on button "עריכת תבנית הודעת קיבול" at bounding box center [639, 190] width 94 height 16
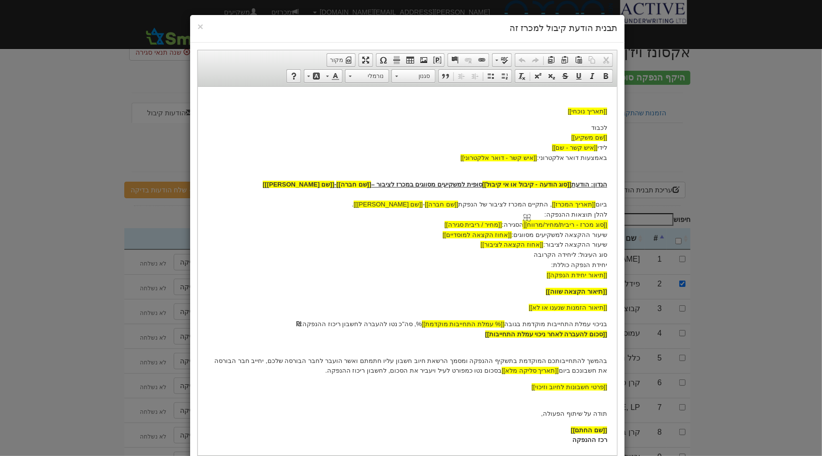
drag, startPoint x: 607, startPoint y: 224, endPoint x: 588, endPoint y: 221, distance: 19.6
click at [588, 221] on body "[[תאריך נוכחי]] לכבוד [[שם משקיע]] לידי [[איש קשר - שם]] באמצעות דואר אלקטרוני:…" at bounding box center [407, 270] width 400 height 349
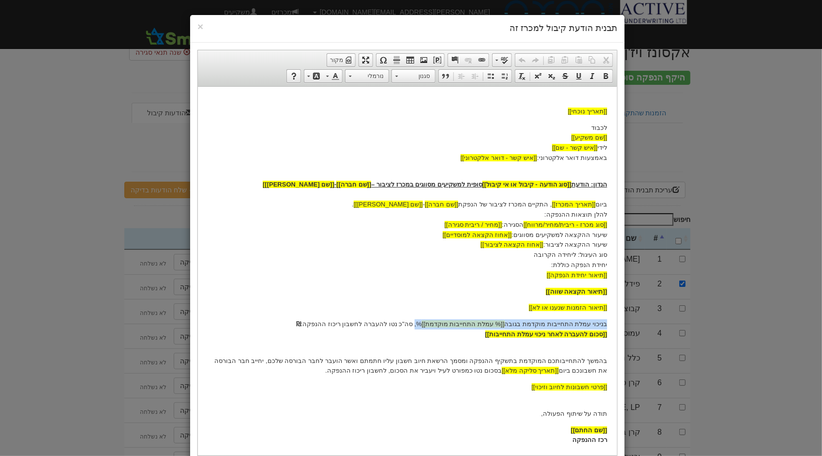
drag, startPoint x: 607, startPoint y: 324, endPoint x: 430, endPoint y: 323, distance: 176.2
click at [430, 323] on p "בניכוי עמלת התחייבות מוקדמת בגובה [[% עמלת התחייבות מוקדמת]] %, סה"כ נטו להעברה…" at bounding box center [407, 329] width 400 height 20
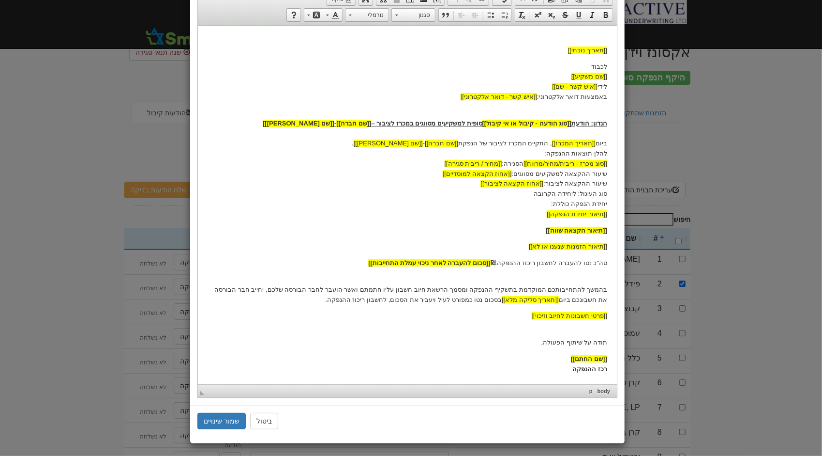
scroll to position [56, 0]
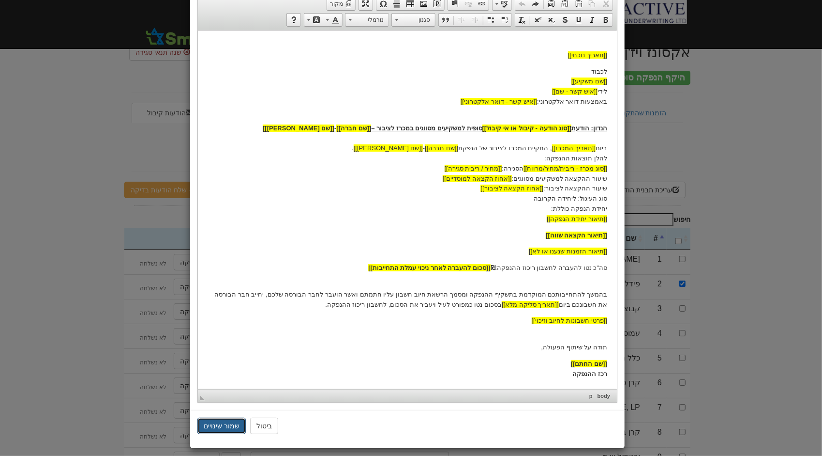
click at [229, 425] on button "שמור שינויים" at bounding box center [222, 425] width 48 height 16
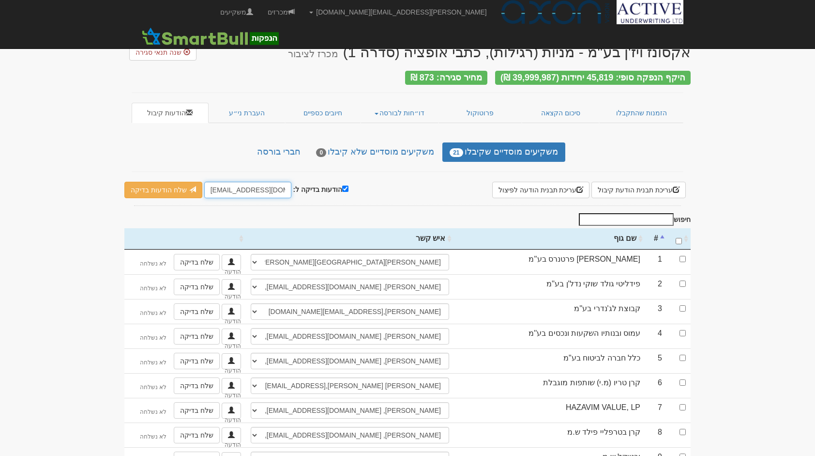
drag, startPoint x: 223, startPoint y: 188, endPoint x: 203, endPoint y: 190, distance: 19.9
click at [204, 190] on input "hitum@activeu.co.il" at bounding box center [247, 190] width 87 height 16
type input "[PERSON_NAME][EMAIL_ADDRESS][DOMAIN_NAME]"
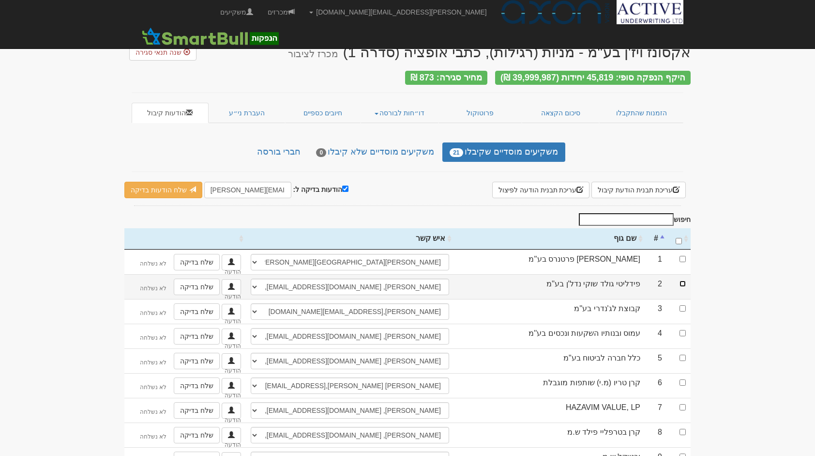
click at [682, 280] on input "checkbox" at bounding box center [683, 283] width 6 height 6
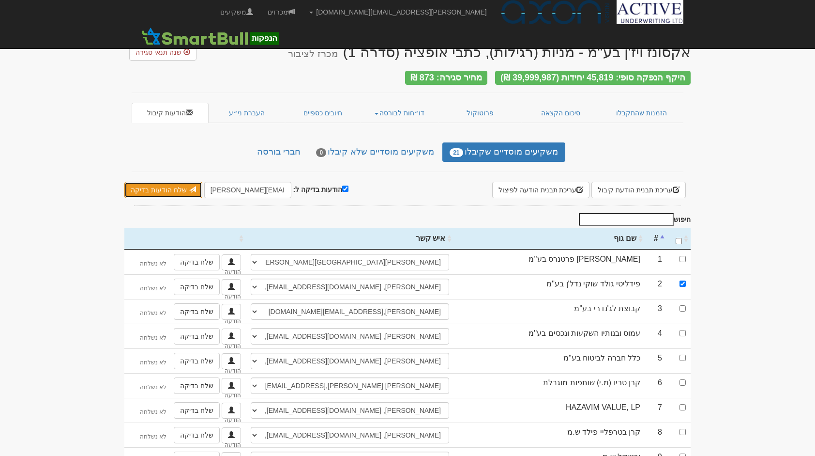
click at [166, 191] on link "שלח הודעות בדיקה" at bounding box center [163, 190] width 78 height 16
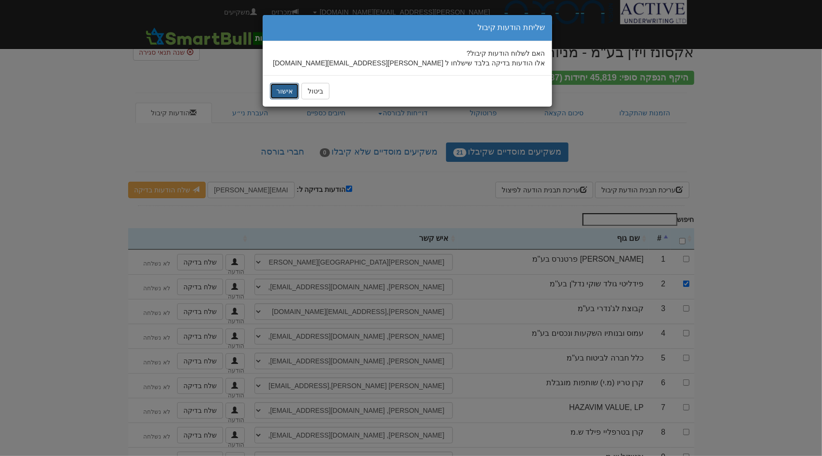
click at [288, 90] on button "אישור" at bounding box center [284, 91] width 29 height 16
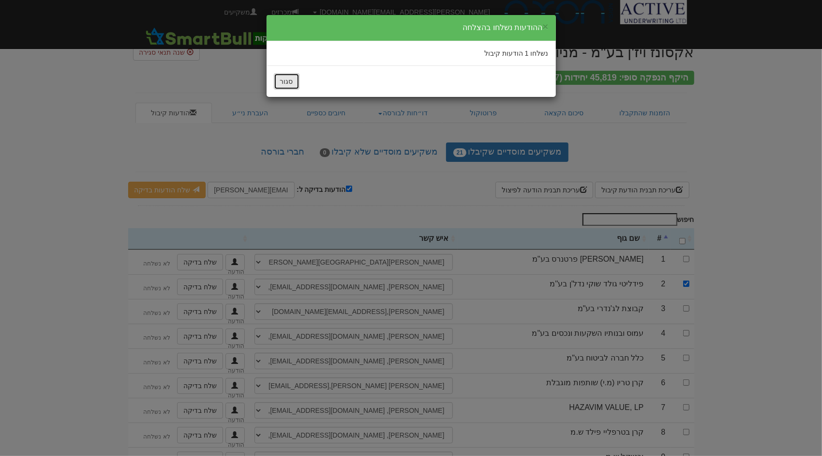
click at [292, 80] on button "סגור" at bounding box center [287, 81] width 26 height 16
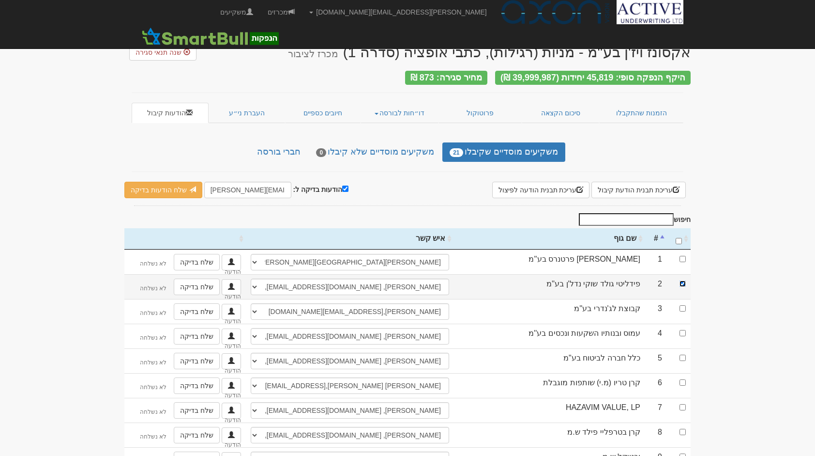
click at [682, 280] on input "checkbox" at bounding box center [683, 283] width 6 height 6
checkbox input "false"
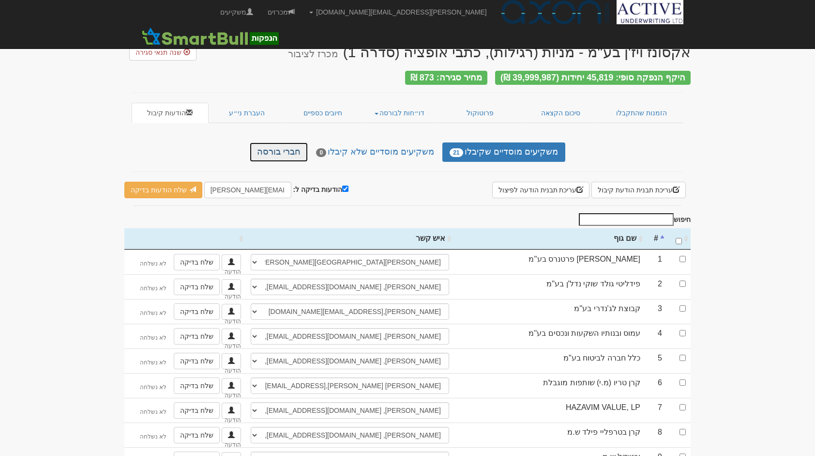
click at [283, 145] on link "חברי בורסה" at bounding box center [279, 151] width 58 height 19
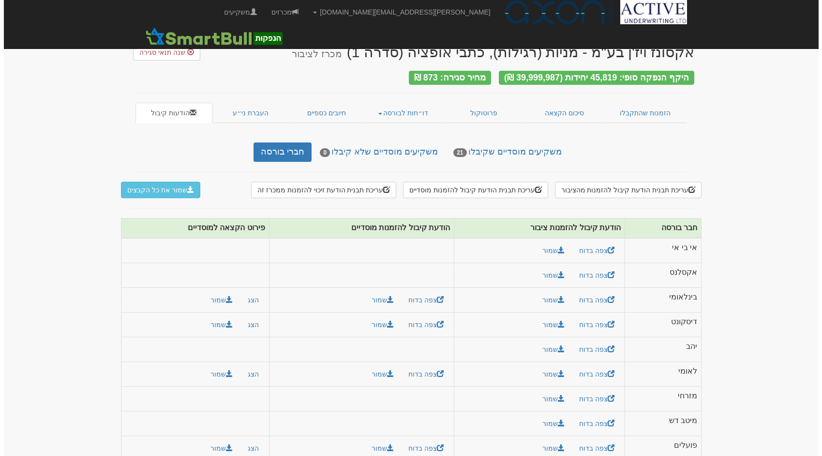
scroll to position [4, 0]
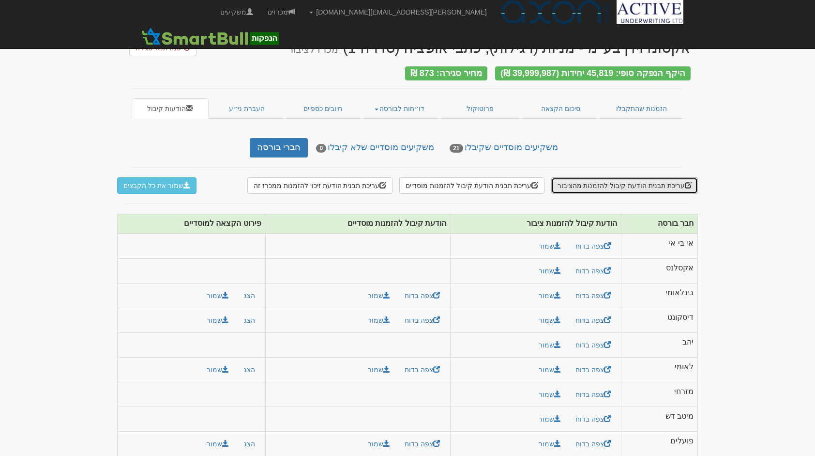
click at [610, 185] on button "עריכת תבנית הודעת קיבול להזמנות מהציבור" at bounding box center [624, 185] width 147 height 16
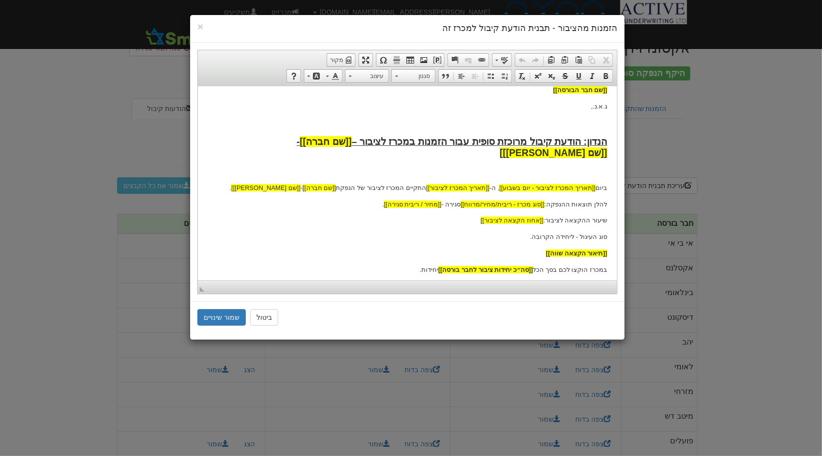
scroll to position [104, 0]
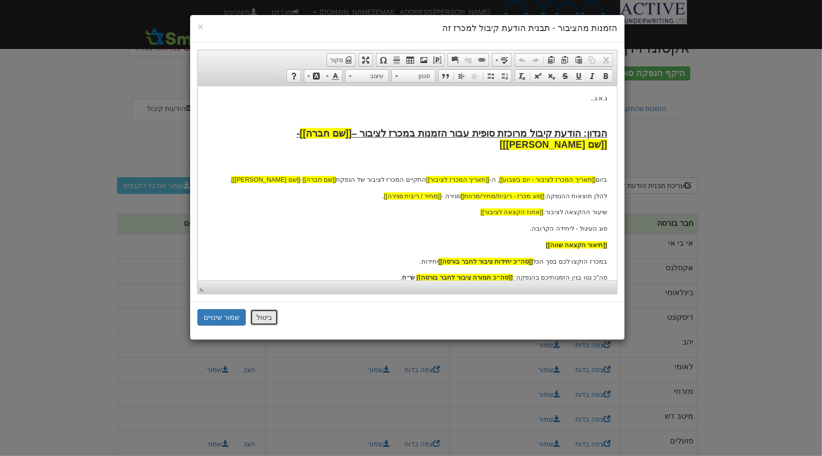
click at [269, 317] on button "ביטול" at bounding box center [264, 317] width 28 height 16
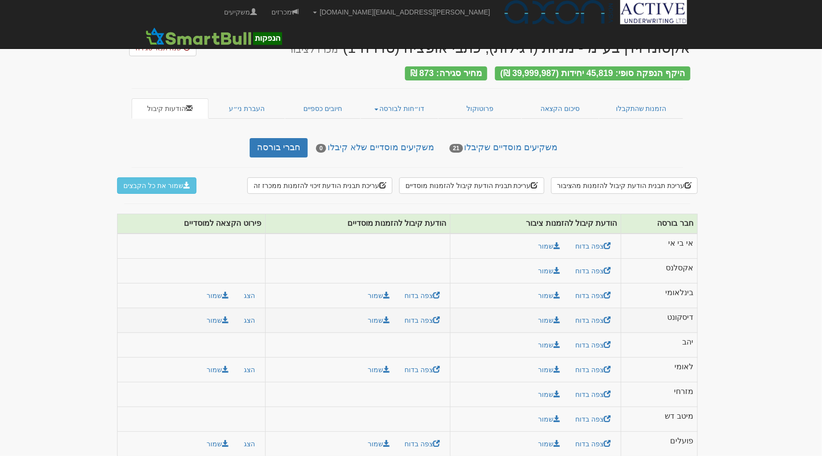
scroll to position [0, 0]
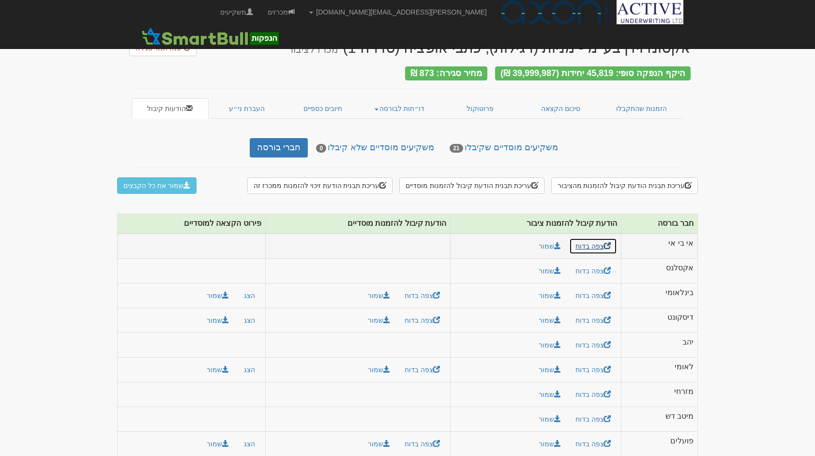
click at [581, 241] on link "צפה בדוח" at bounding box center [593, 246] width 48 height 16
click at [593, 289] on link "צפה בדוח" at bounding box center [593, 295] width 48 height 16
click at [425, 292] on link "צפה בדוח" at bounding box center [422, 295] width 48 height 16
click at [498, 181] on button "עריכת תבנית הודעת קיבול להזמנות מוסדיים" at bounding box center [471, 185] width 145 height 16
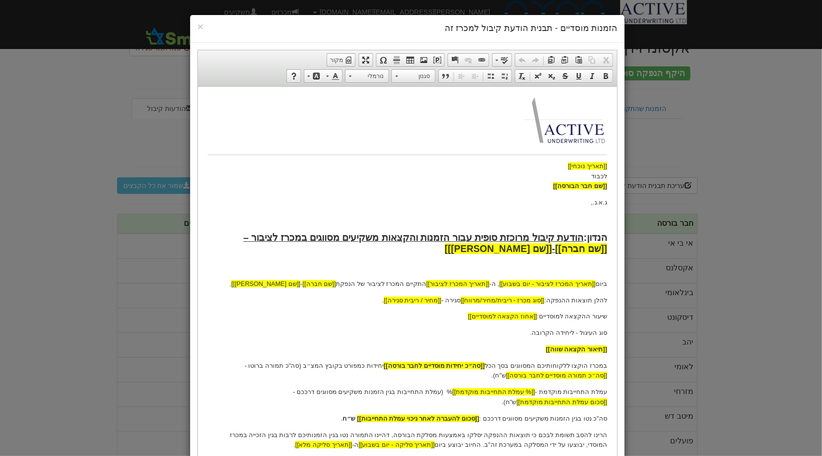
drag, startPoint x: 609, startPoint y: 206, endPoint x: 553, endPoint y: 204, distance: 56.2
click at [553, 204] on html "[[תאריך נוכחי]] לכבוד [[שם חבר הבורסה]] ג.א.נ., הנדון: הודעת קיבול מרוכזת סופית…" at bounding box center [407, 372] width 419 height 573
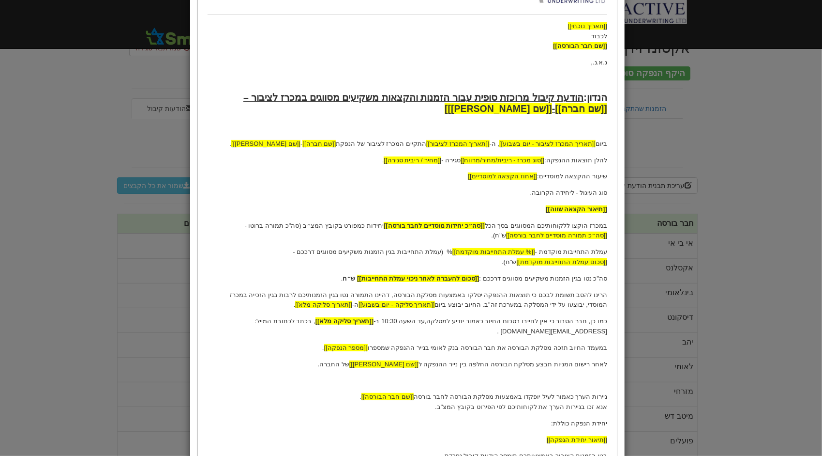
scroll to position [154, 0]
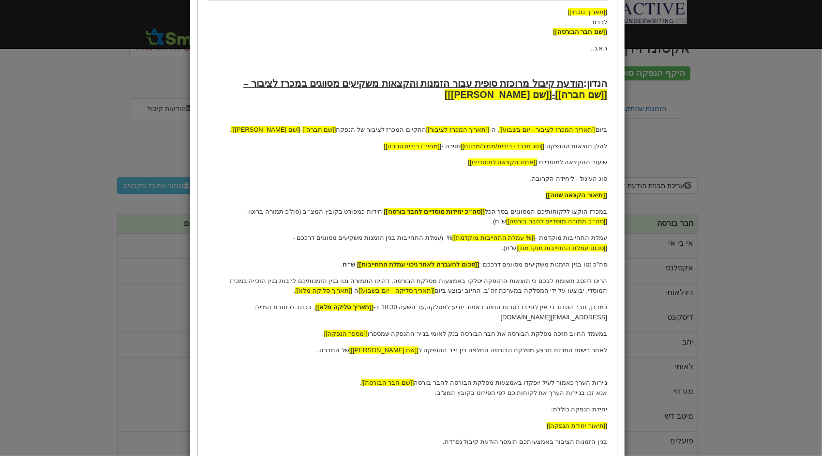
drag, startPoint x: 608, startPoint y: 237, endPoint x: 217, endPoint y: 238, distance: 390.2
click at [217, 238] on html "[[תאריך נוכחי]] לכבוד [[שם חבר הבורסה]] ג.א.נ., הנדון: הודעת קיבול מרוכזת סופית…" at bounding box center [407, 219] width 419 height 573
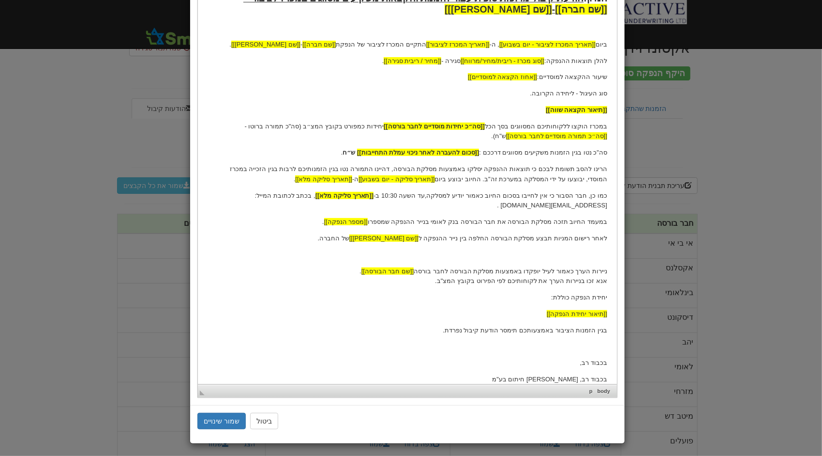
scroll to position [239, 0]
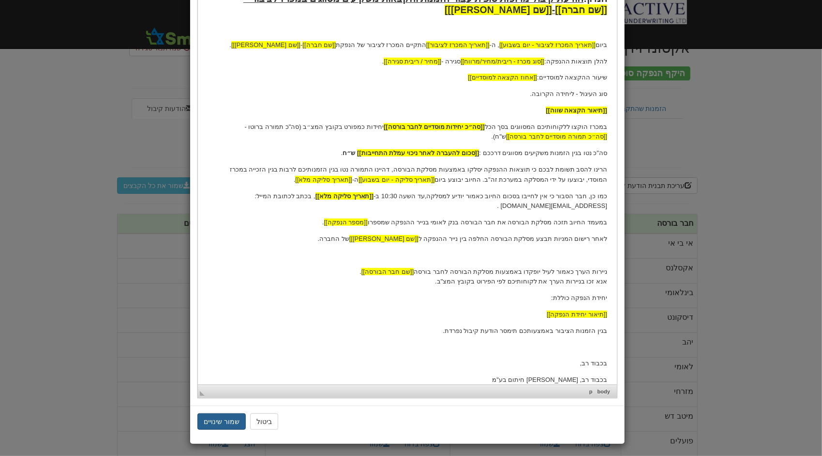
click at [224, 421] on button "שמור שינויים" at bounding box center [222, 421] width 48 height 16
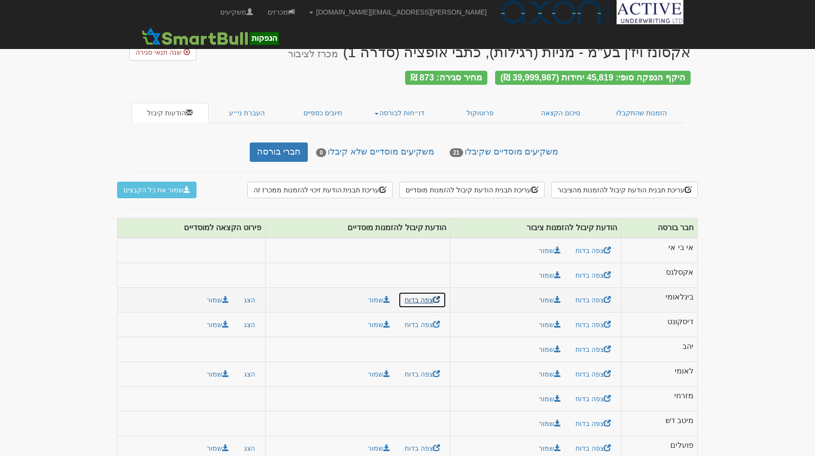
click at [424, 293] on link "צפה בדוח" at bounding box center [422, 299] width 48 height 16
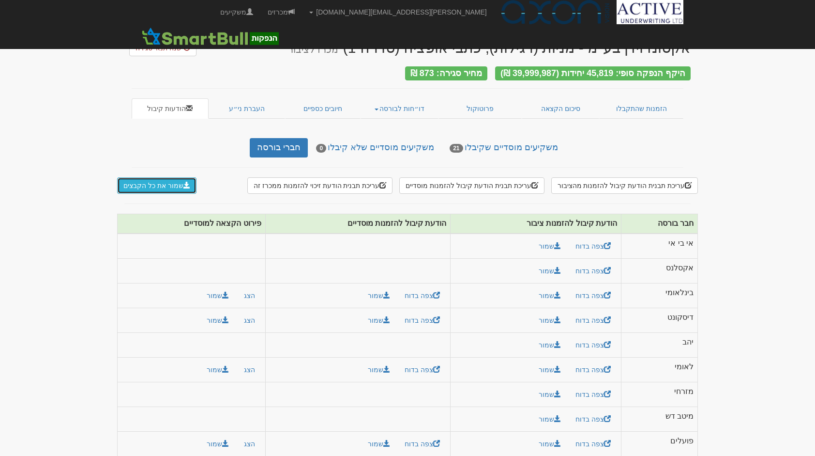
click at [175, 182] on button "שמור את כל הקבצים" at bounding box center [156, 185] width 79 height 16
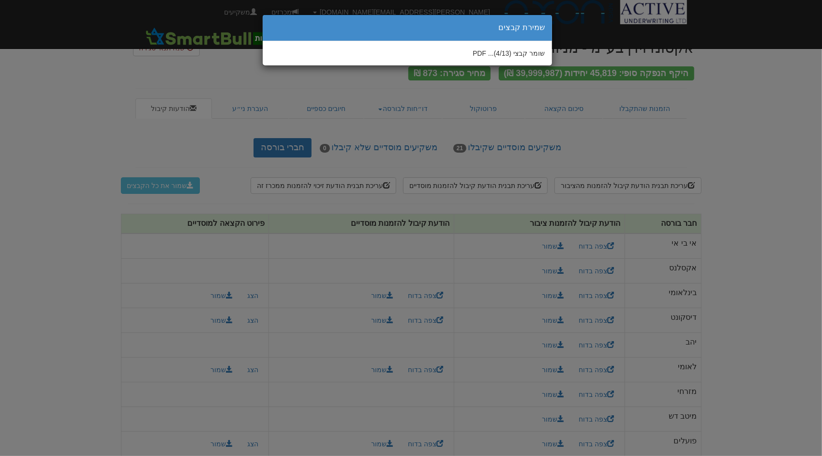
click at [765, 357] on div "× שמירת קבצים שומר קבצי PDF ...(4/13)" at bounding box center [411, 228] width 822 height 456
click at [779, 159] on div "× שמירת קבצים שומר קבצי PDF ...(5/13)" at bounding box center [411, 228] width 822 height 456
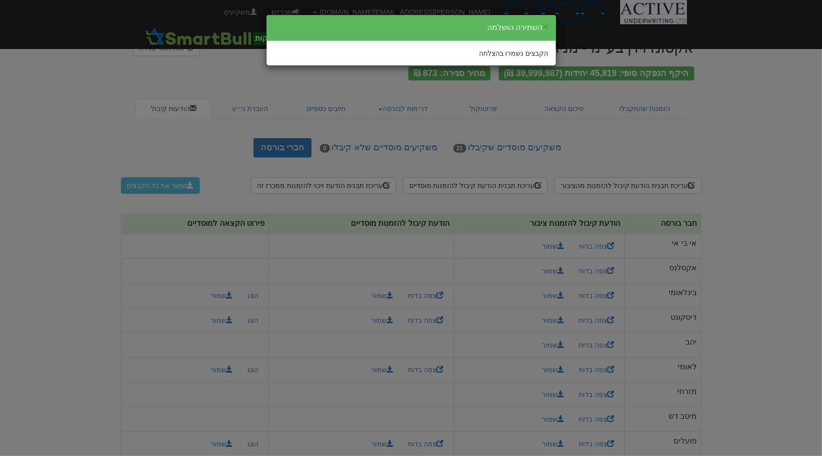
click at [485, 53] on div "הקבצים נשמרו בהצלחה" at bounding box center [411, 53] width 275 height 10
click at [545, 26] on button "×" at bounding box center [546, 26] width 6 height 10
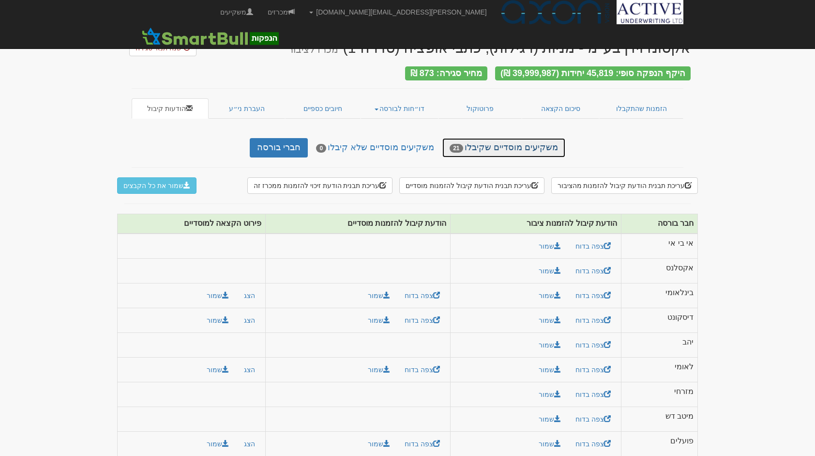
click at [481, 138] on link "משקיעים מוסדיים שקיבלו 21" at bounding box center [503, 147] width 122 height 19
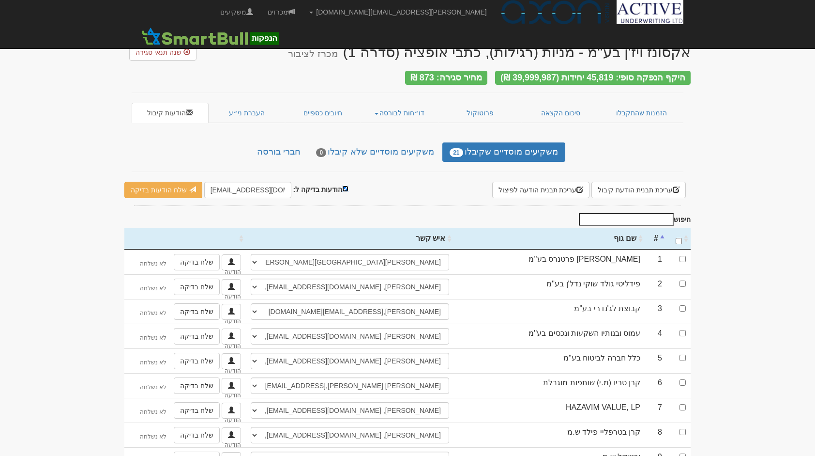
click at [342, 185] on input "הודעות בדיקה ל:" at bounding box center [345, 188] width 6 height 6
checkbox input "false"
click at [680, 238] on input "\a : activate to sort column ascending" at bounding box center [679, 241] width 6 height 6
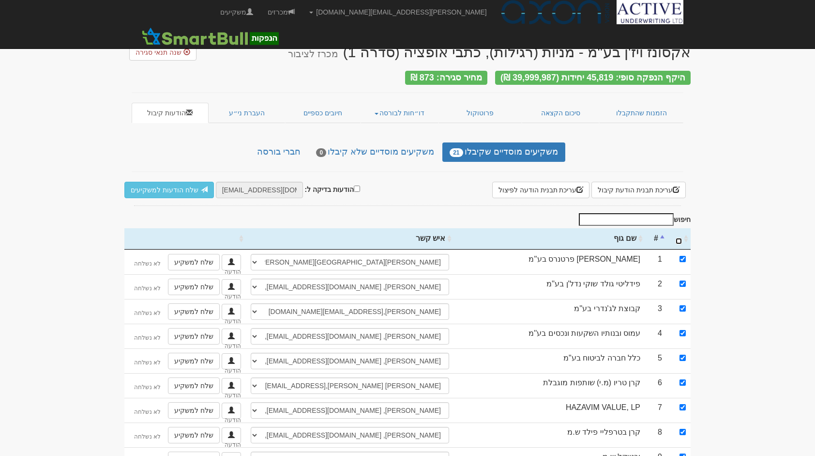
checkbox input "true"
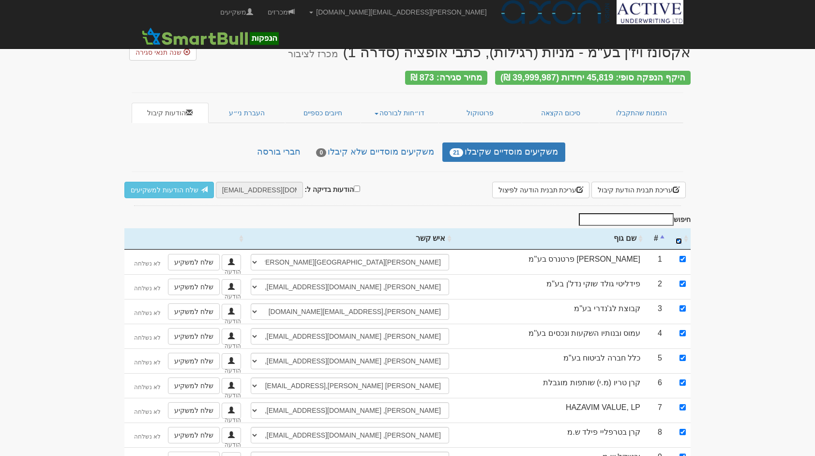
checkbox input "true"
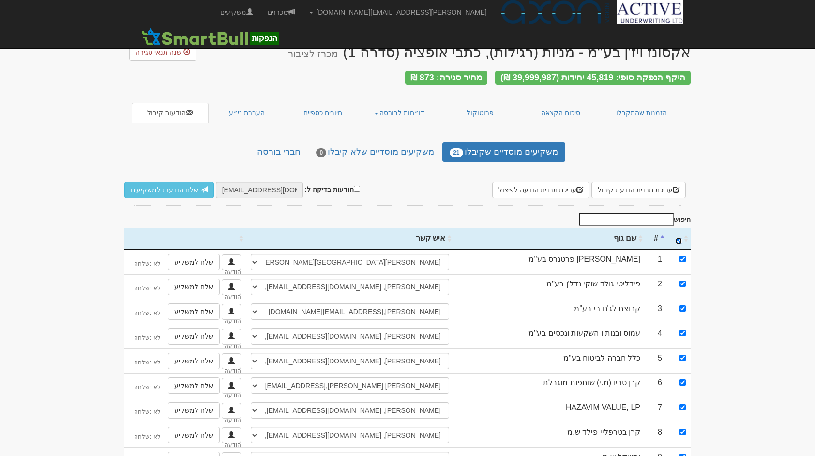
checkbox input "true"
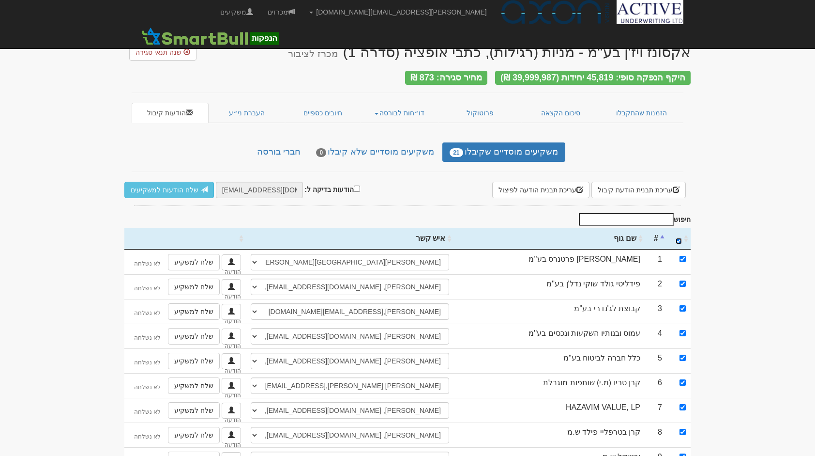
checkbox input "true"
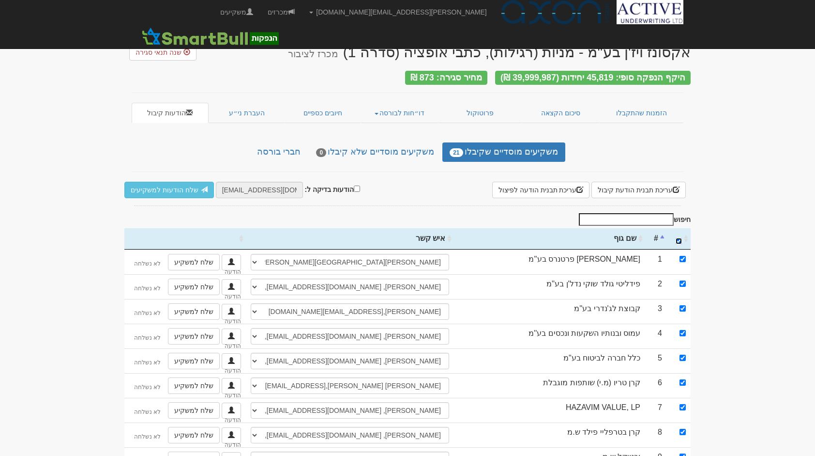
checkbox input "true"
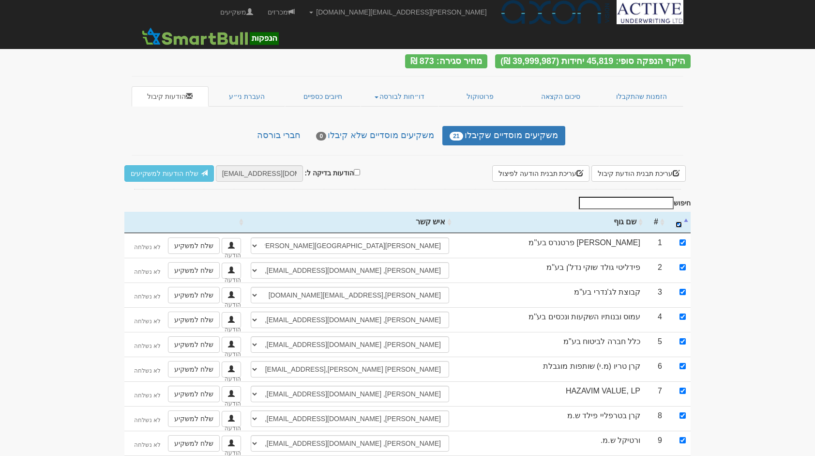
scroll to position [15, 0]
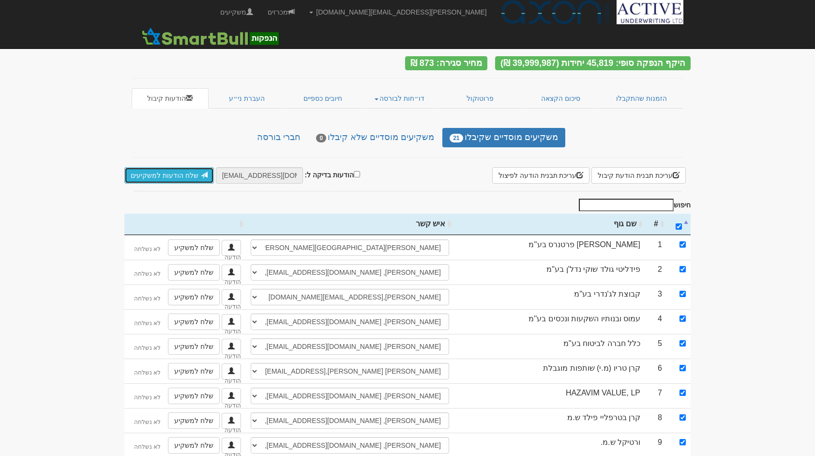
click at [180, 170] on link "שלח הודעות למשקיעים" at bounding box center [169, 175] width 90 height 16
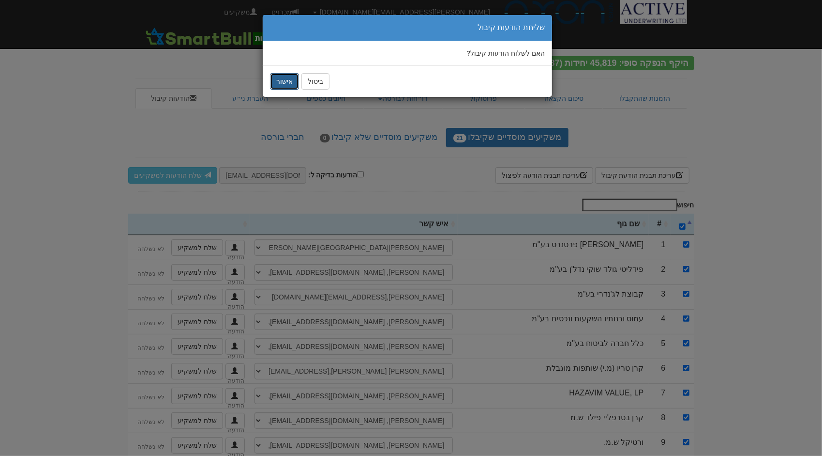
click at [287, 79] on button "אישור" at bounding box center [284, 81] width 29 height 16
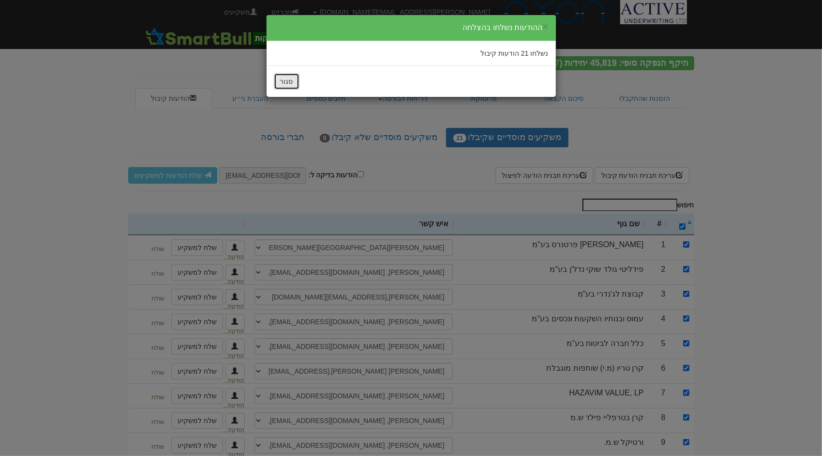
click at [283, 81] on button "סגור" at bounding box center [287, 81] width 26 height 16
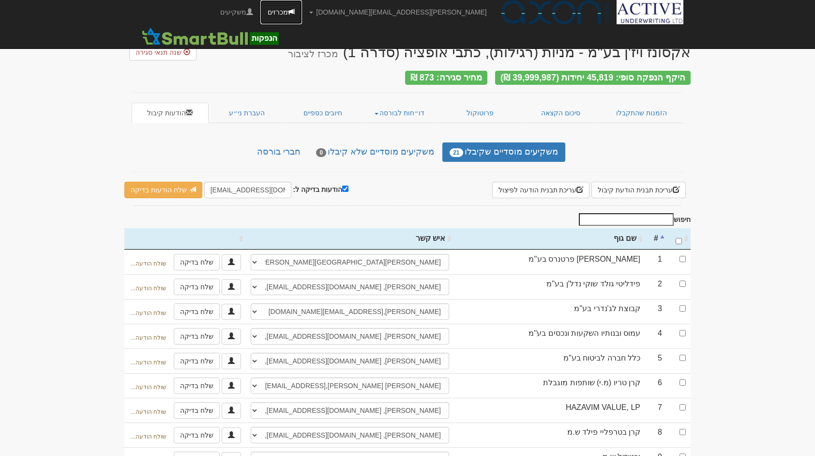
click at [302, 14] on link "מכרזים" at bounding box center [281, 12] width 42 height 24
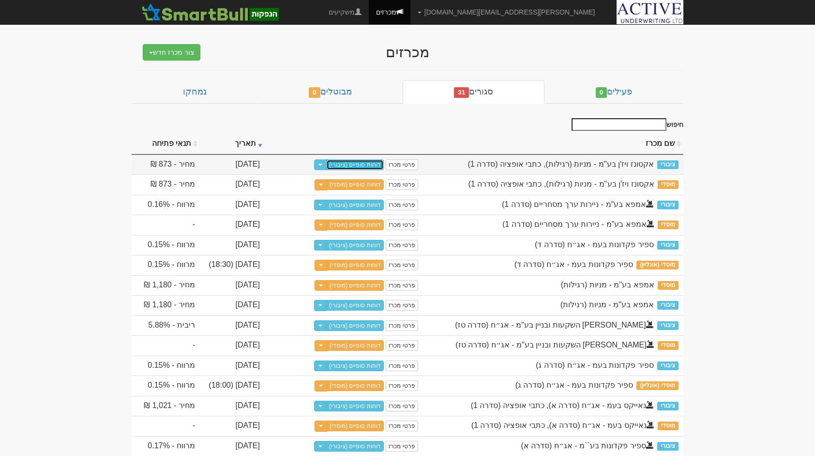
click at [368, 163] on link "דוחות סופיים (ציבורי)" at bounding box center [355, 164] width 58 height 11
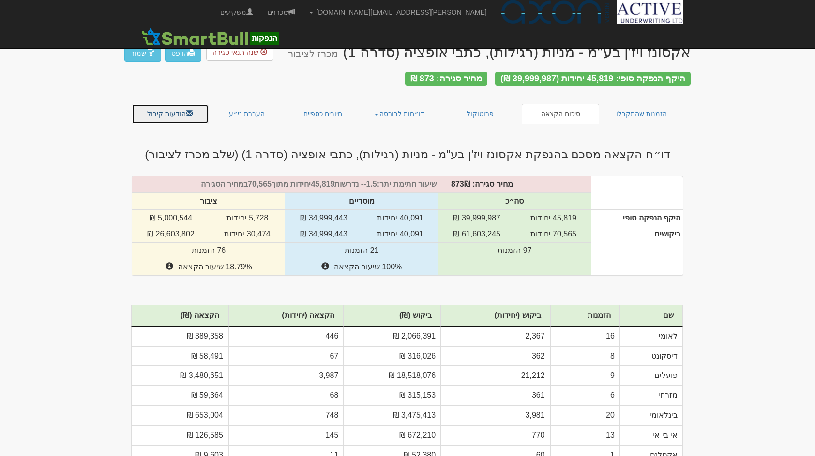
click at [171, 113] on link "הודעות קיבול" at bounding box center [170, 114] width 77 height 20
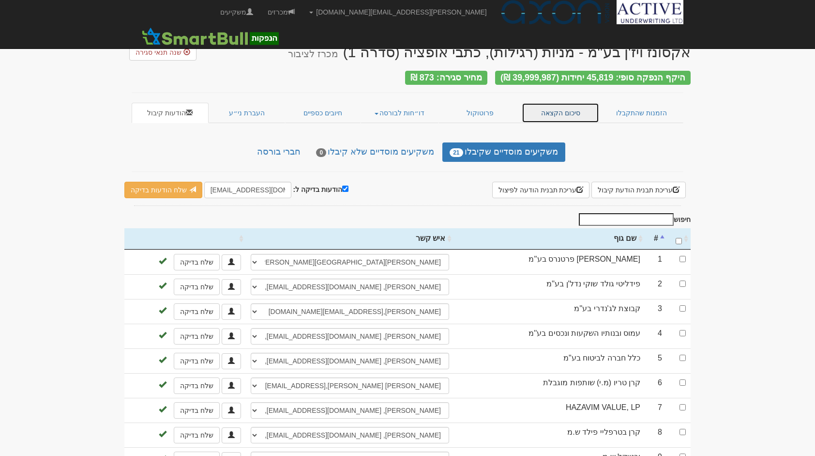
click at [567, 103] on link "סיכום הקצאה" at bounding box center [561, 113] width 78 height 20
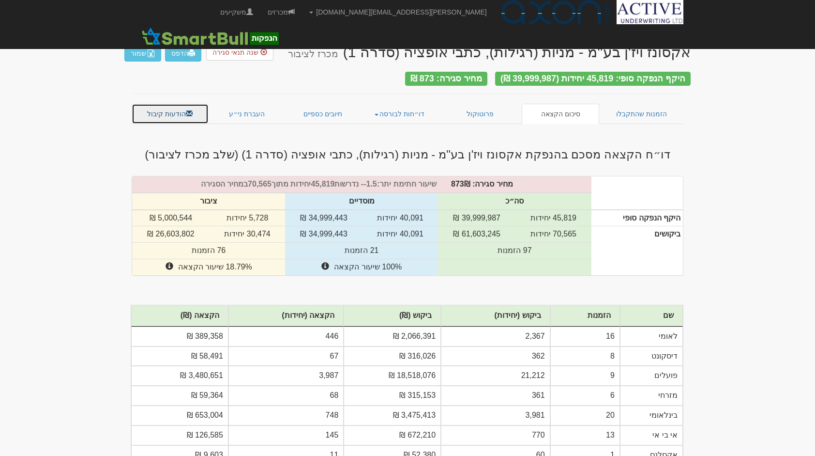
click at [176, 111] on link "הודעות קיבול" at bounding box center [170, 114] width 77 height 20
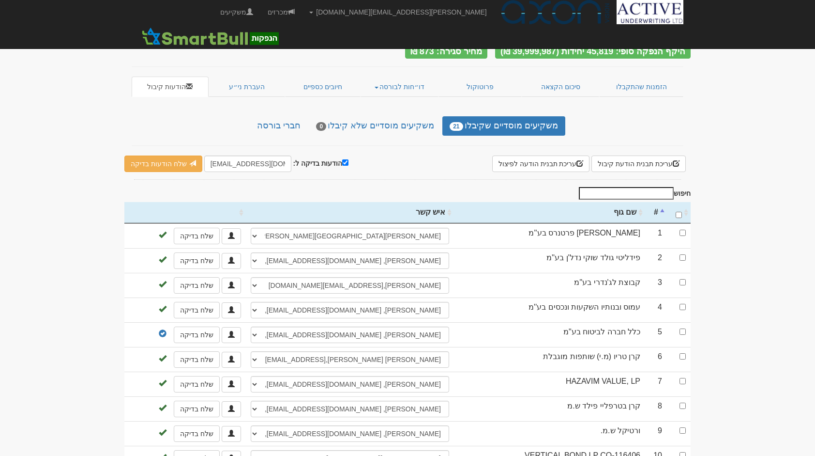
scroll to position [25, 0]
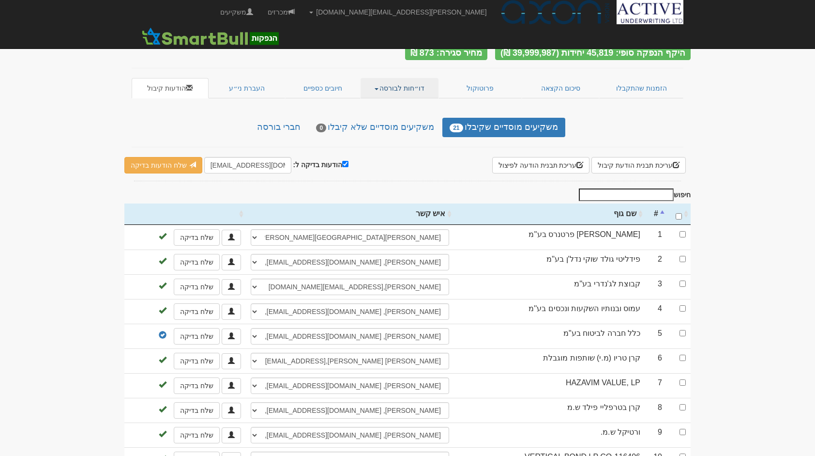
click at [379, 80] on link "דו״חות לבורסה" at bounding box center [400, 88] width 78 height 20
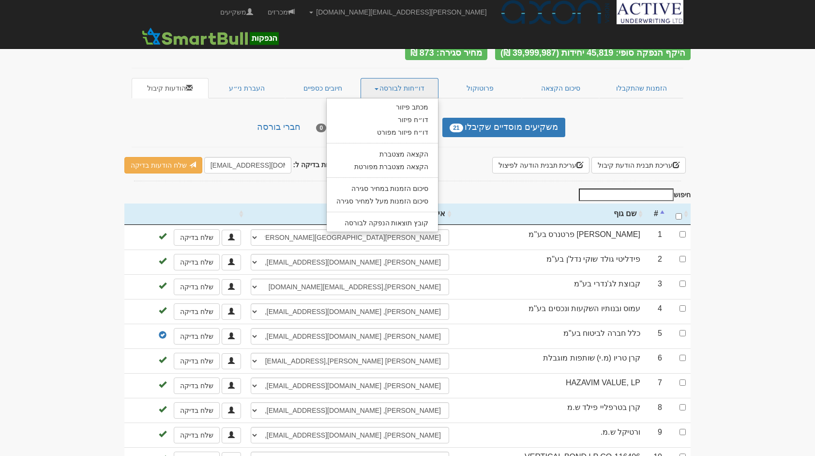
click at [475, 182] on div "אקסונז ויז'ן בע''מ - מניות (רגילות), כתבי אופציה (סדרה 1) מכרז לציבור שנה תנאי …" at bounding box center [407, 380] width 566 height 740
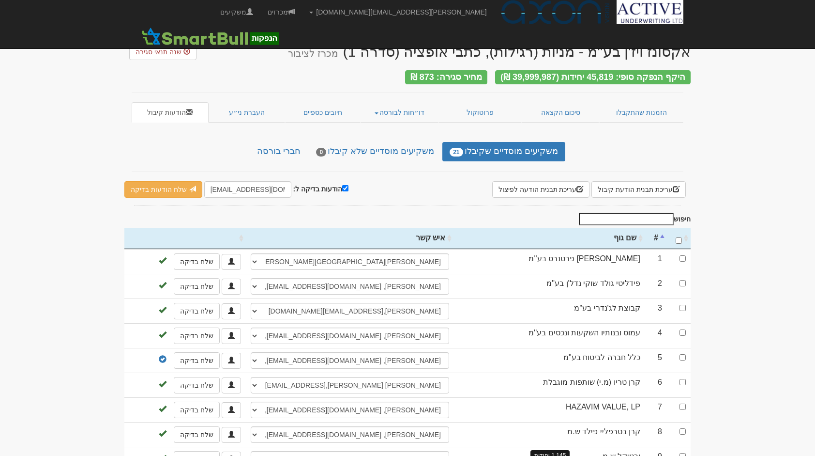
scroll to position [0, 0]
